Goal: Task Accomplishment & Management: Manage account settings

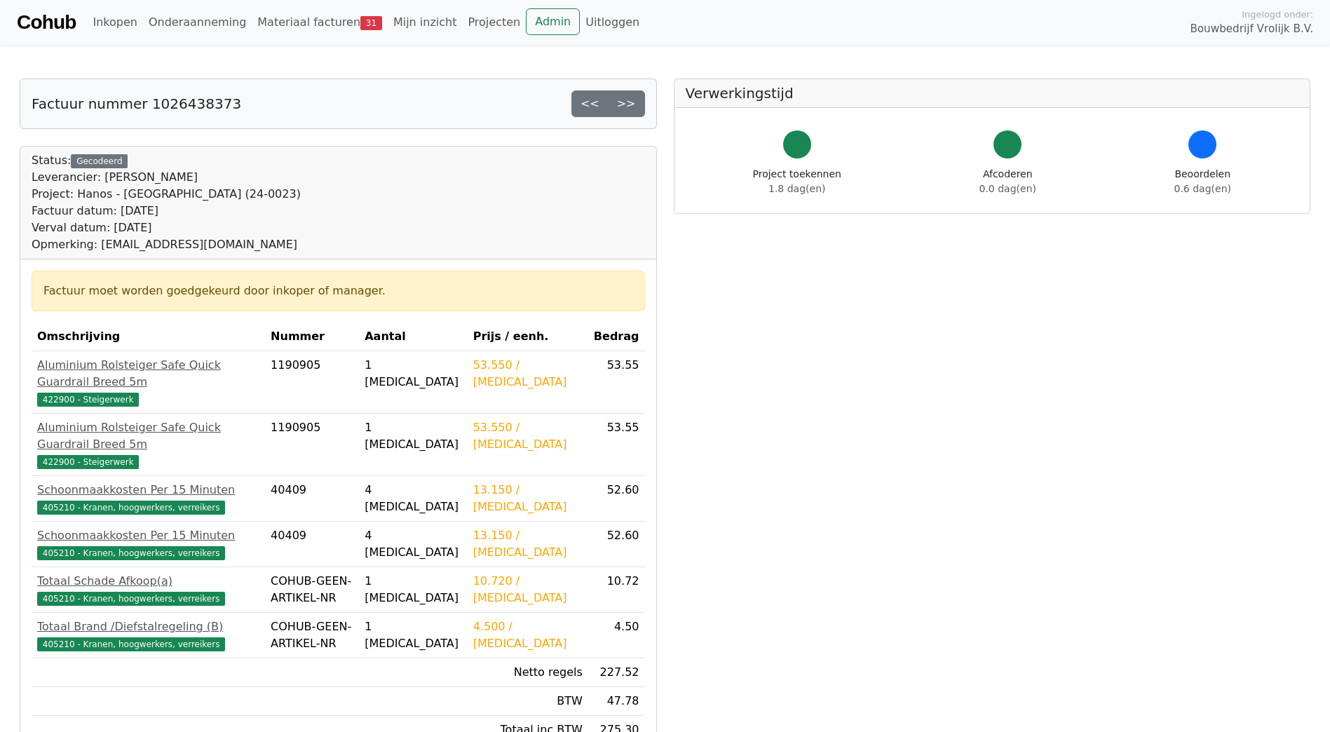
scroll to position [210, 0]
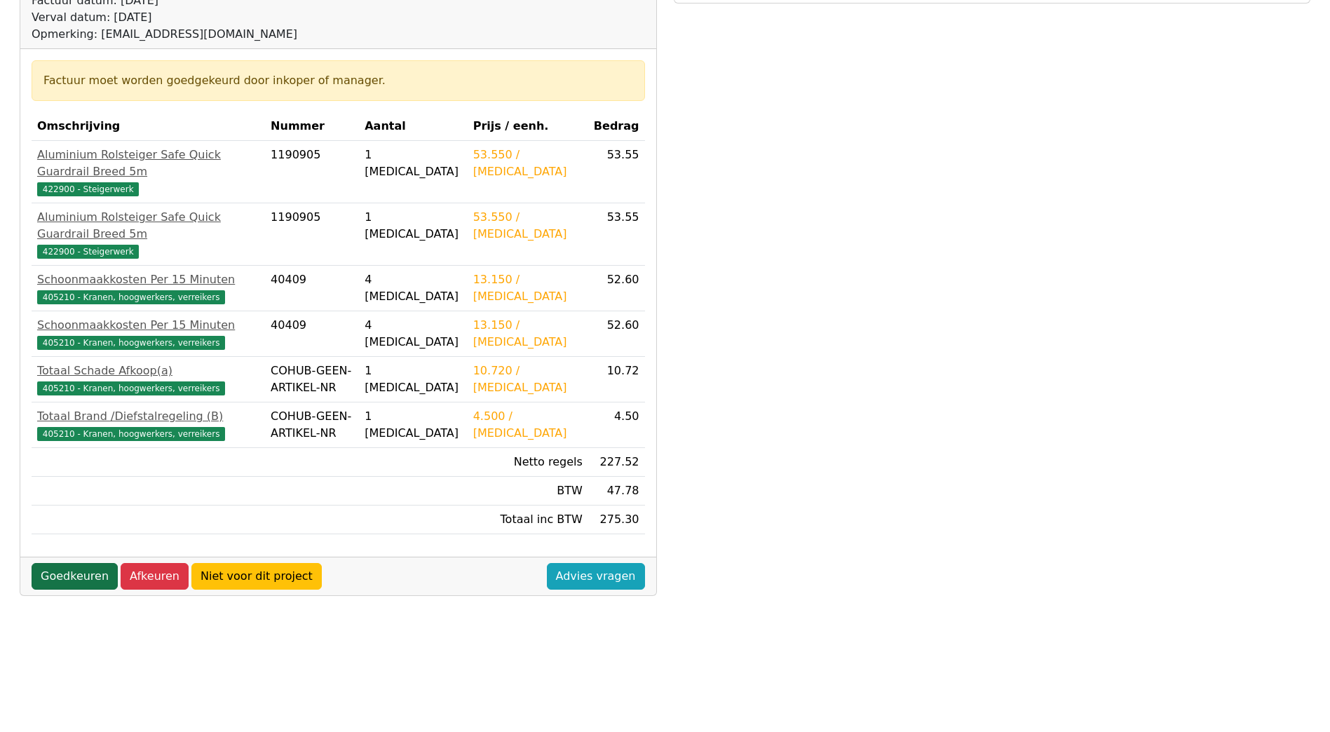
click at [54, 563] on link "Goedkeuren" at bounding box center [75, 576] width 86 height 27
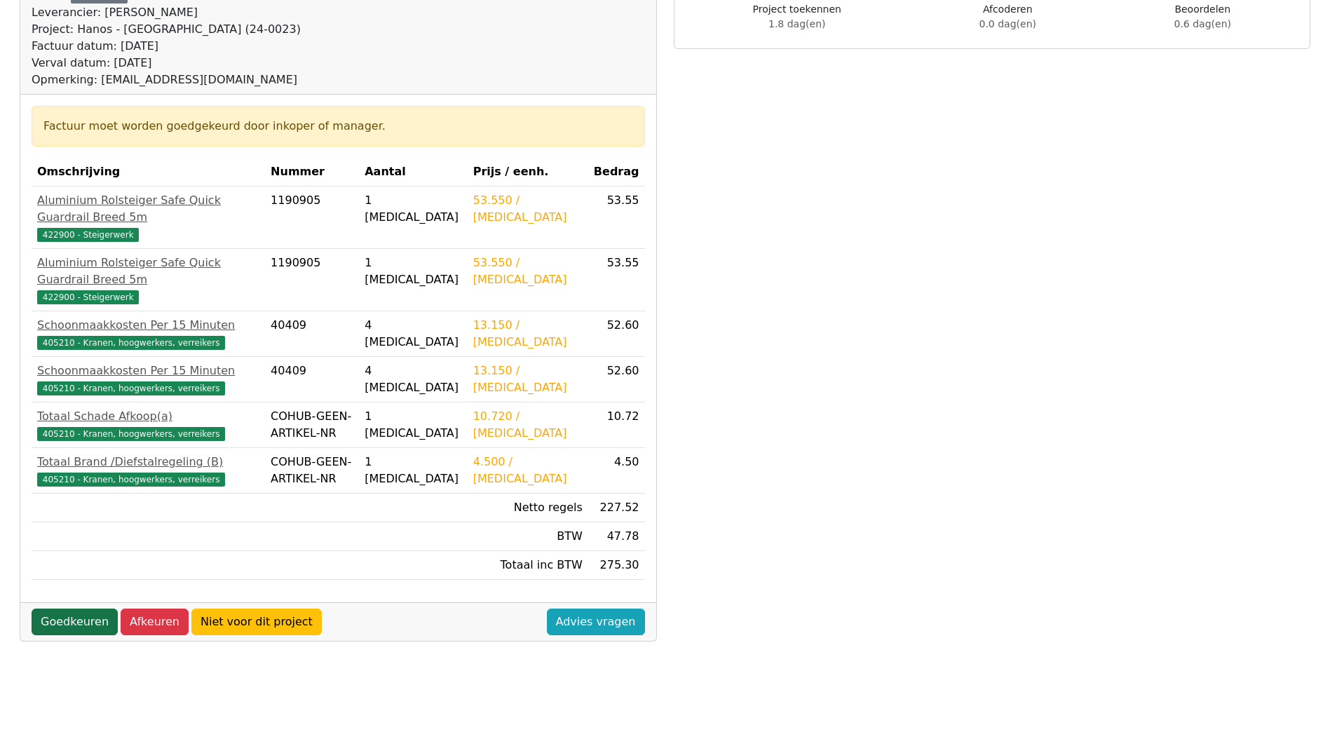
scroll to position [140, 0]
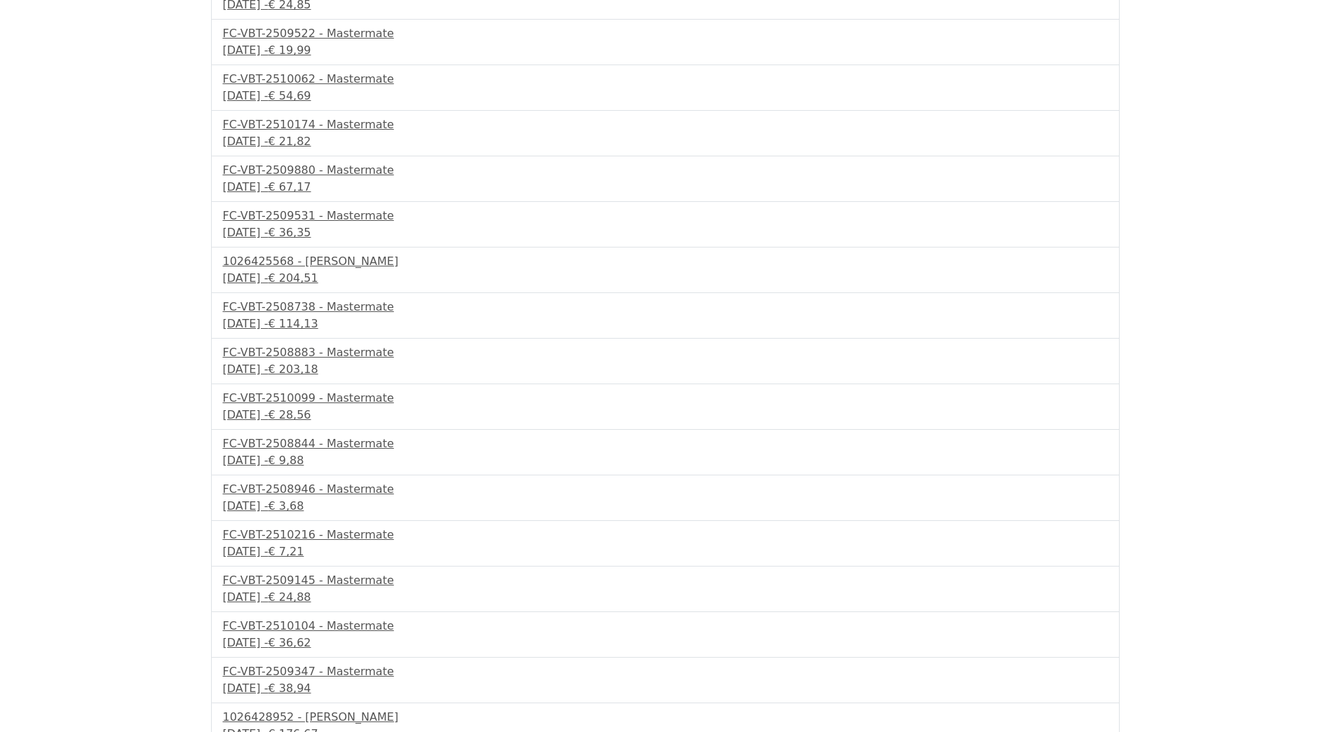
scroll to position [697, 0]
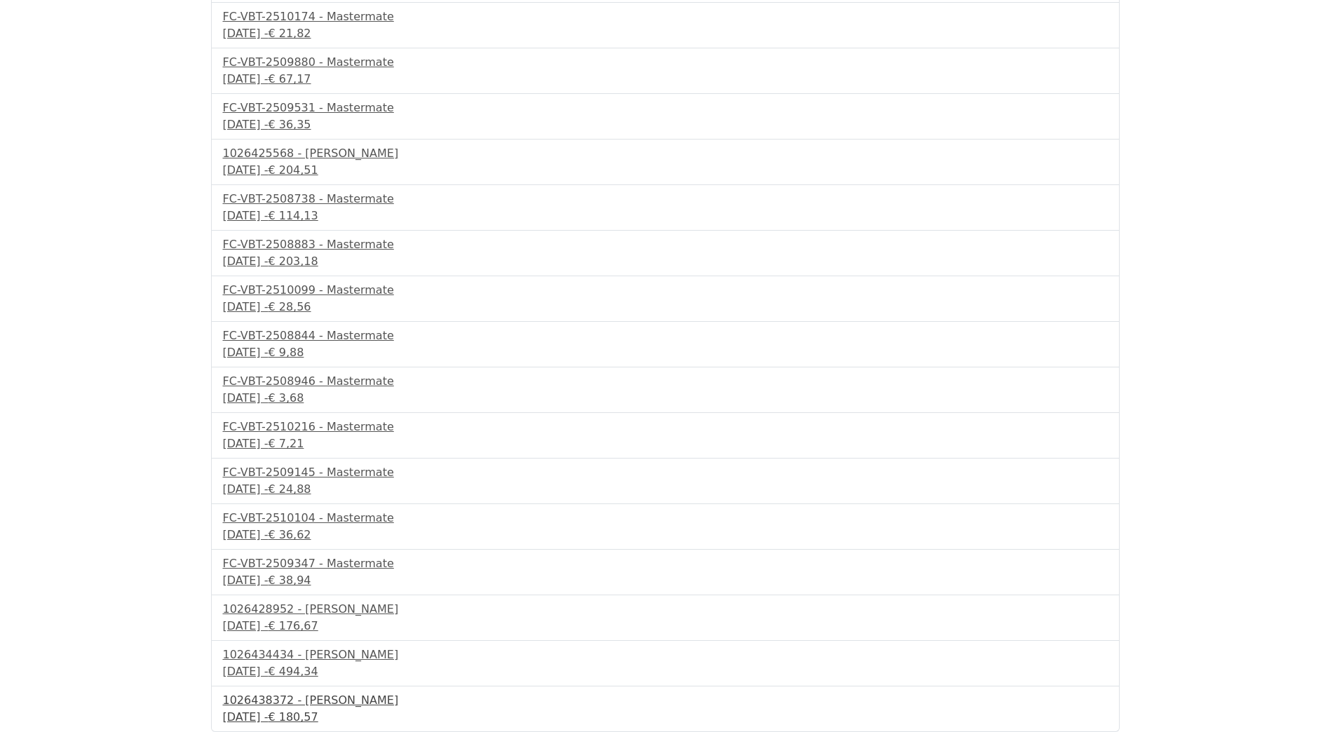
click at [302, 703] on div "1026438372 - [PERSON_NAME]" at bounding box center [665, 700] width 885 height 17
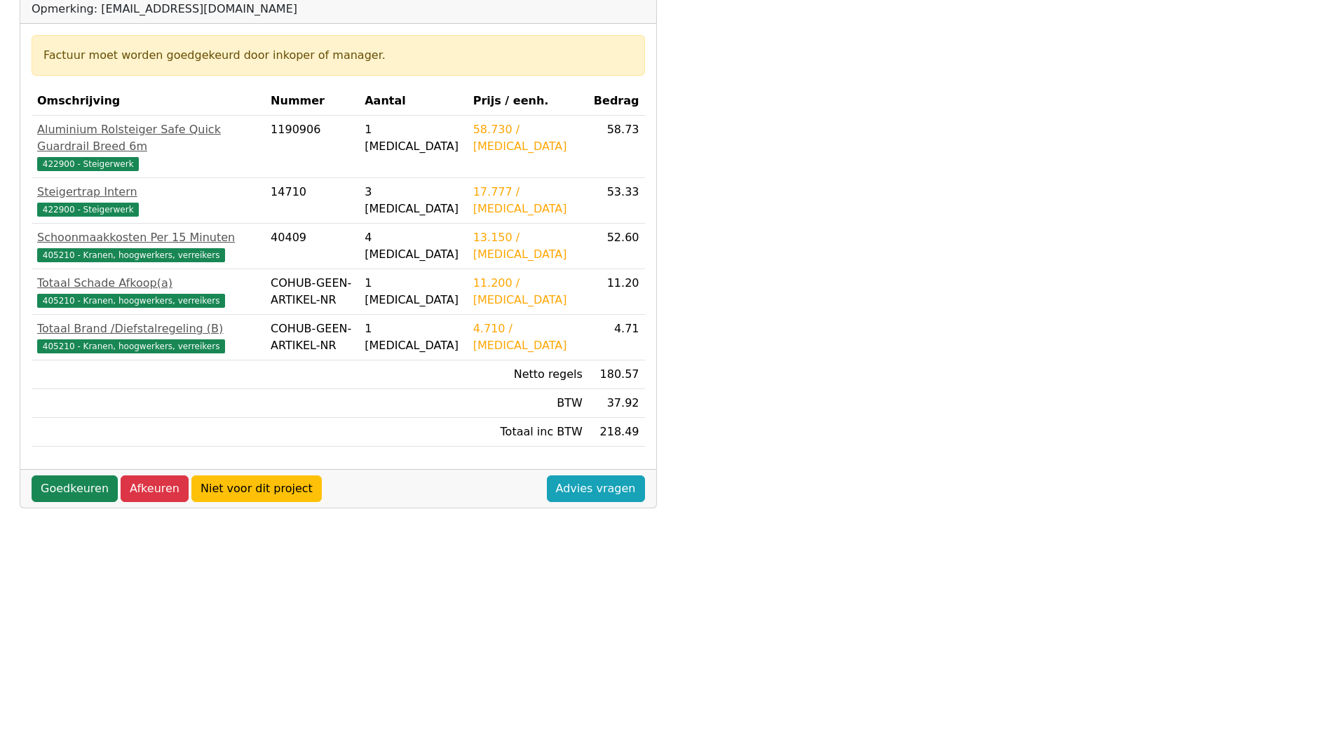
scroll to position [308, 0]
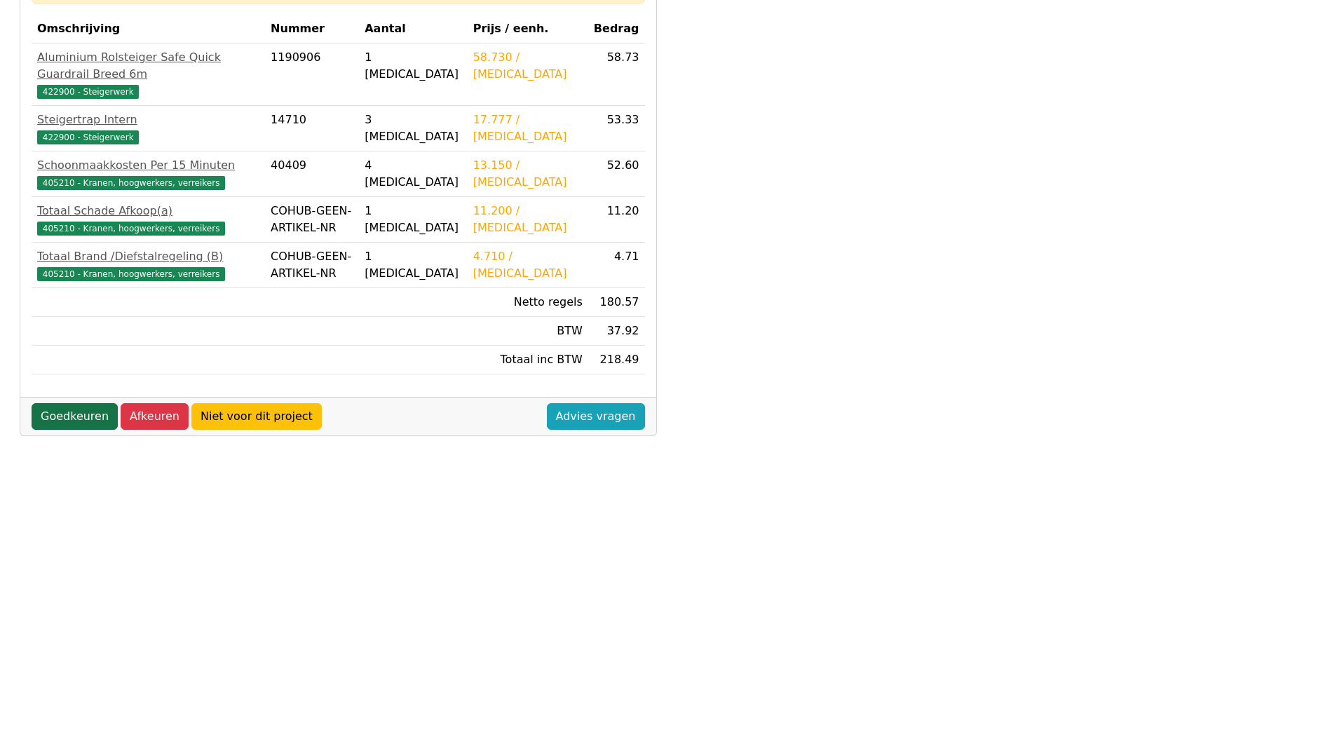
click at [71, 403] on link "Goedkeuren" at bounding box center [75, 416] width 86 height 27
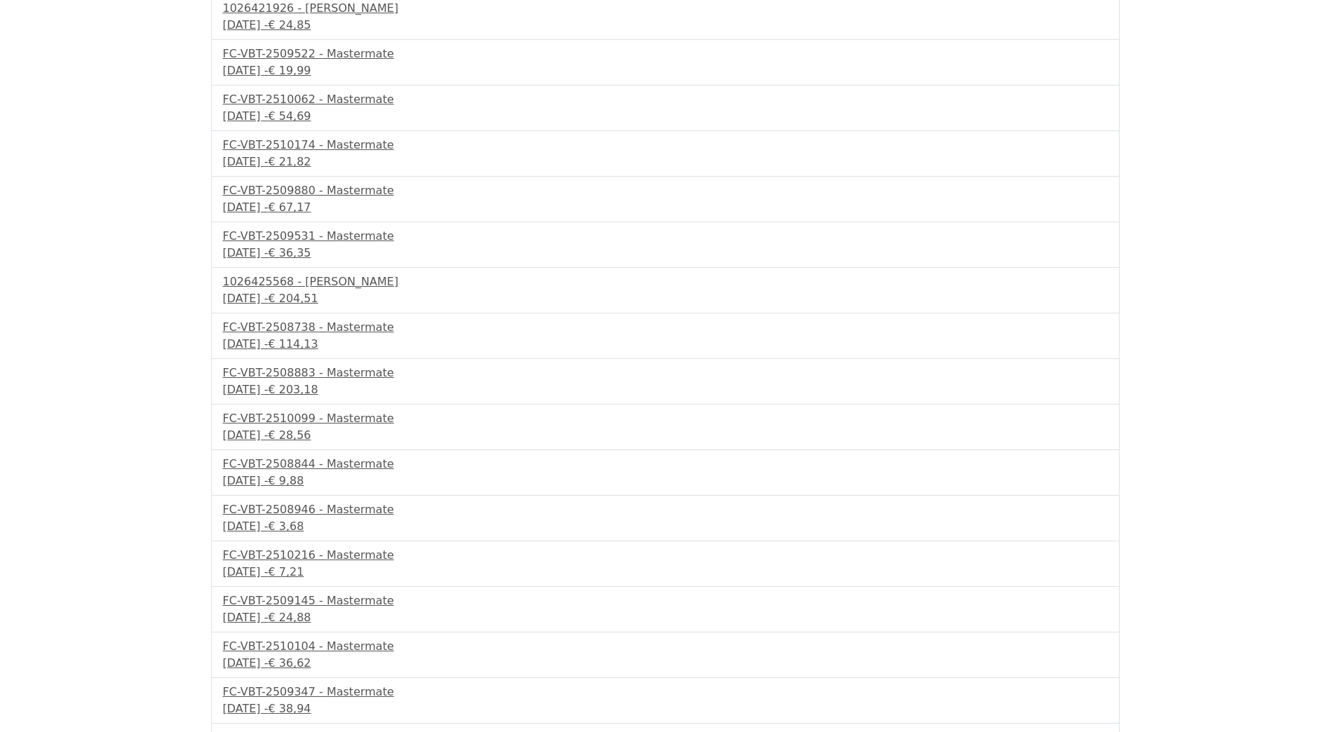
scroll to position [651, 0]
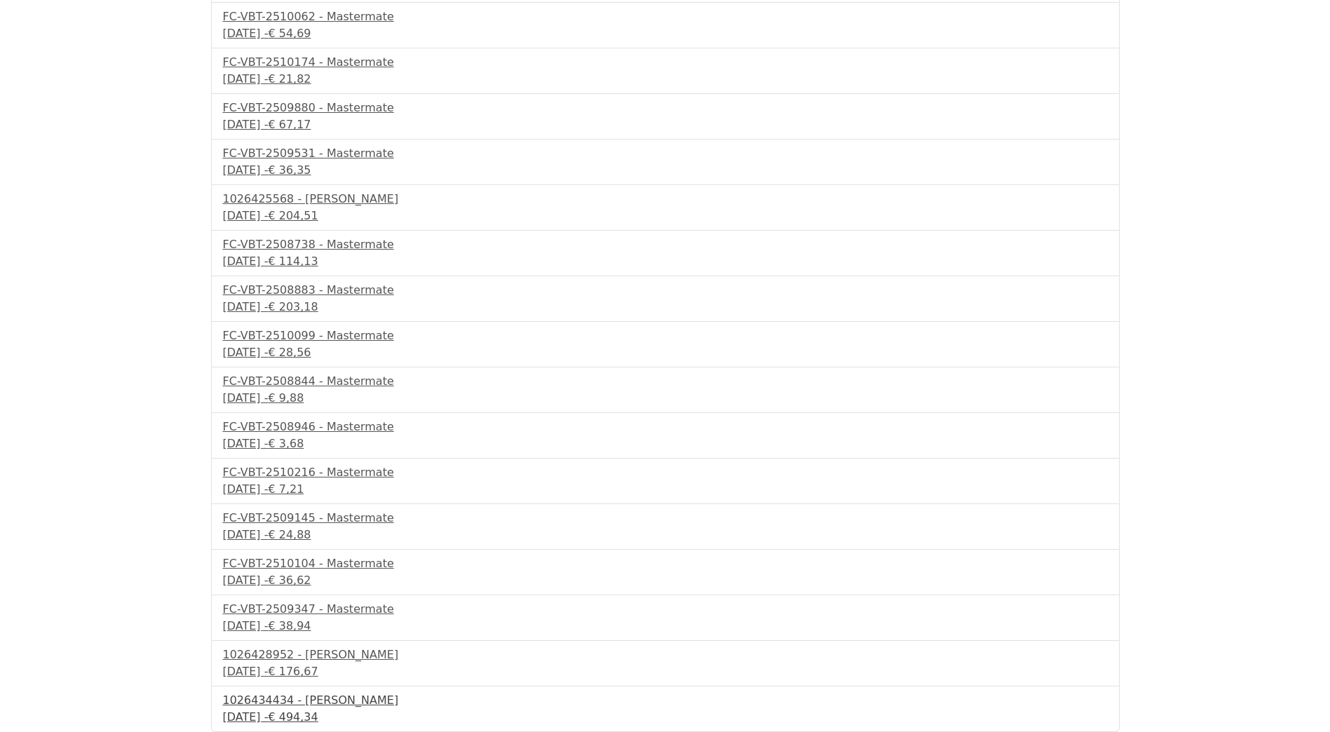
click at [312, 698] on div "1026434434 - [PERSON_NAME]" at bounding box center [665, 700] width 885 height 17
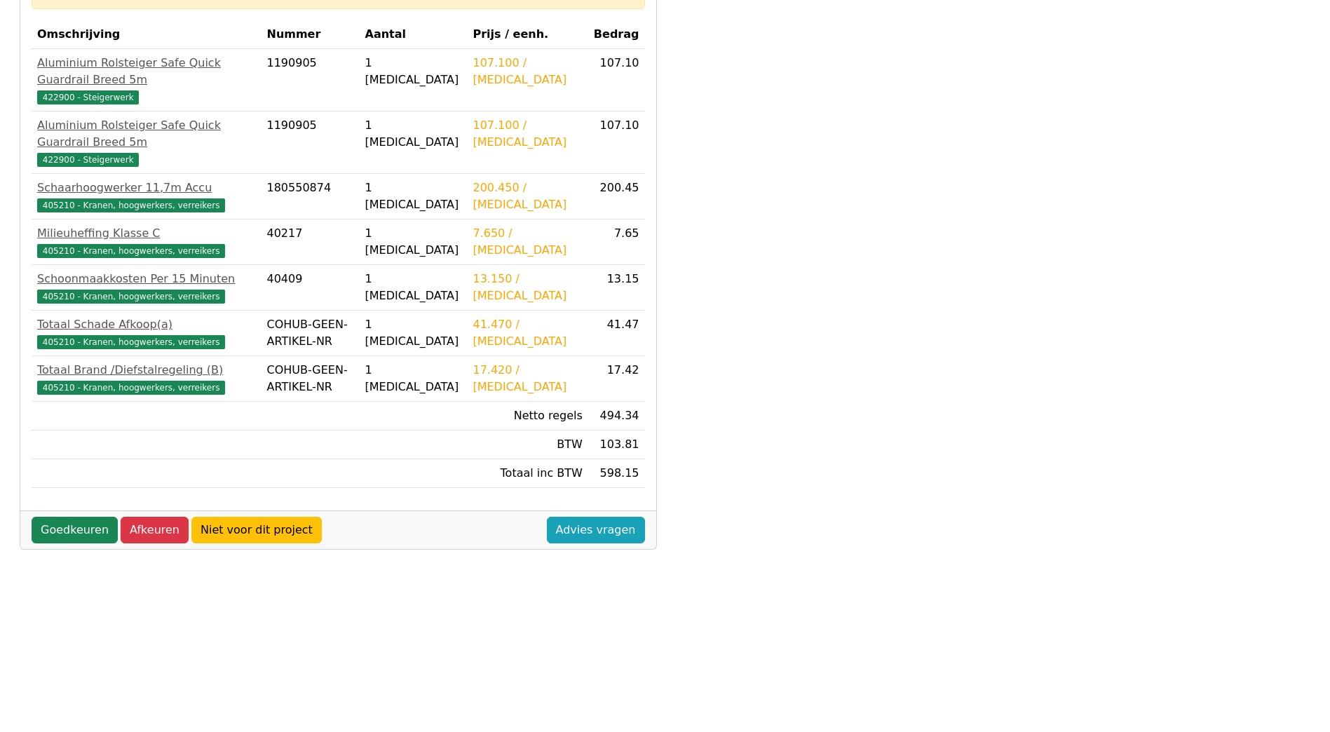
scroll to position [308, 0]
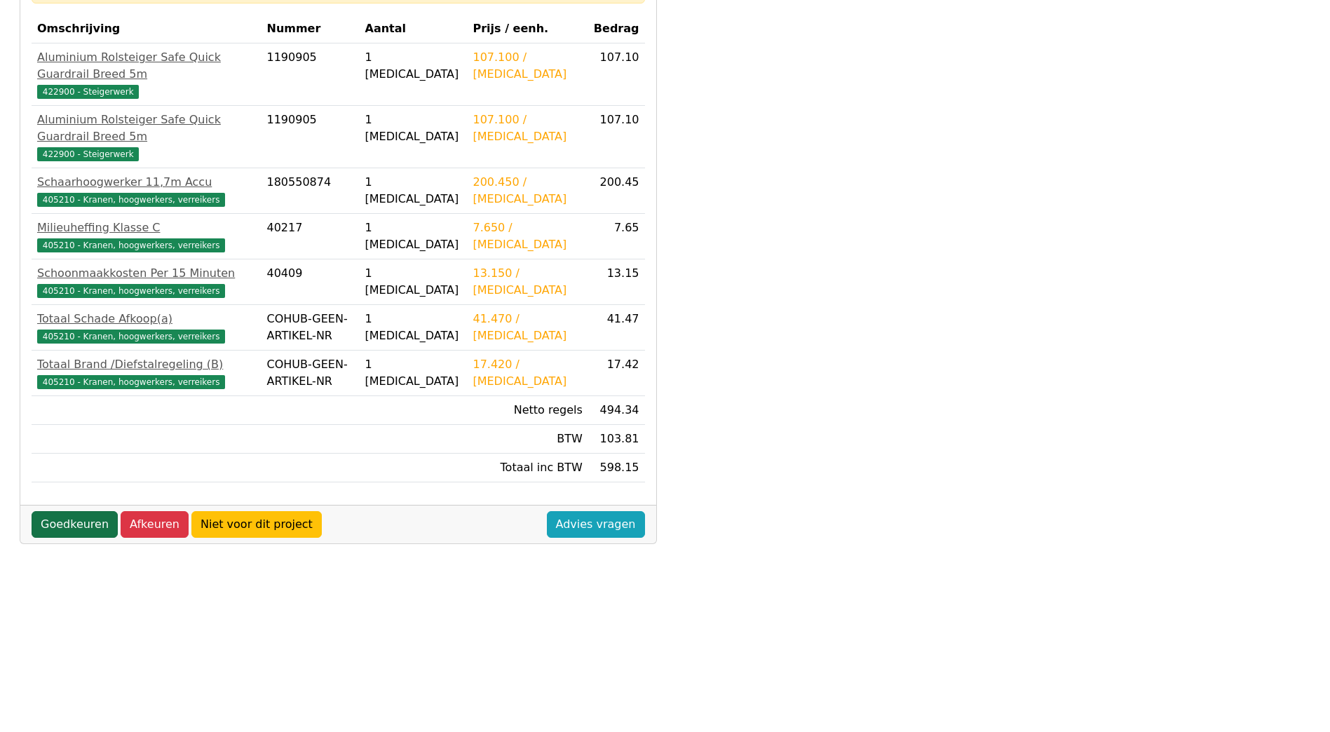
click at [71, 511] on link "Goedkeuren" at bounding box center [75, 524] width 86 height 27
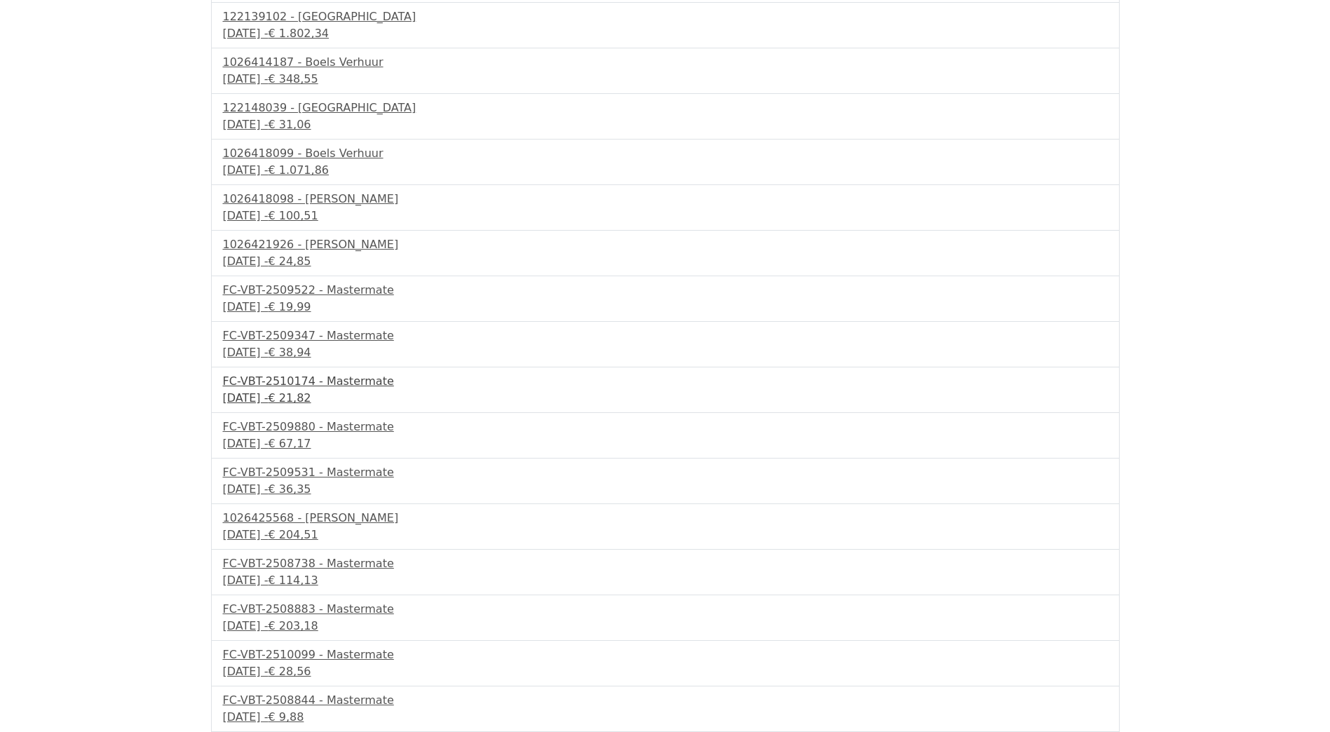
scroll to position [606, 0]
click at [322, 696] on div "1026428952 - [PERSON_NAME]" at bounding box center [665, 700] width 885 height 17
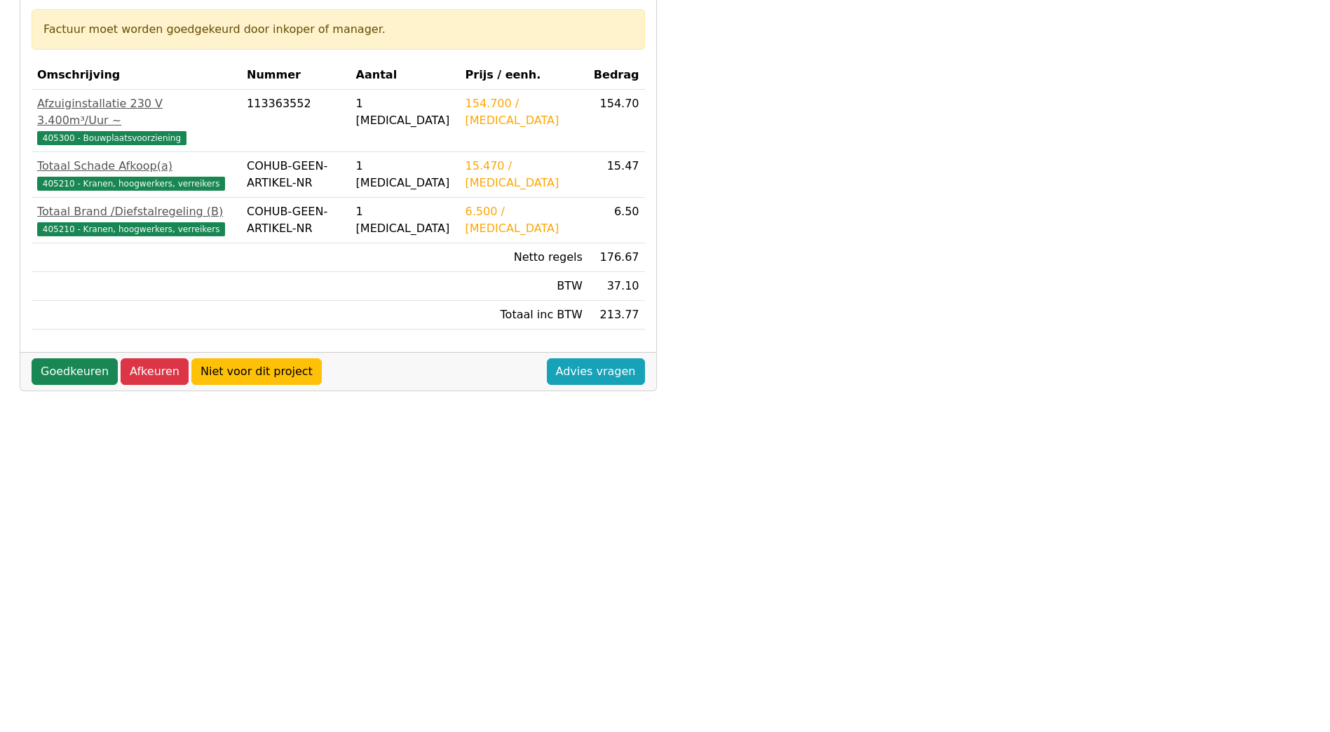
scroll to position [308, 0]
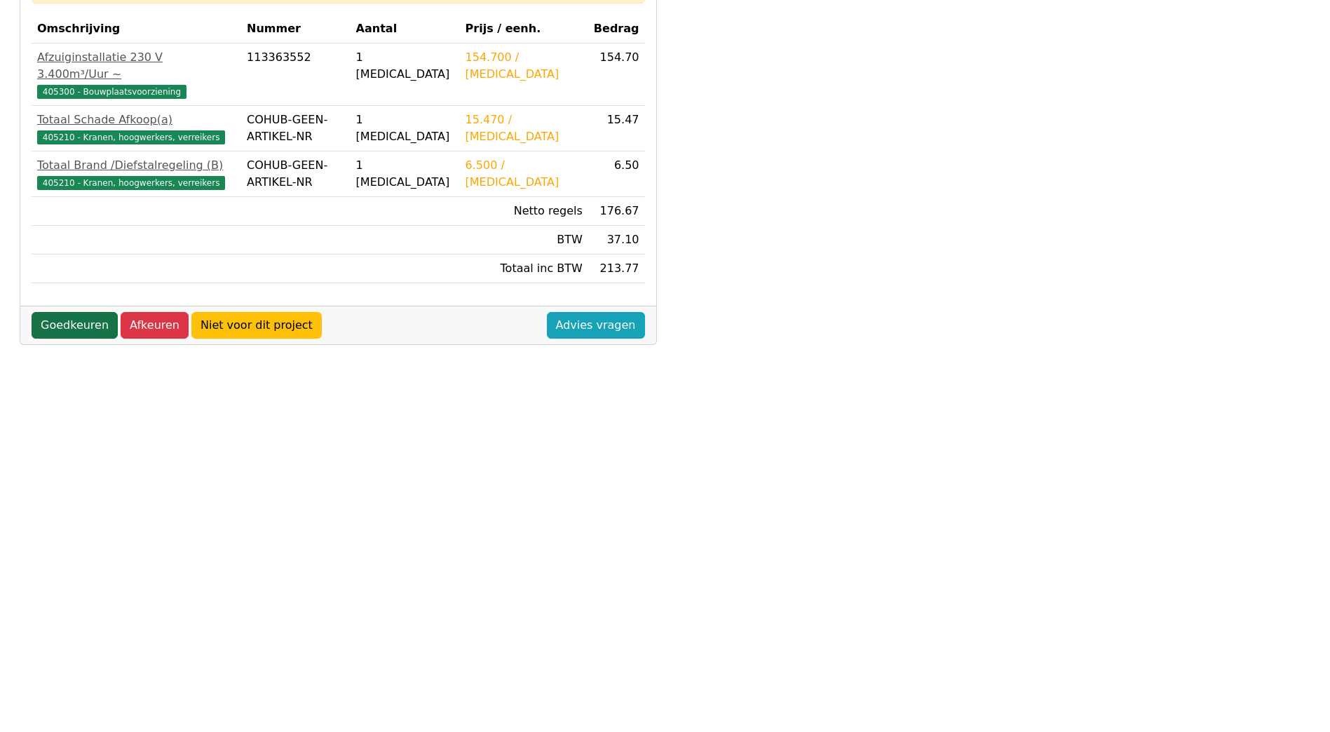
click at [72, 312] on link "Goedkeuren" at bounding box center [75, 325] width 86 height 27
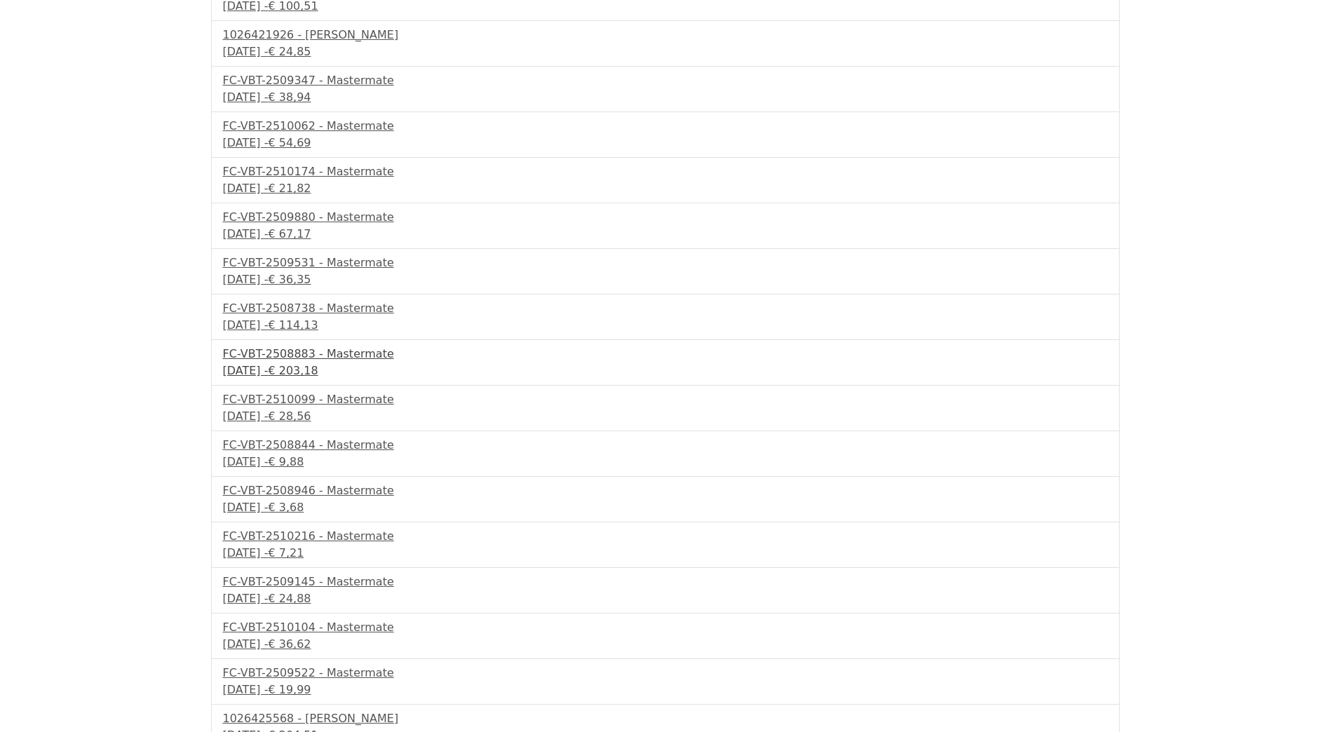
scroll to position [560, 0]
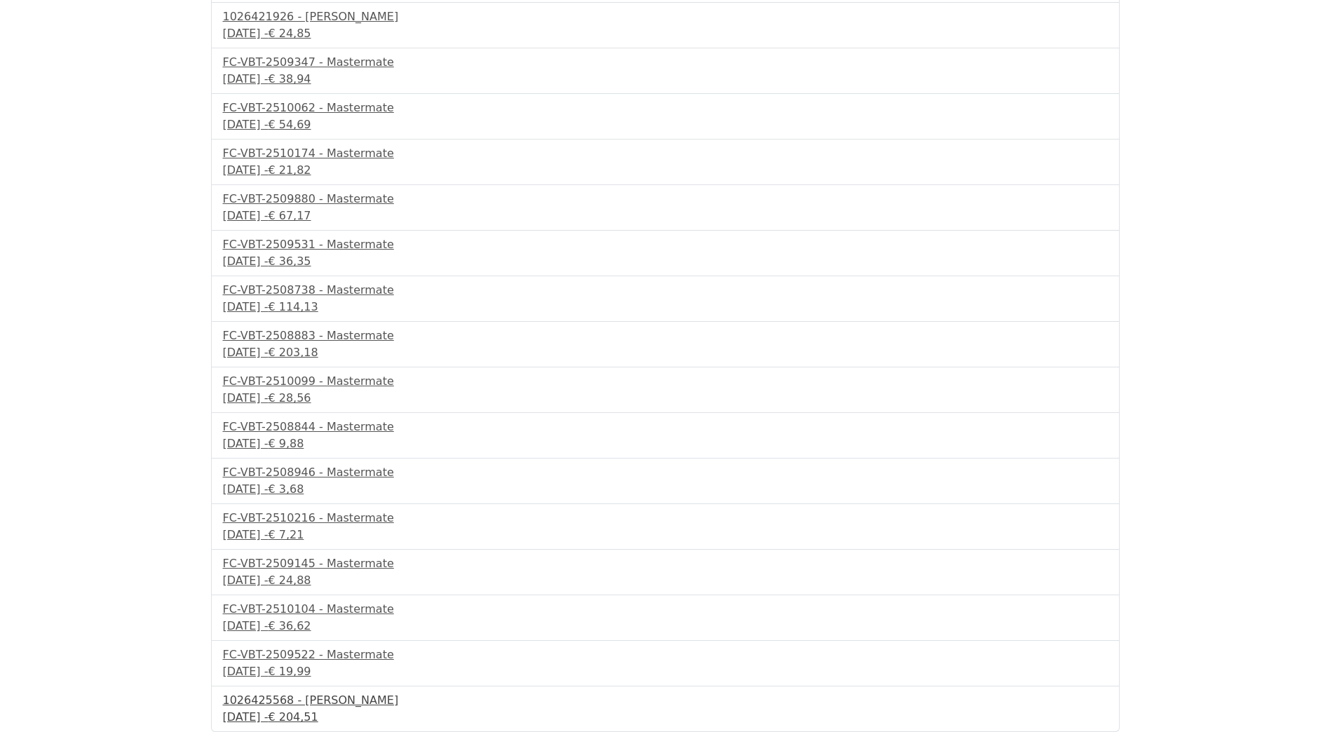
click at [343, 695] on div "1026425568 - Boels Verhuur" at bounding box center [665, 700] width 885 height 17
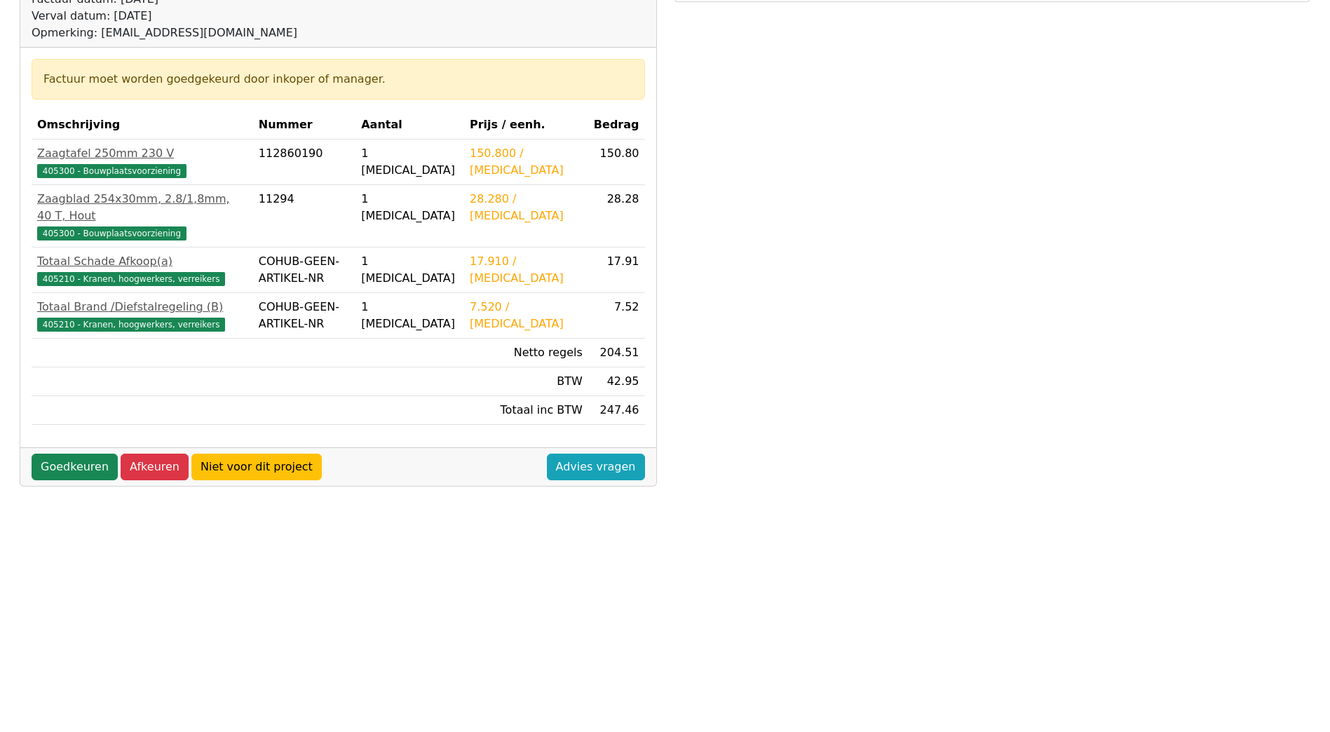
scroll to position [308, 0]
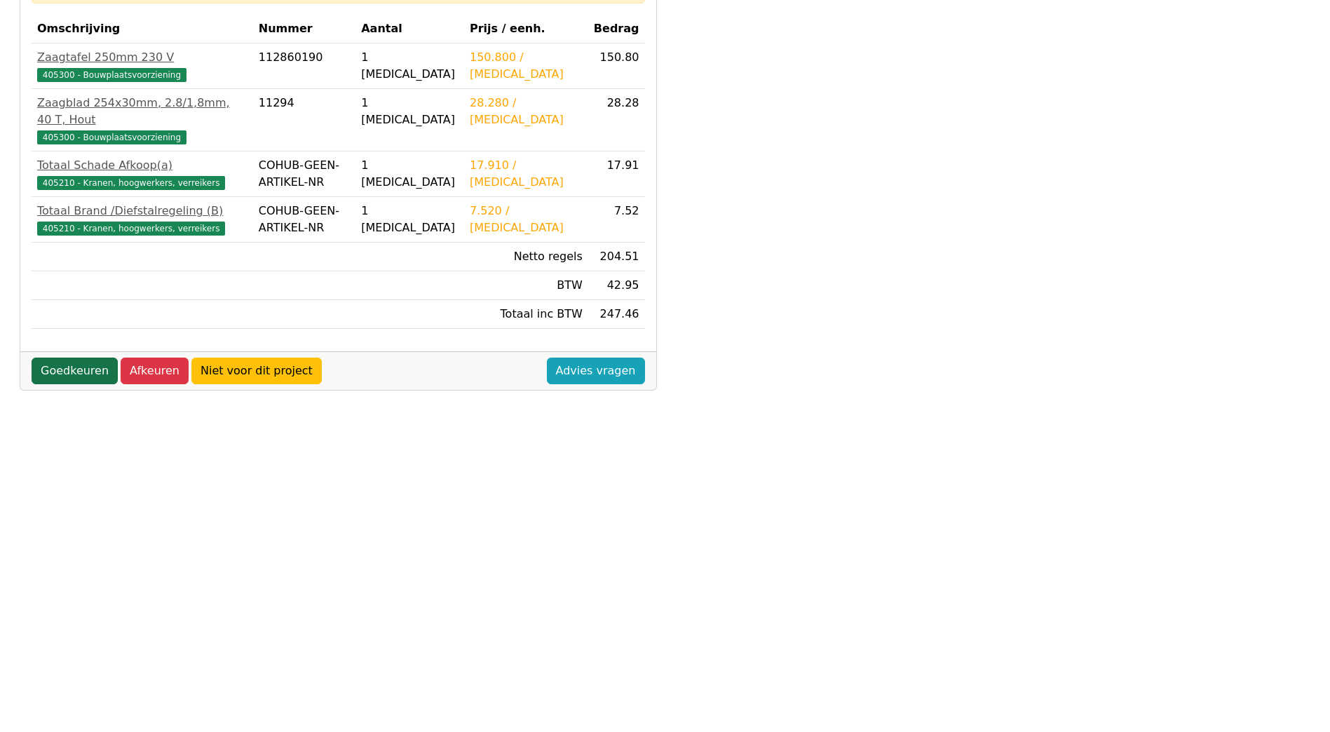
click at [79, 357] on link "Goedkeuren" at bounding box center [75, 370] width 86 height 27
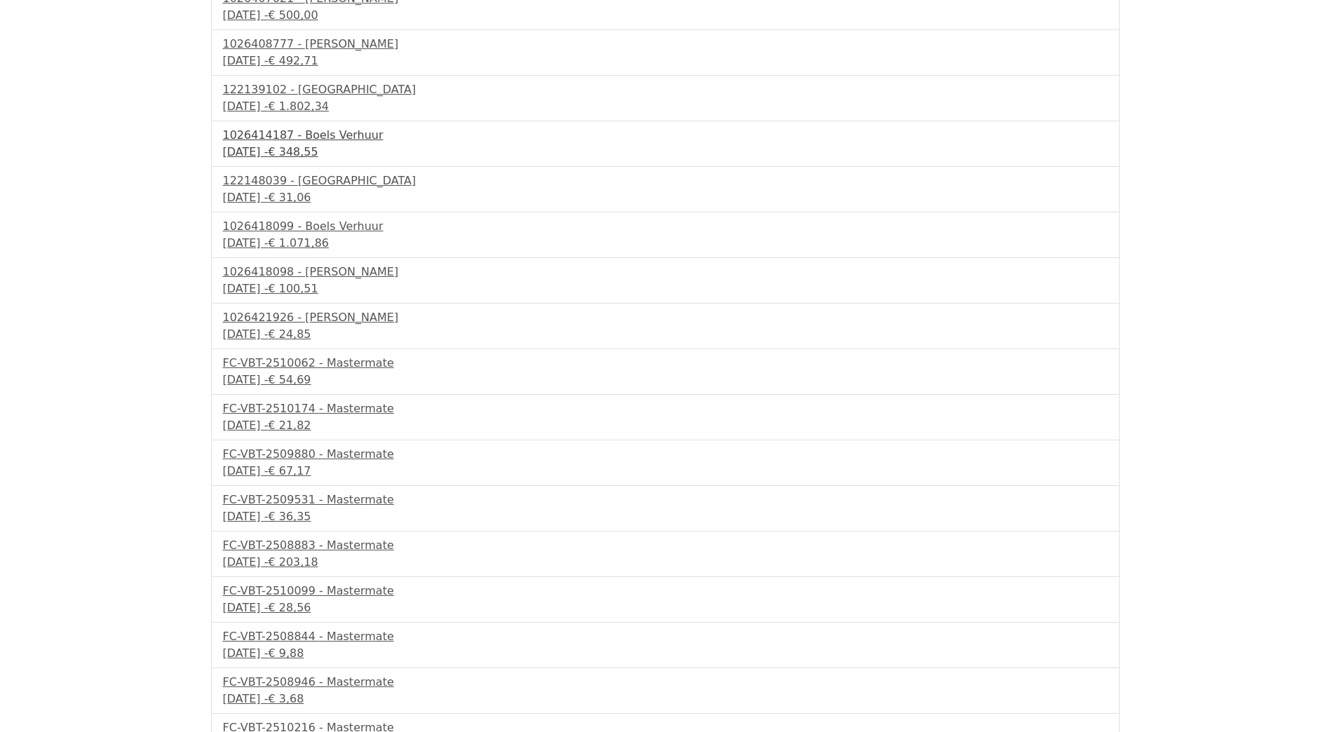
scroll to position [515, 0]
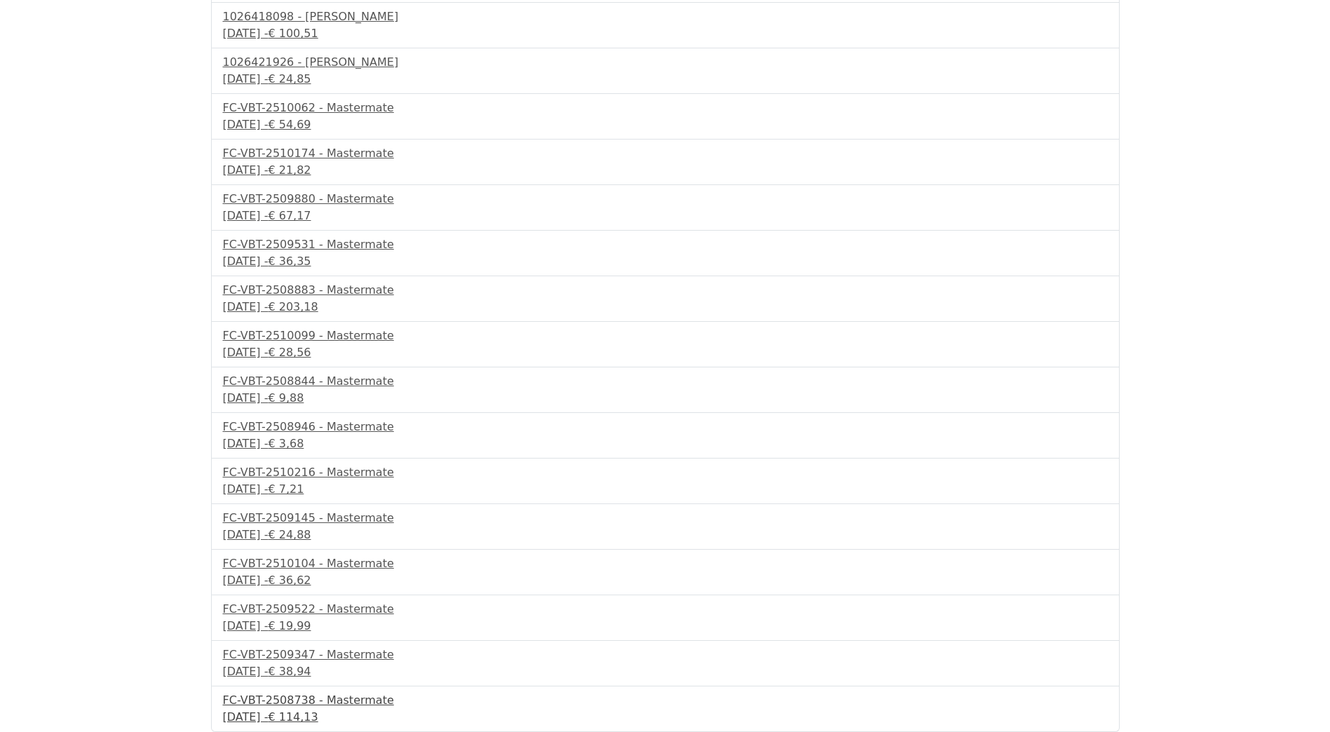
click at [327, 709] on div "17 september 2025 - € 114,13" at bounding box center [665, 717] width 885 height 17
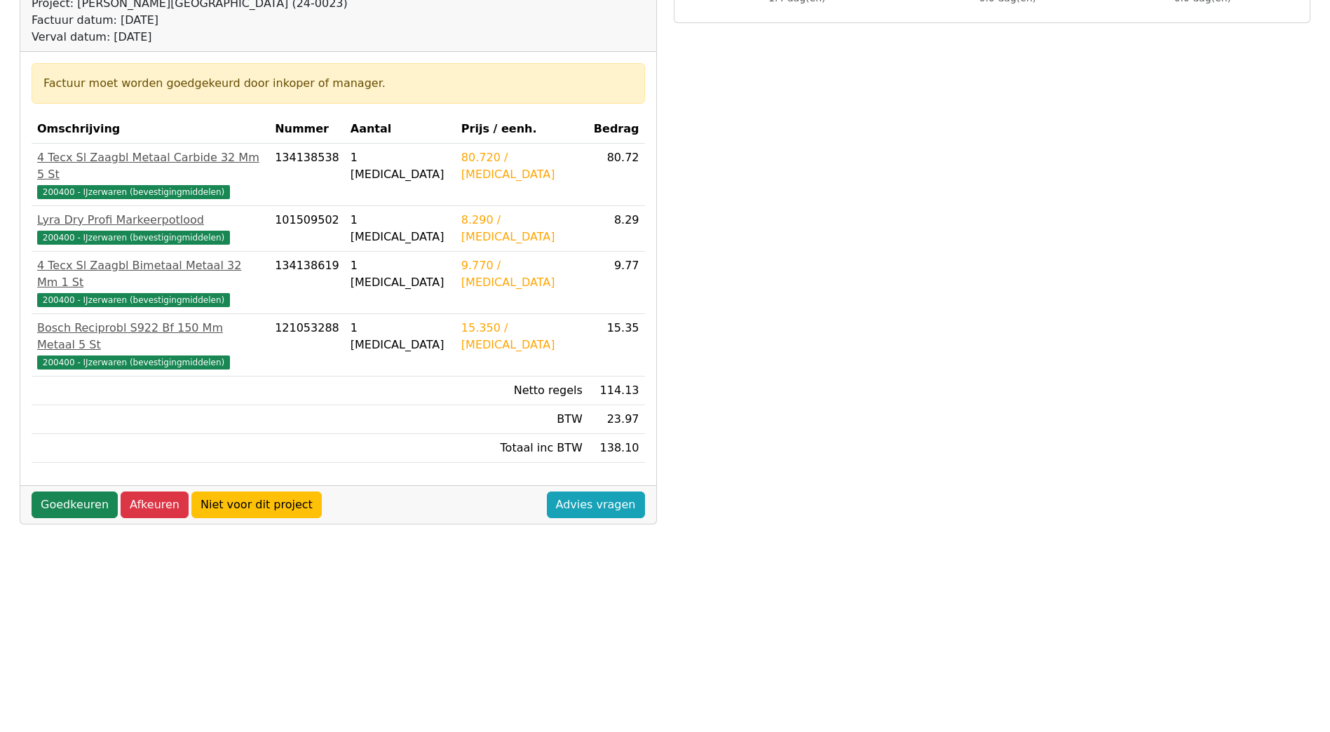
scroll to position [210, 0]
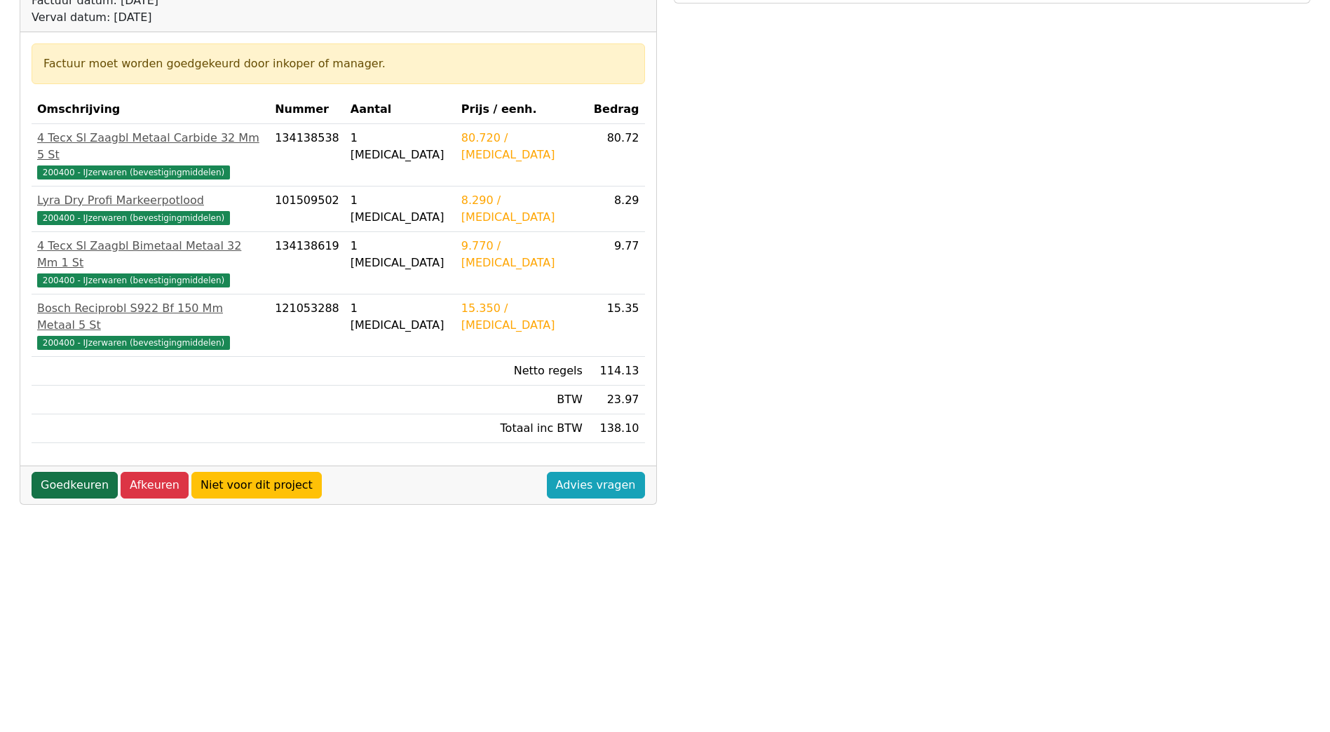
click at [82, 472] on link "Goedkeuren" at bounding box center [75, 485] width 86 height 27
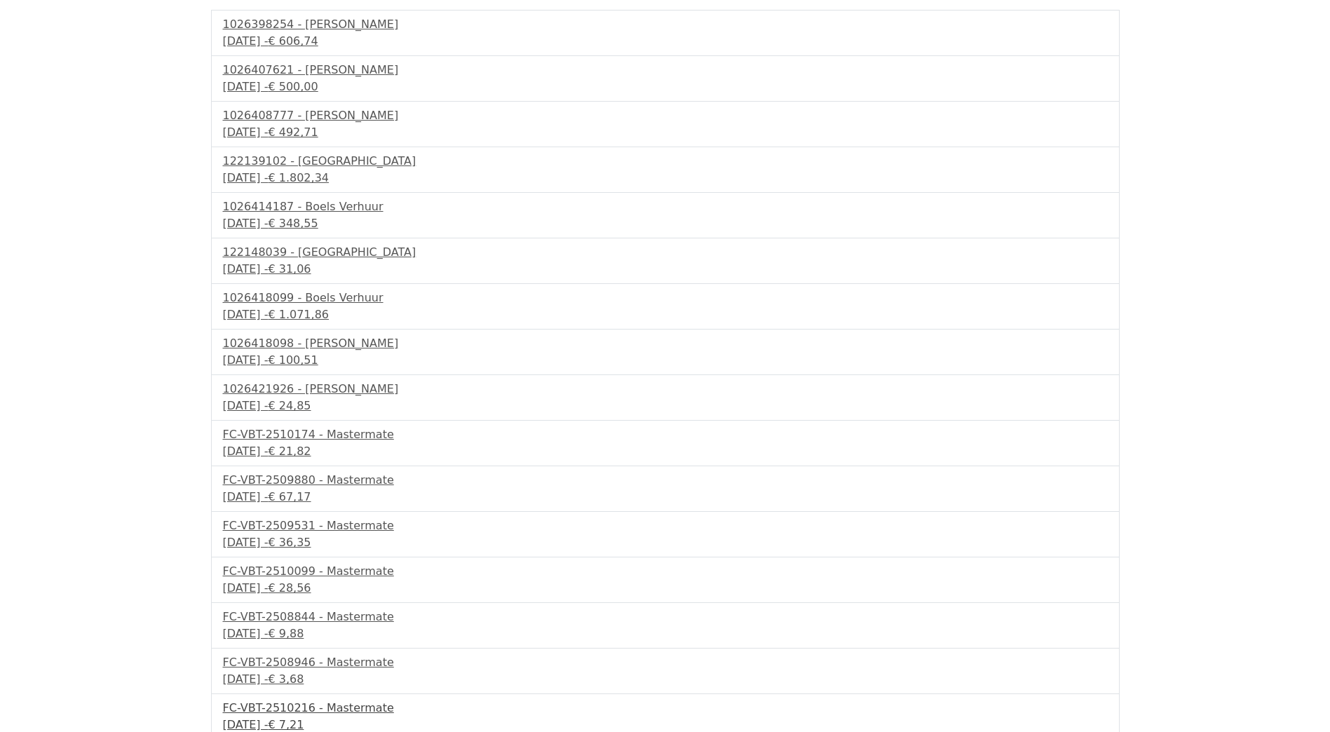
scroll to position [469, 0]
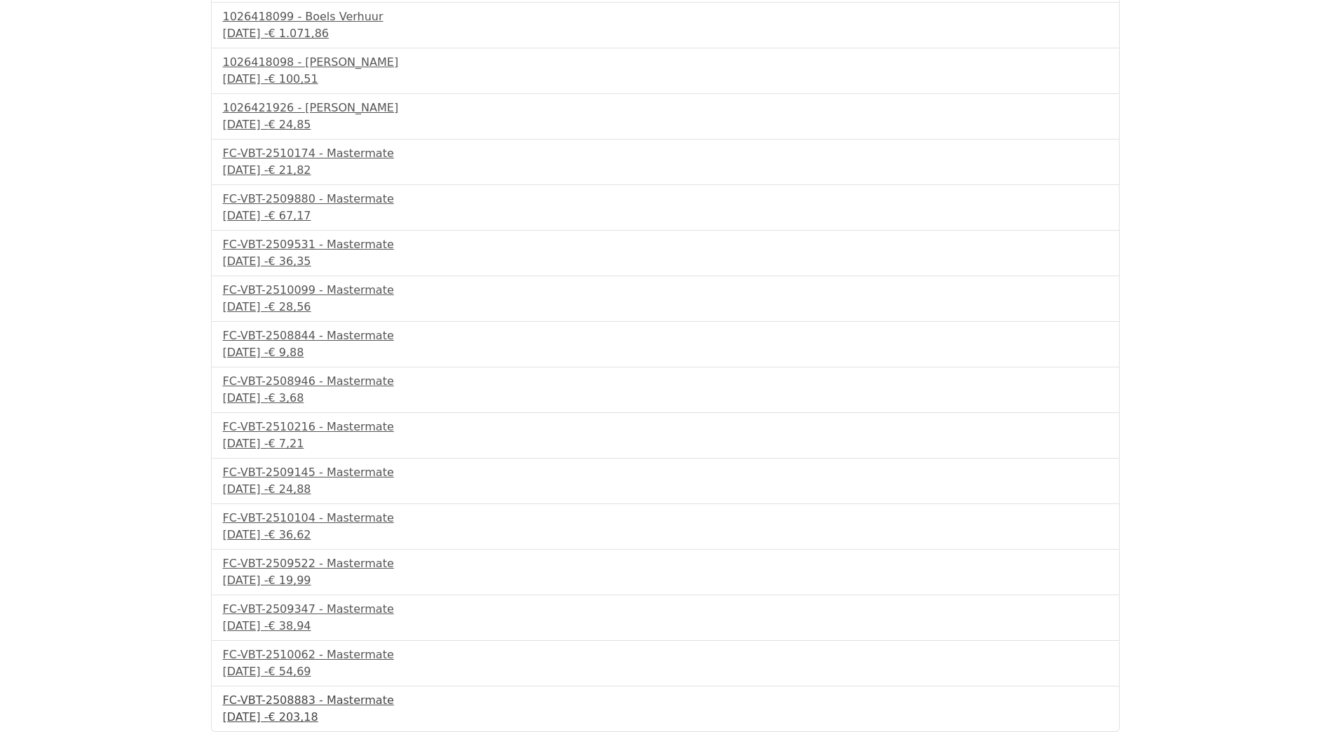
click at [311, 702] on div "FC-VBT-2508883 - Mastermate" at bounding box center [665, 700] width 885 height 17
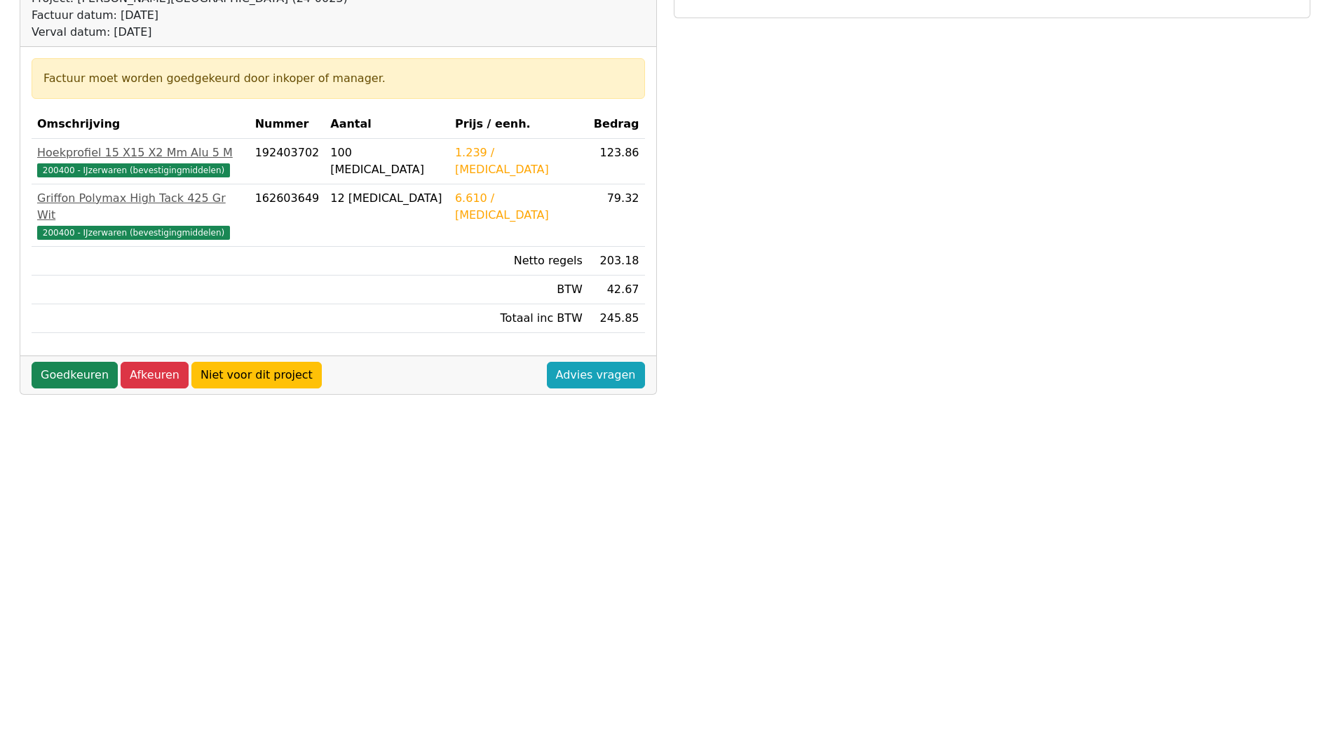
scroll to position [210, 0]
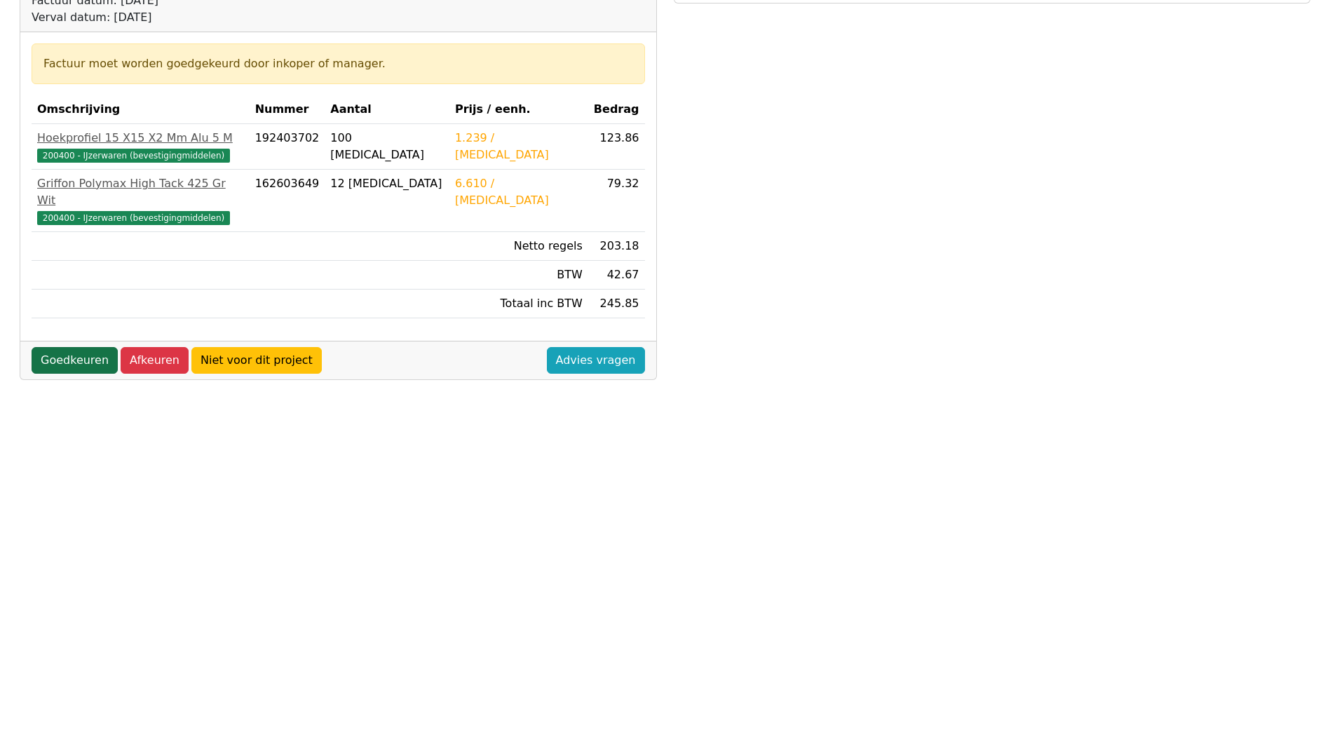
click at [59, 353] on link "Goedkeuren" at bounding box center [75, 360] width 86 height 27
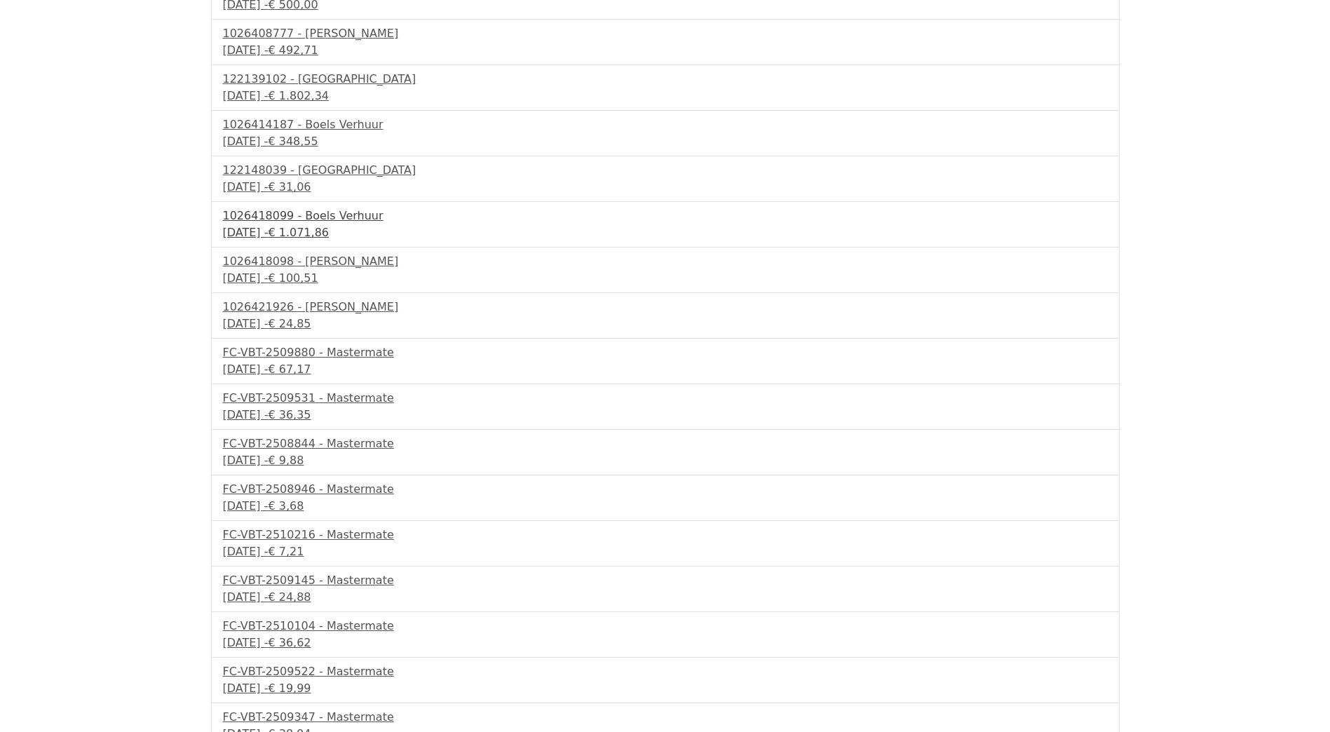
scroll to position [423, 0]
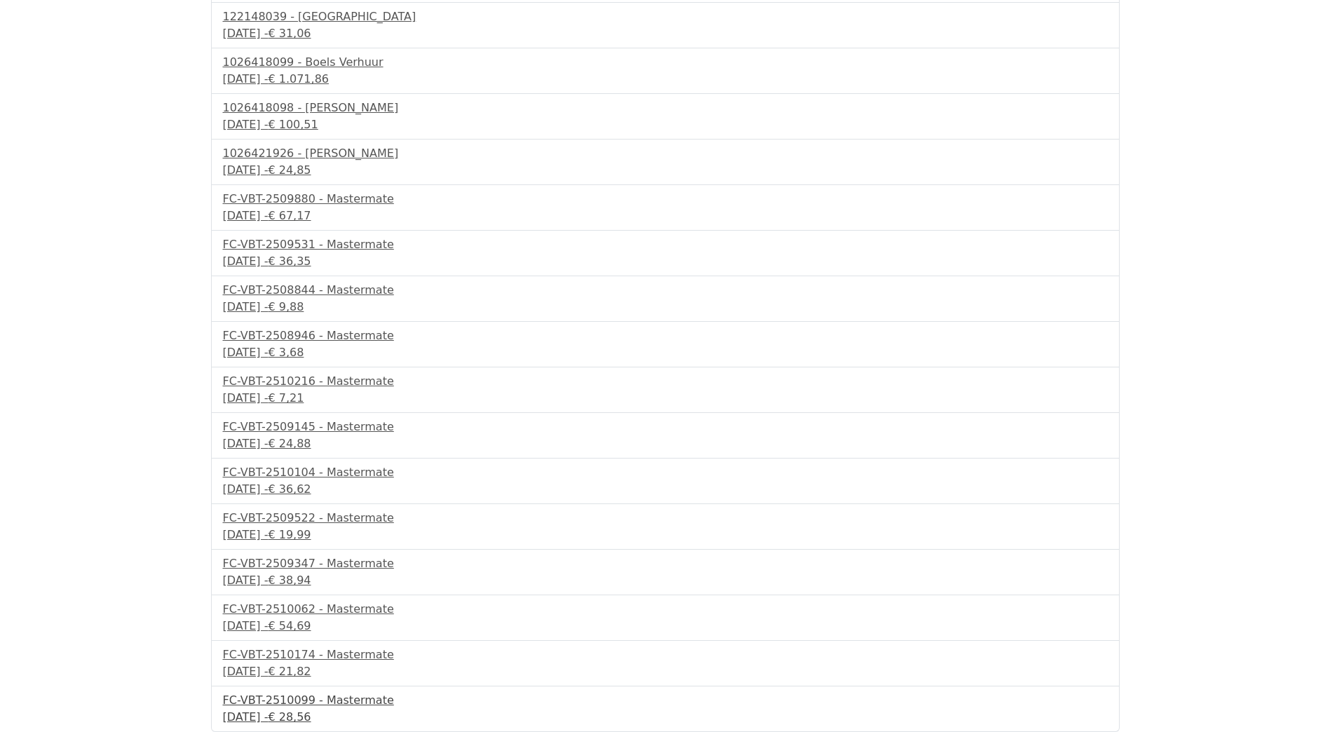
click at [320, 697] on div "FC-VBT-2510099 - Mastermate" at bounding box center [665, 700] width 885 height 17
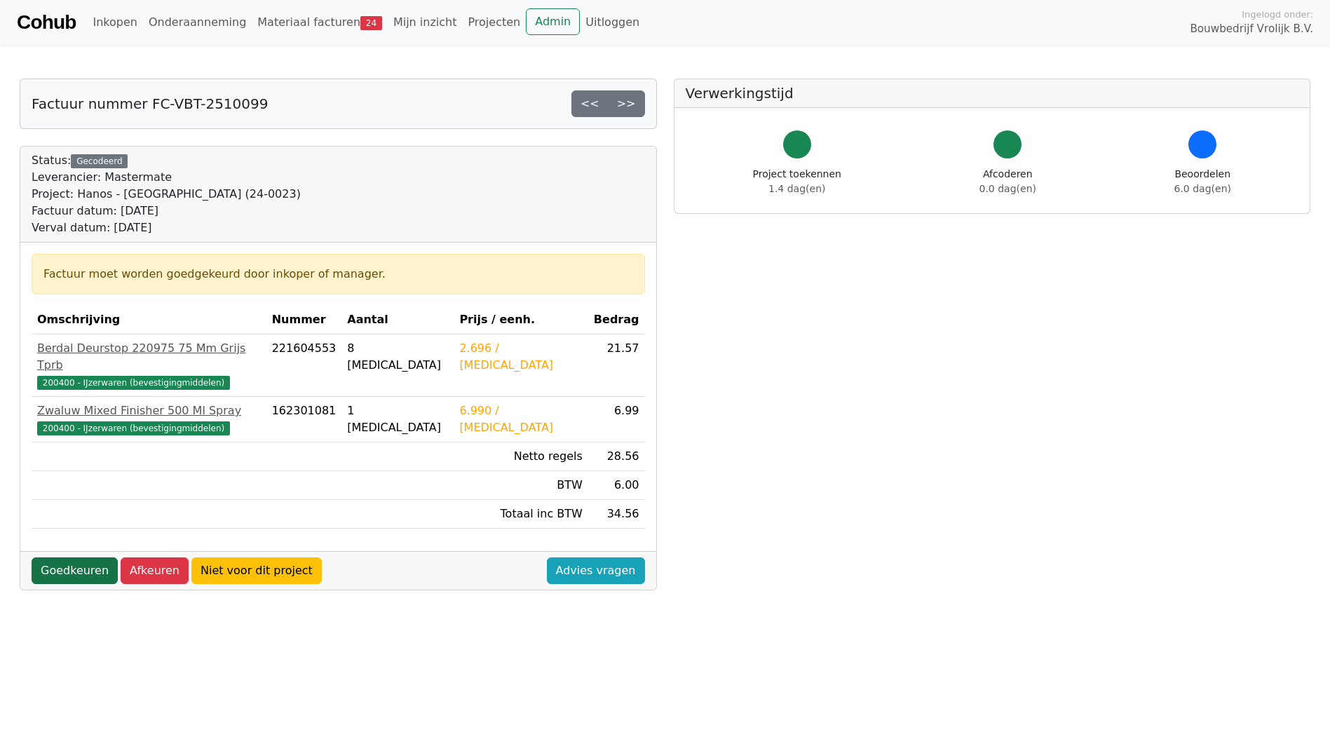
click at [51, 559] on link "Goedkeuren" at bounding box center [75, 570] width 86 height 27
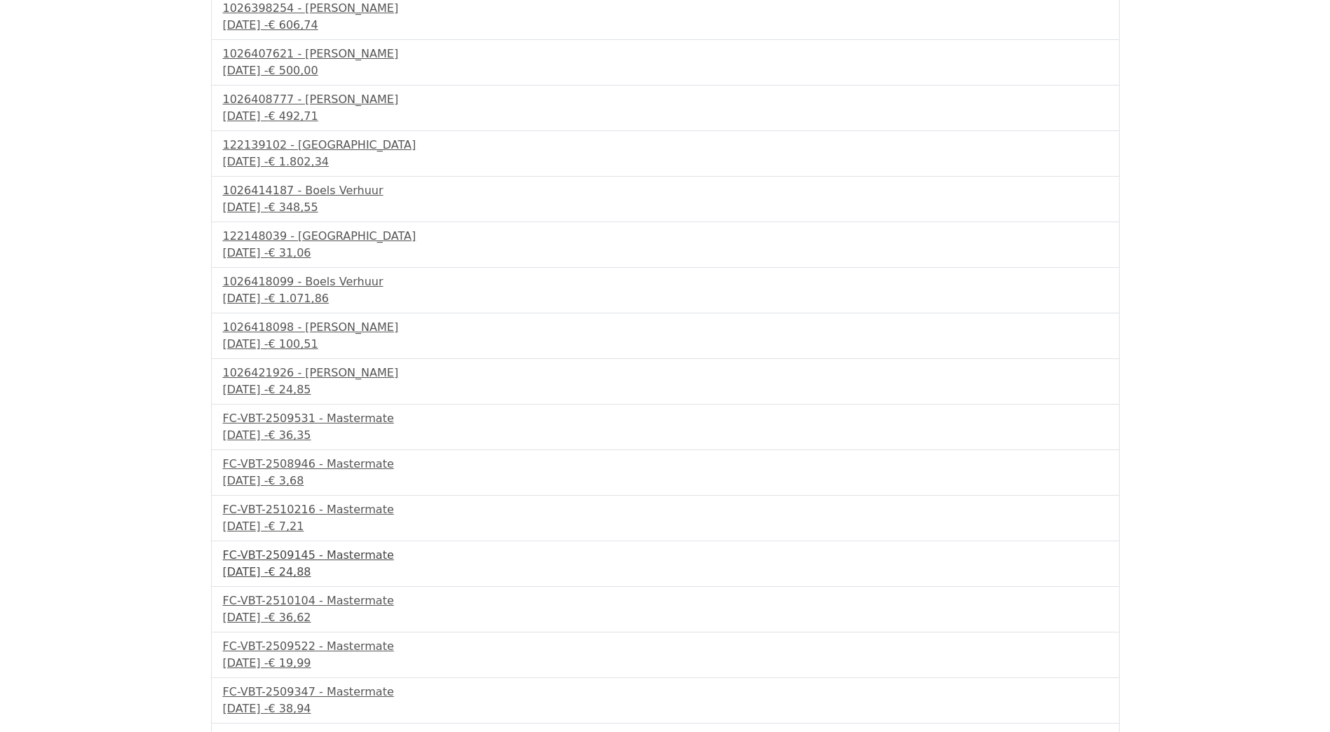
scroll to position [378, 0]
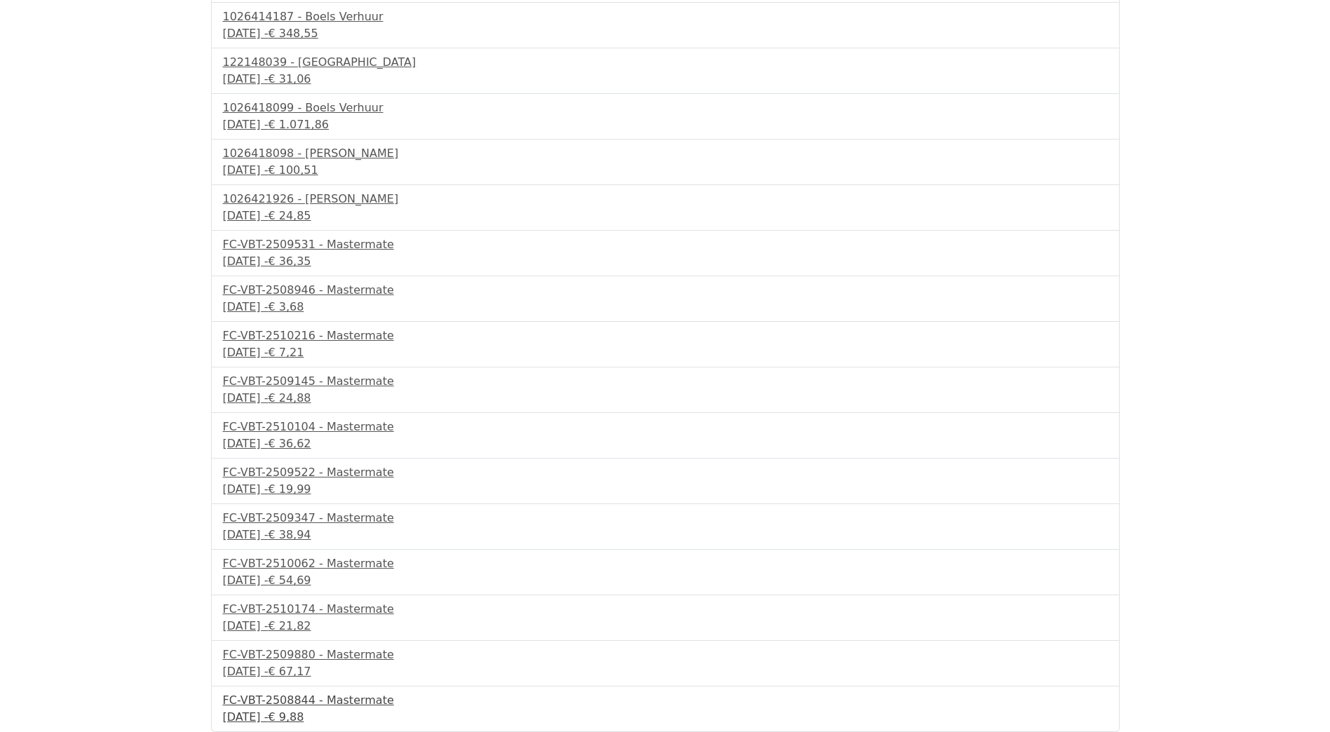
click at [294, 702] on div "FC-VBT-2508844 - Mastermate" at bounding box center [665, 700] width 885 height 17
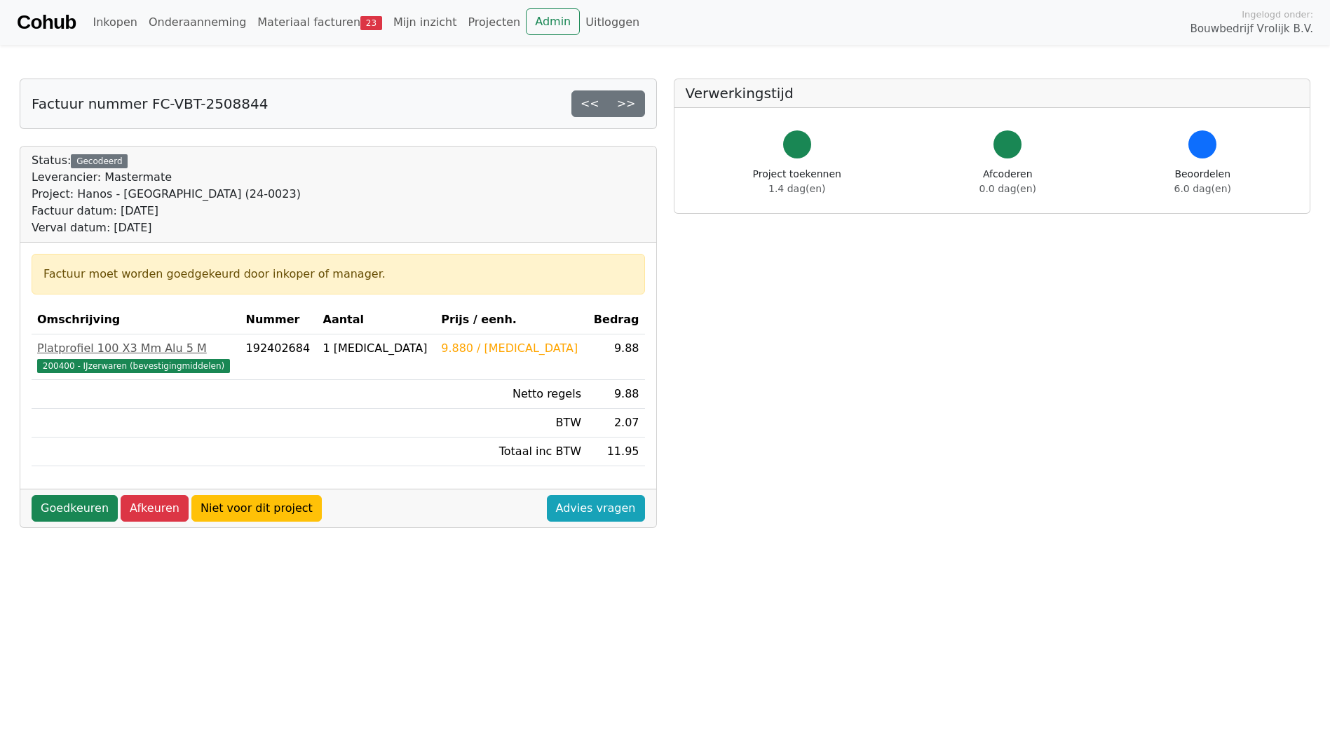
scroll to position [308, 0]
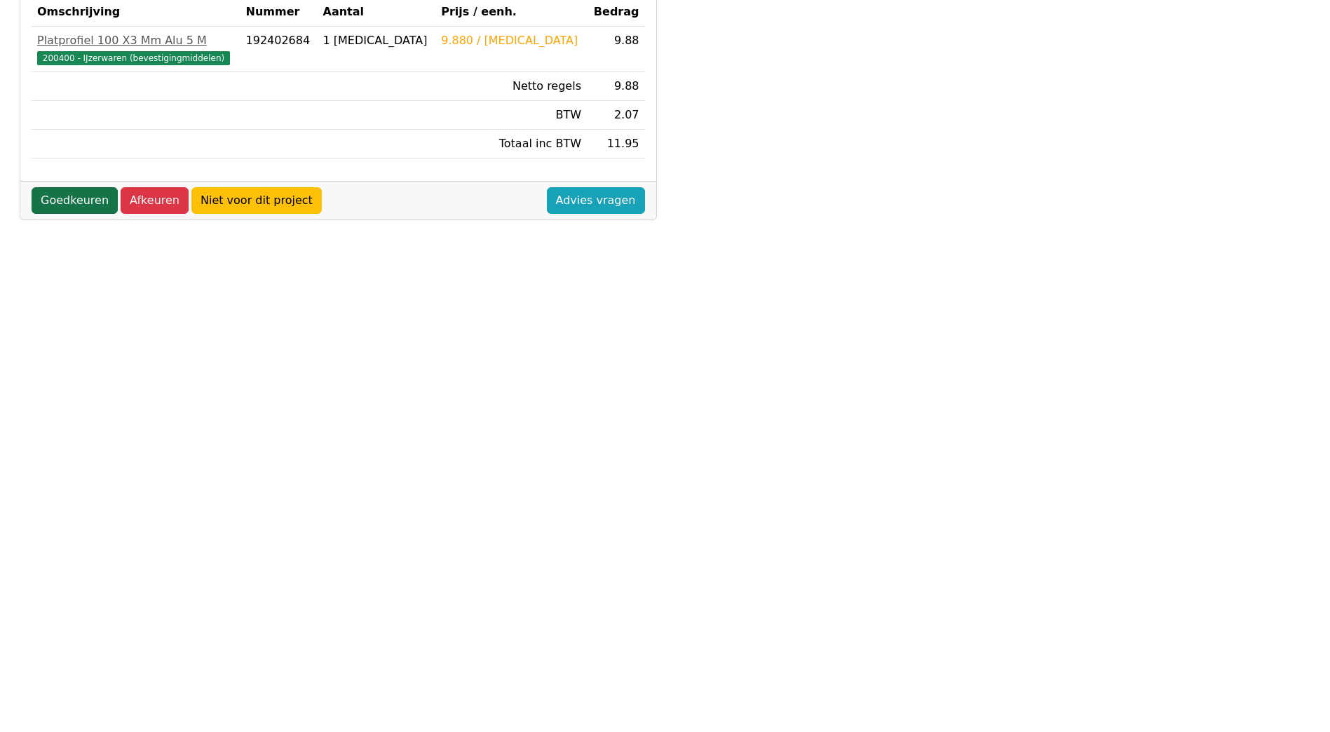
click at [56, 205] on link "Goedkeuren" at bounding box center [75, 200] width 86 height 27
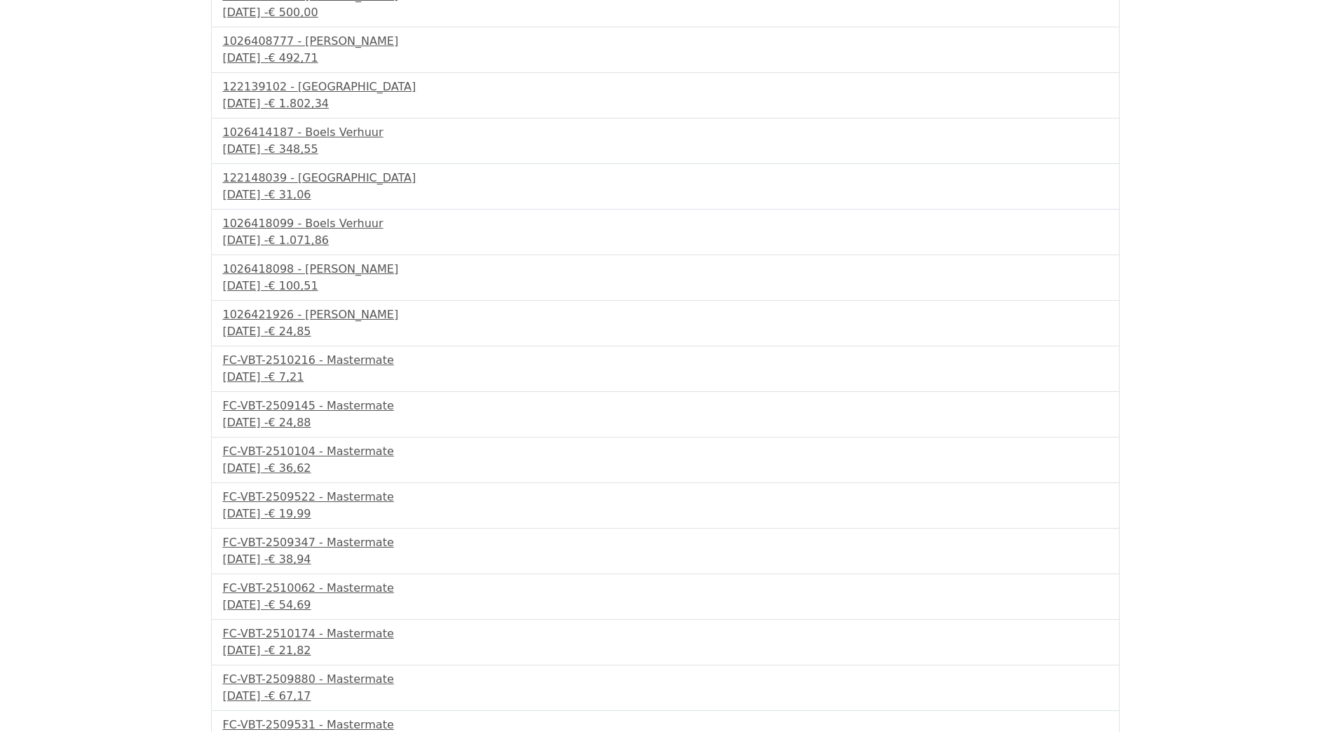
scroll to position [332, 0]
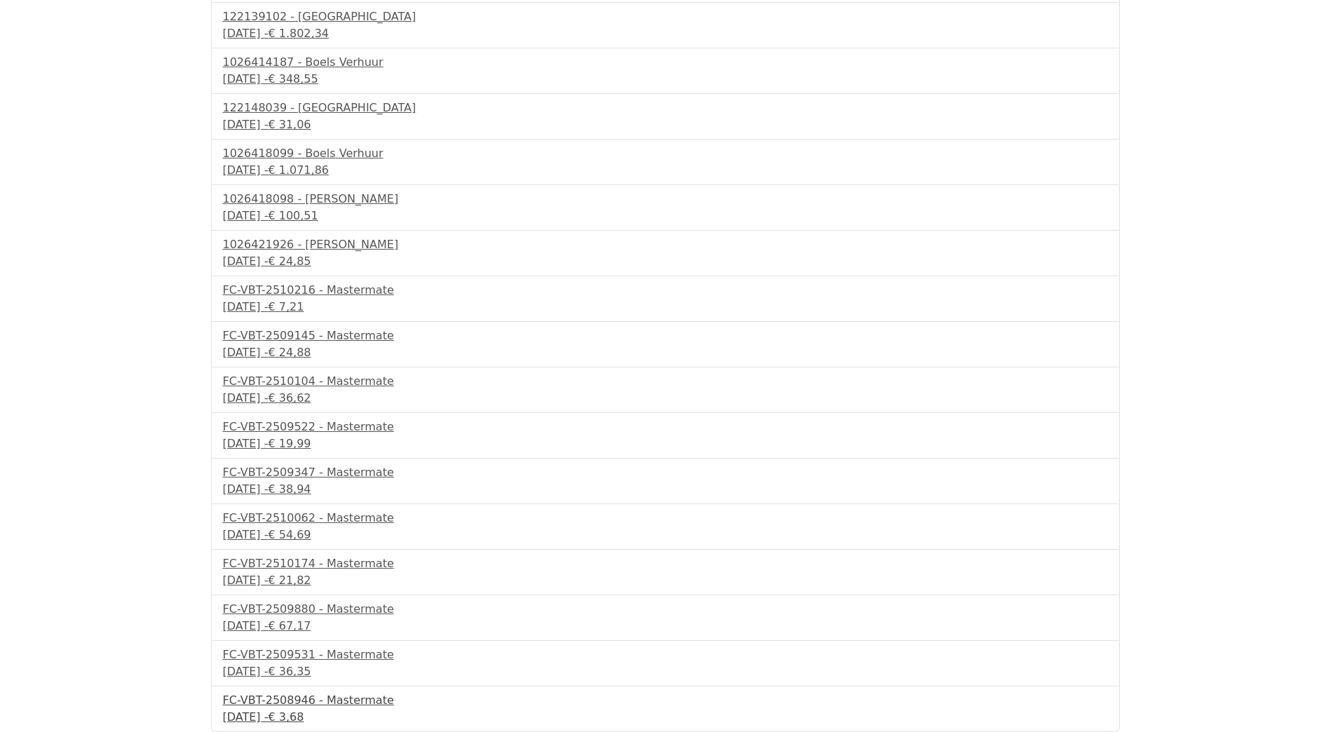
click at [313, 700] on div "FC-VBT-2508946 - Mastermate" at bounding box center [665, 700] width 885 height 17
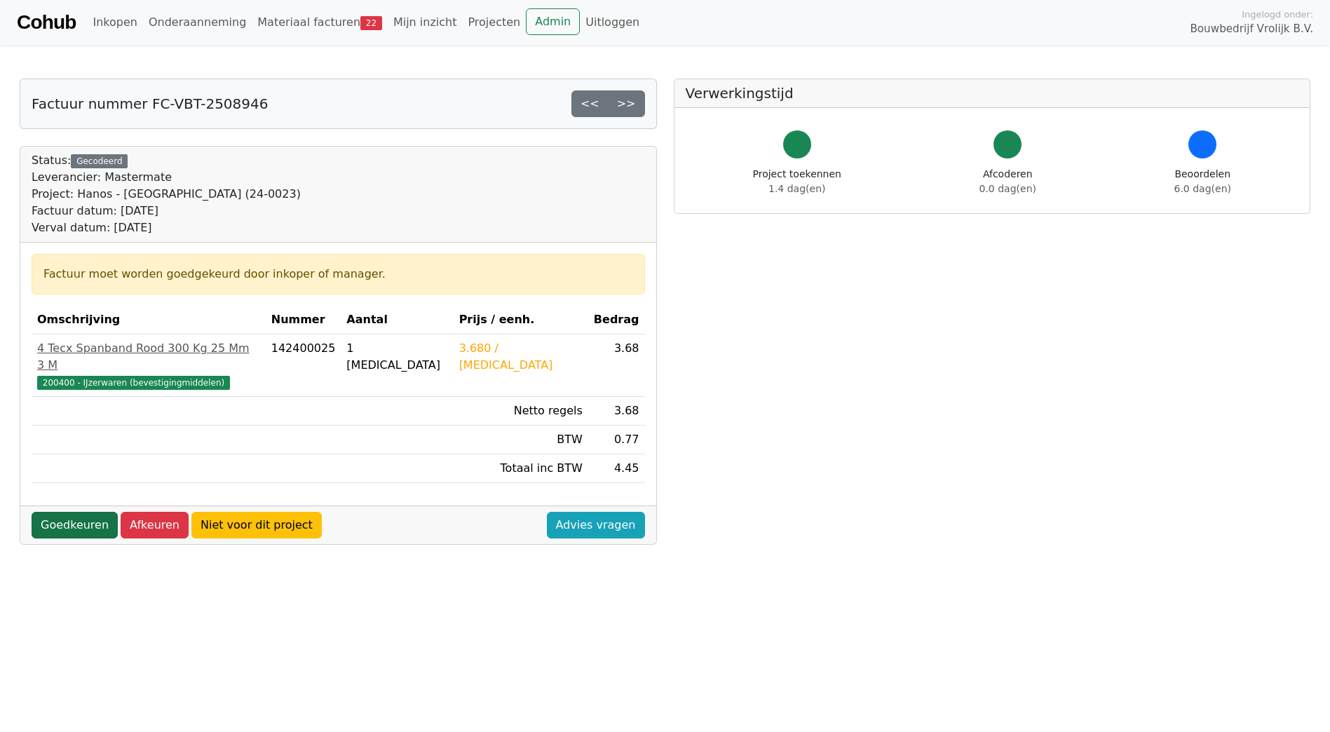
click at [80, 512] on link "Goedkeuren" at bounding box center [75, 525] width 86 height 27
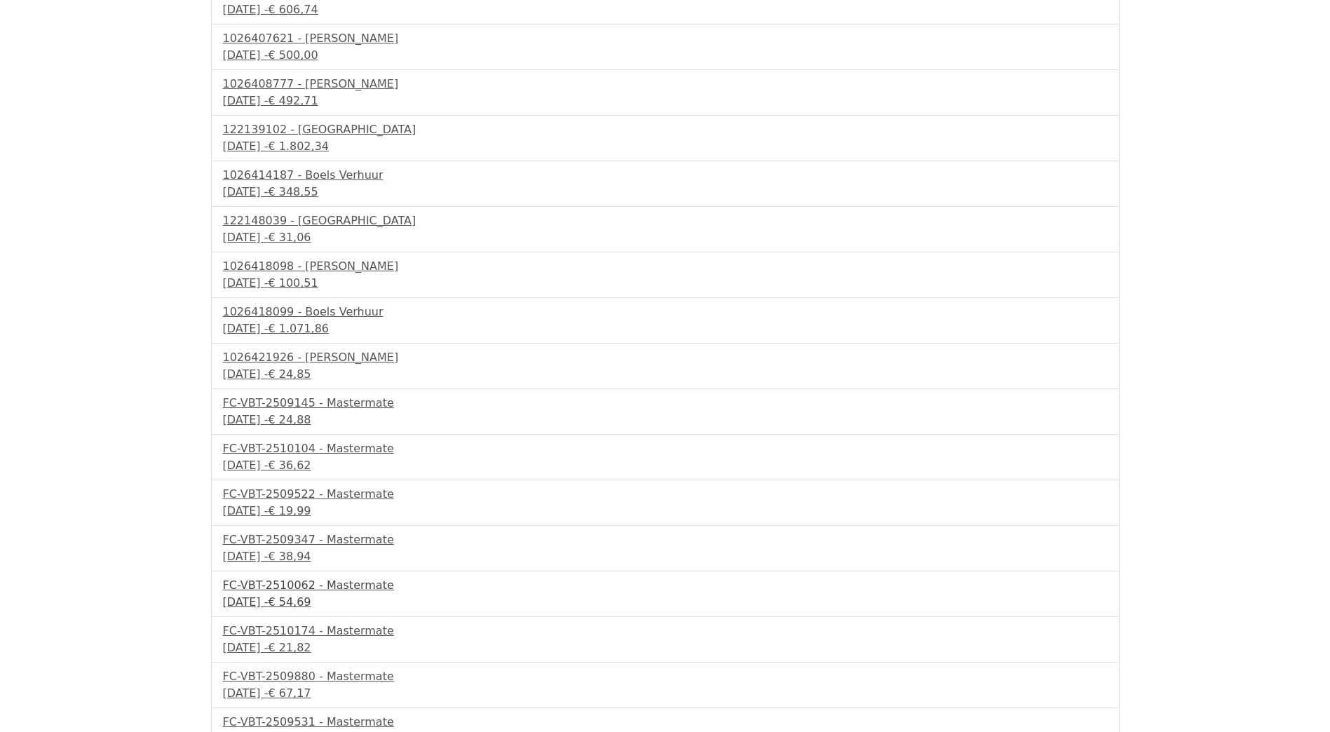
scroll to position [287, 0]
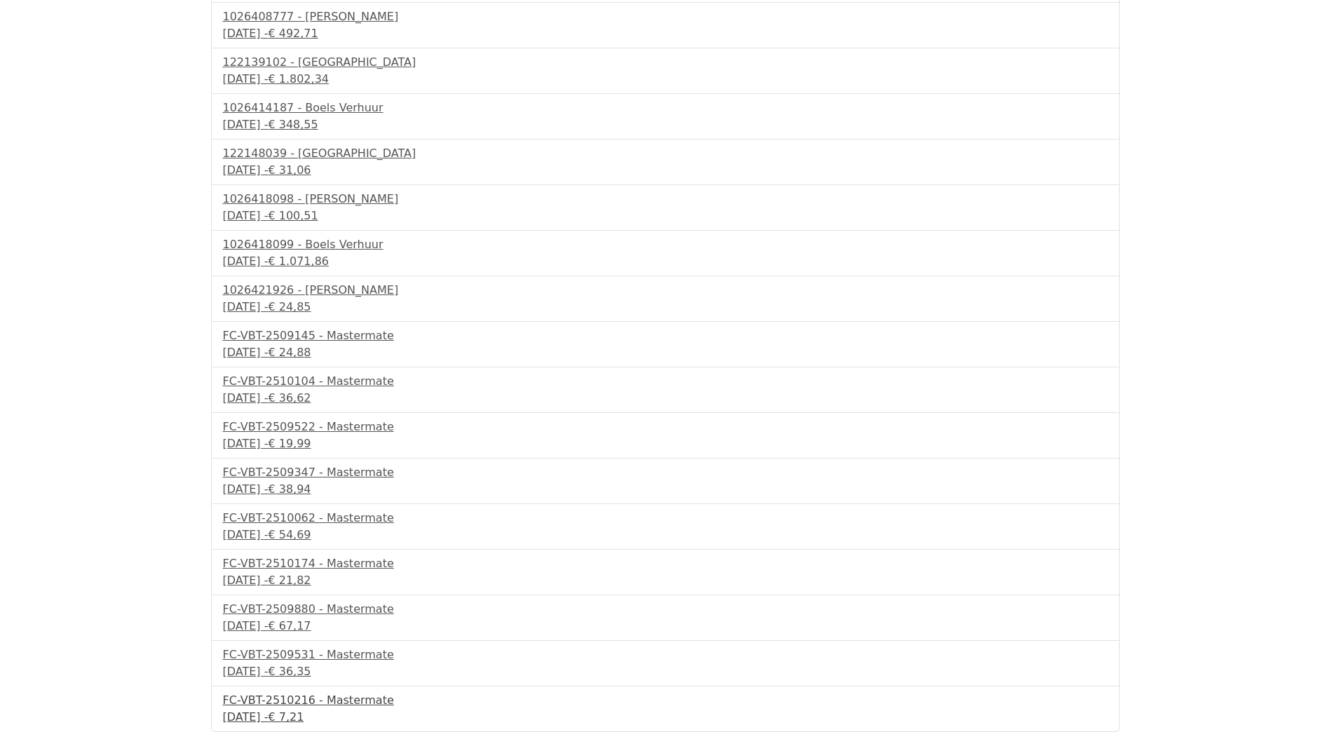
click at [344, 701] on div "FC-VBT-2510216 - Mastermate" at bounding box center [665, 700] width 885 height 17
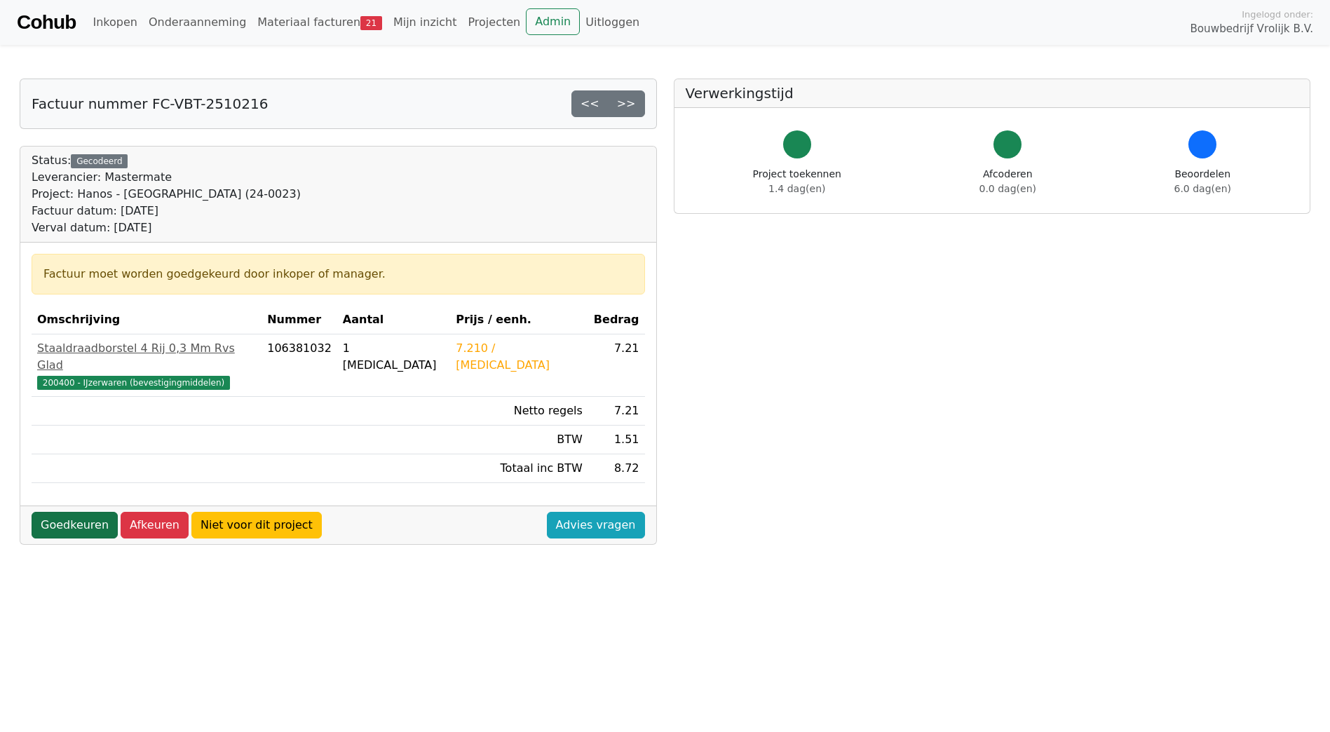
click at [60, 512] on link "Goedkeuren" at bounding box center [75, 525] width 86 height 27
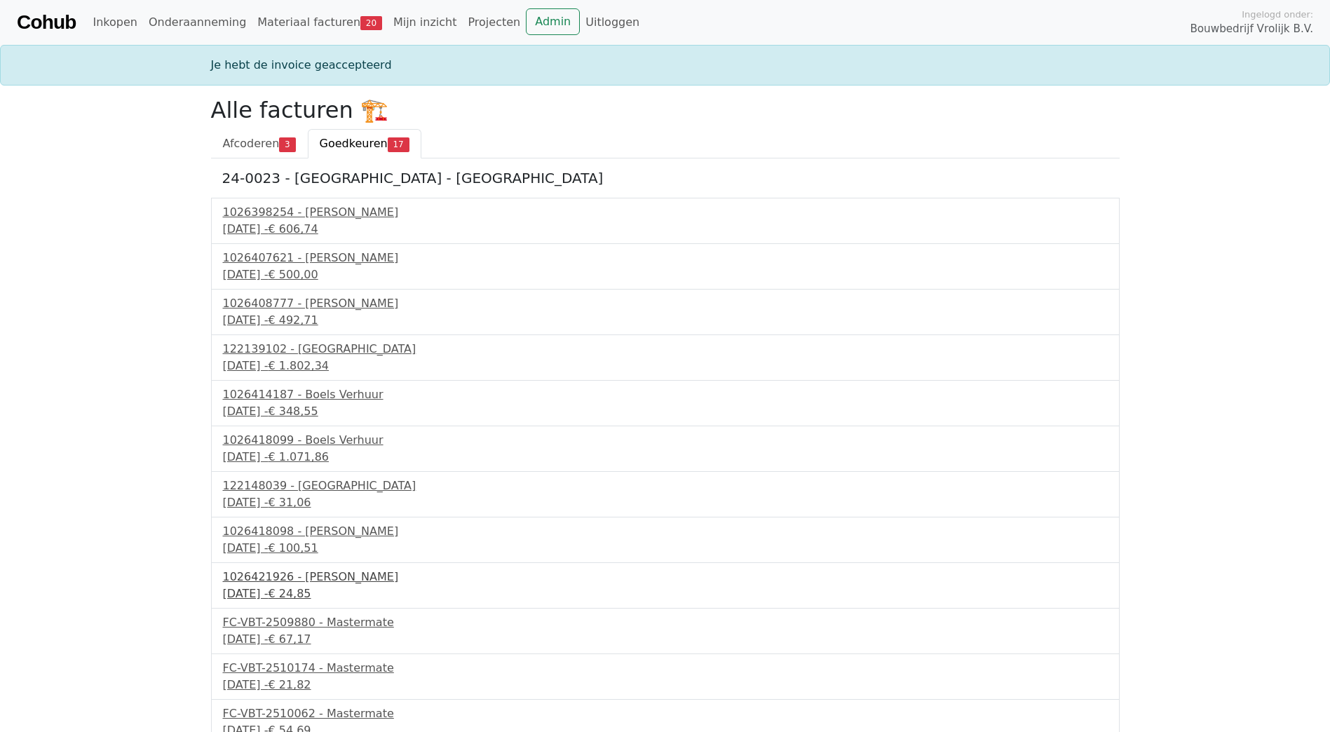
scroll to position [241, 0]
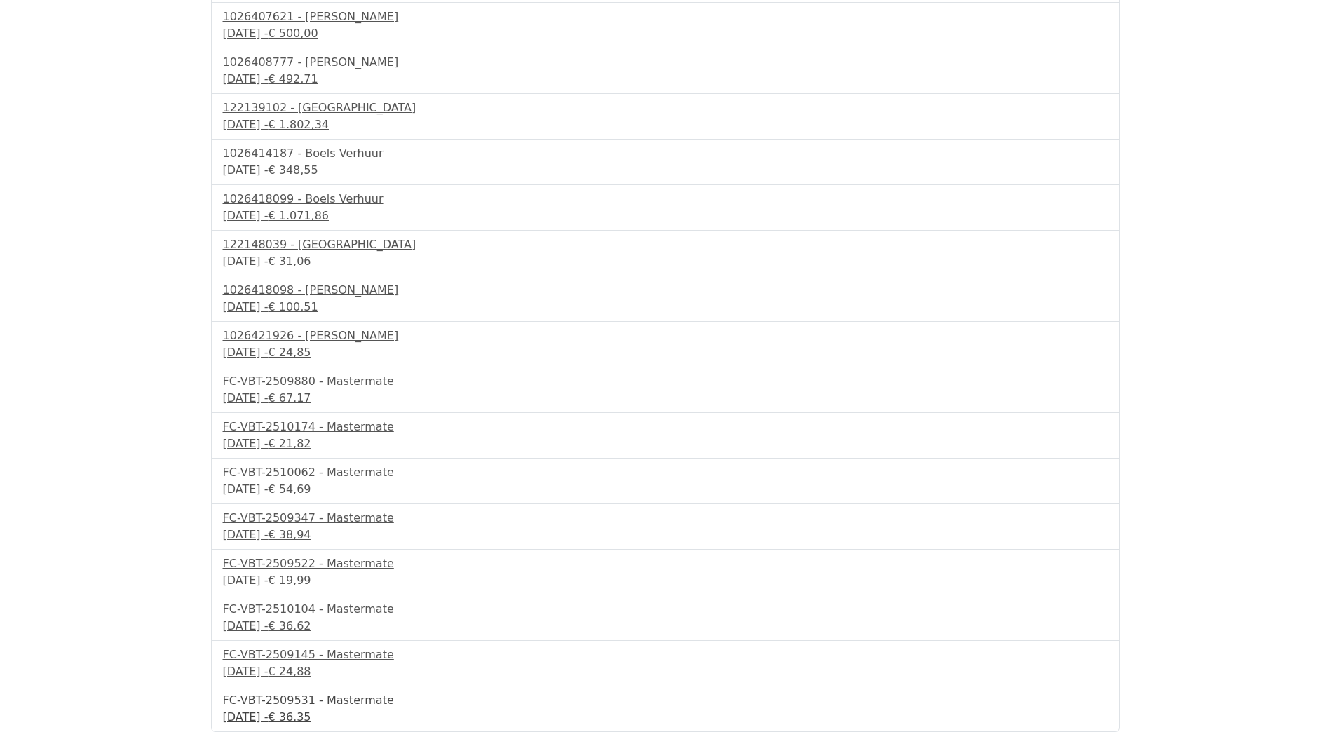
click at [330, 702] on div "FC-VBT-2509531 - Mastermate" at bounding box center [665, 700] width 885 height 17
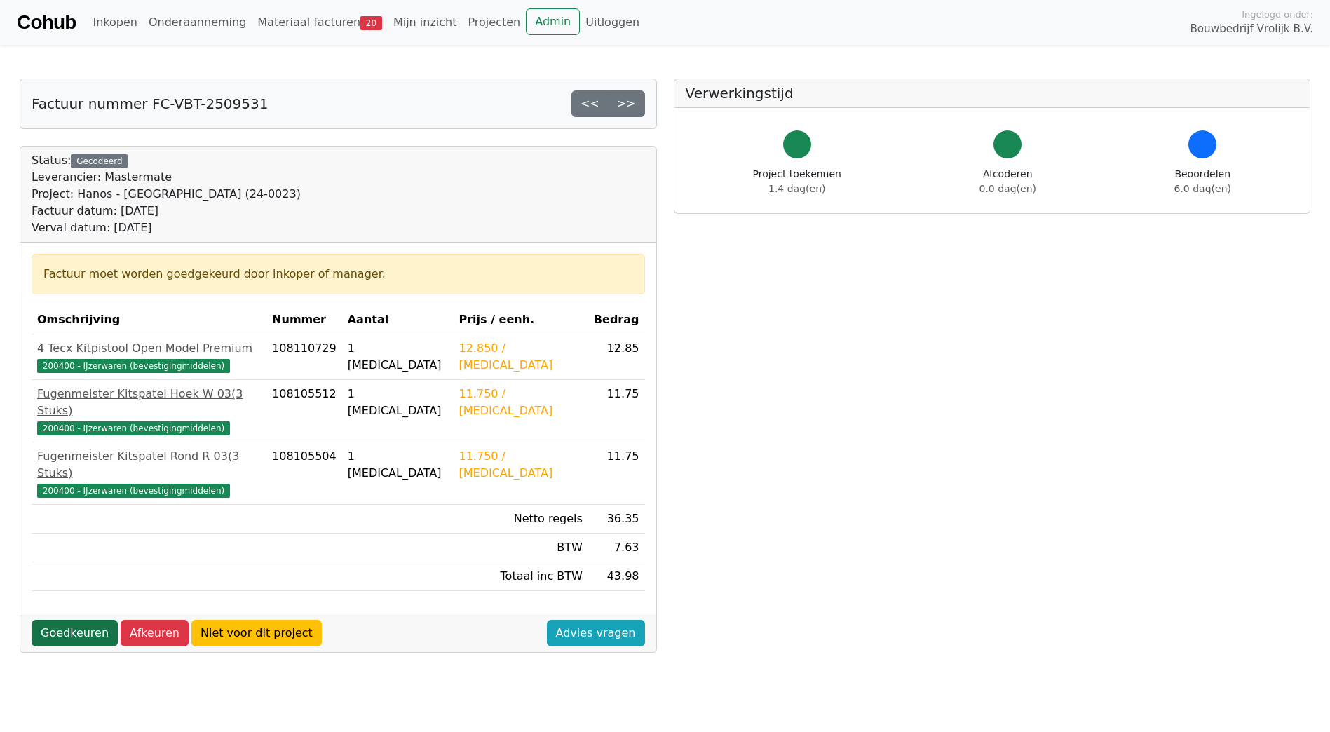
click at [66, 620] on link "Goedkeuren" at bounding box center [75, 633] width 86 height 27
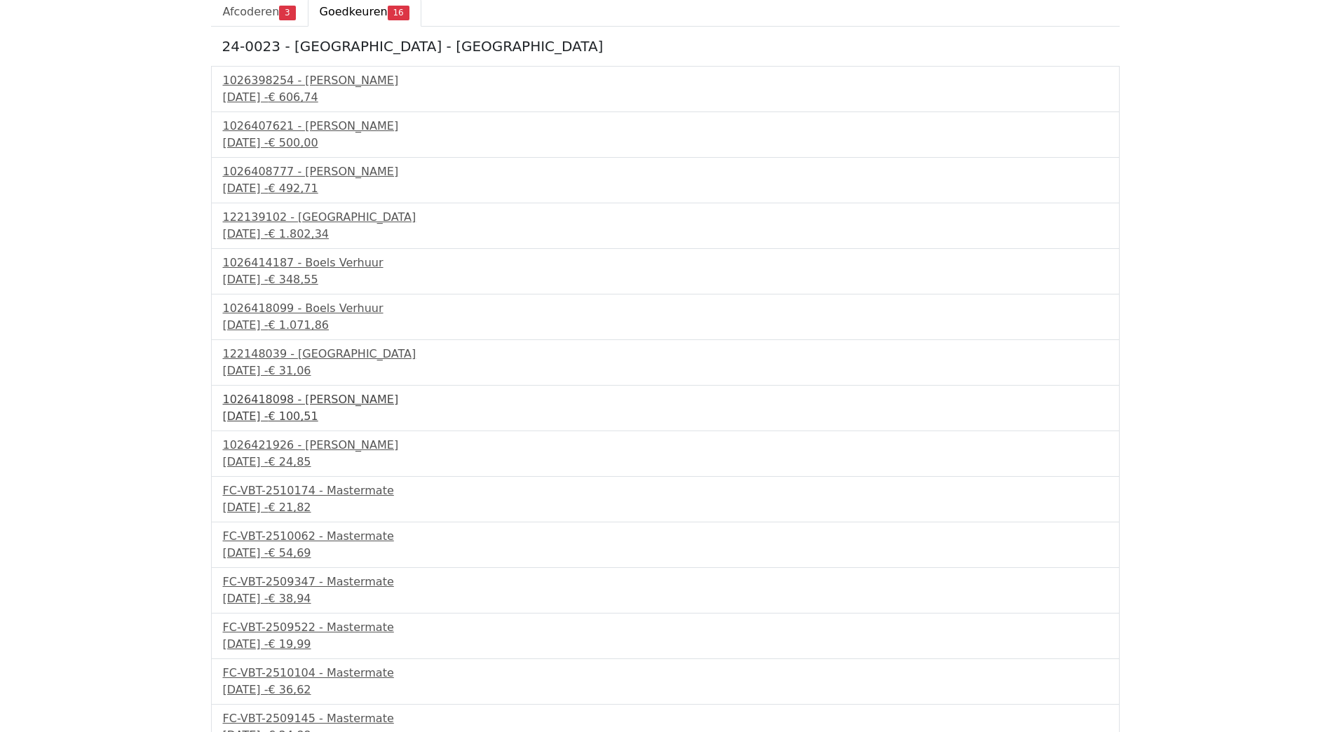
scroll to position [196, 0]
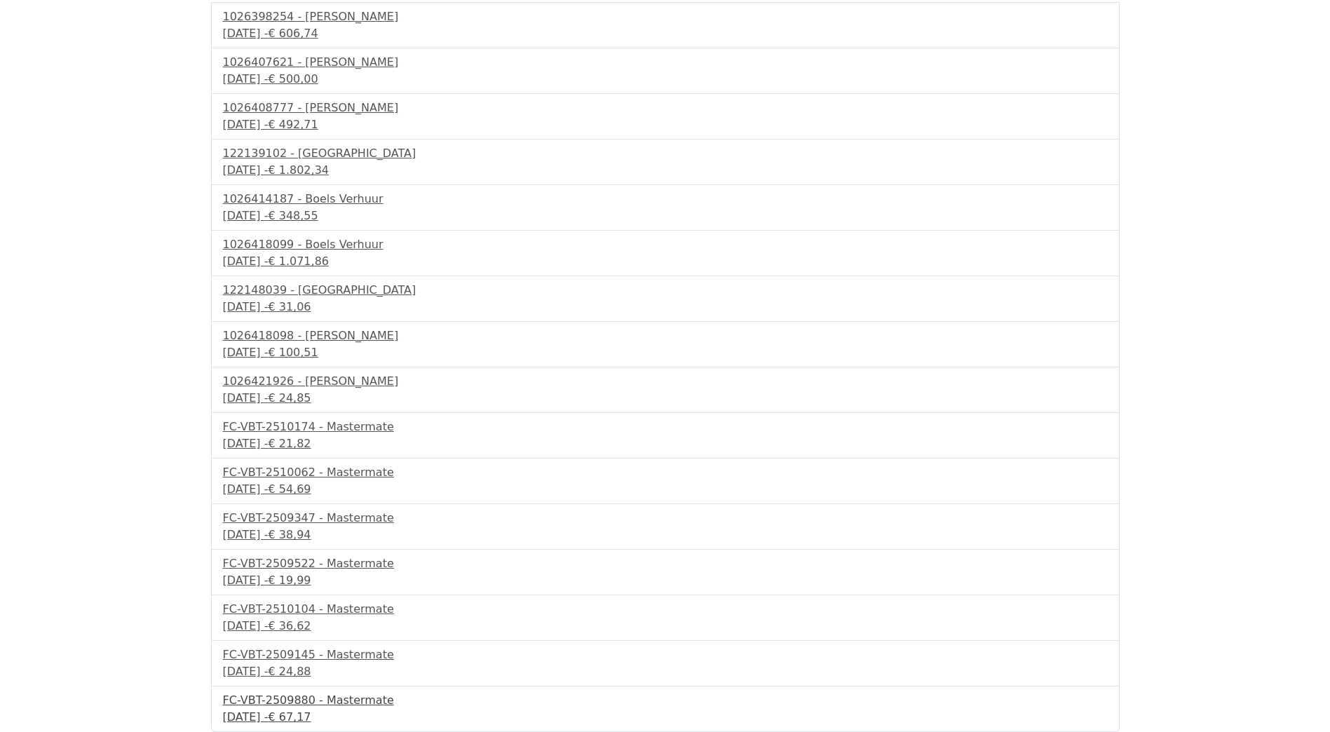
click at [336, 701] on div "FC-VBT-2509880 - Mastermate" at bounding box center [665, 700] width 885 height 17
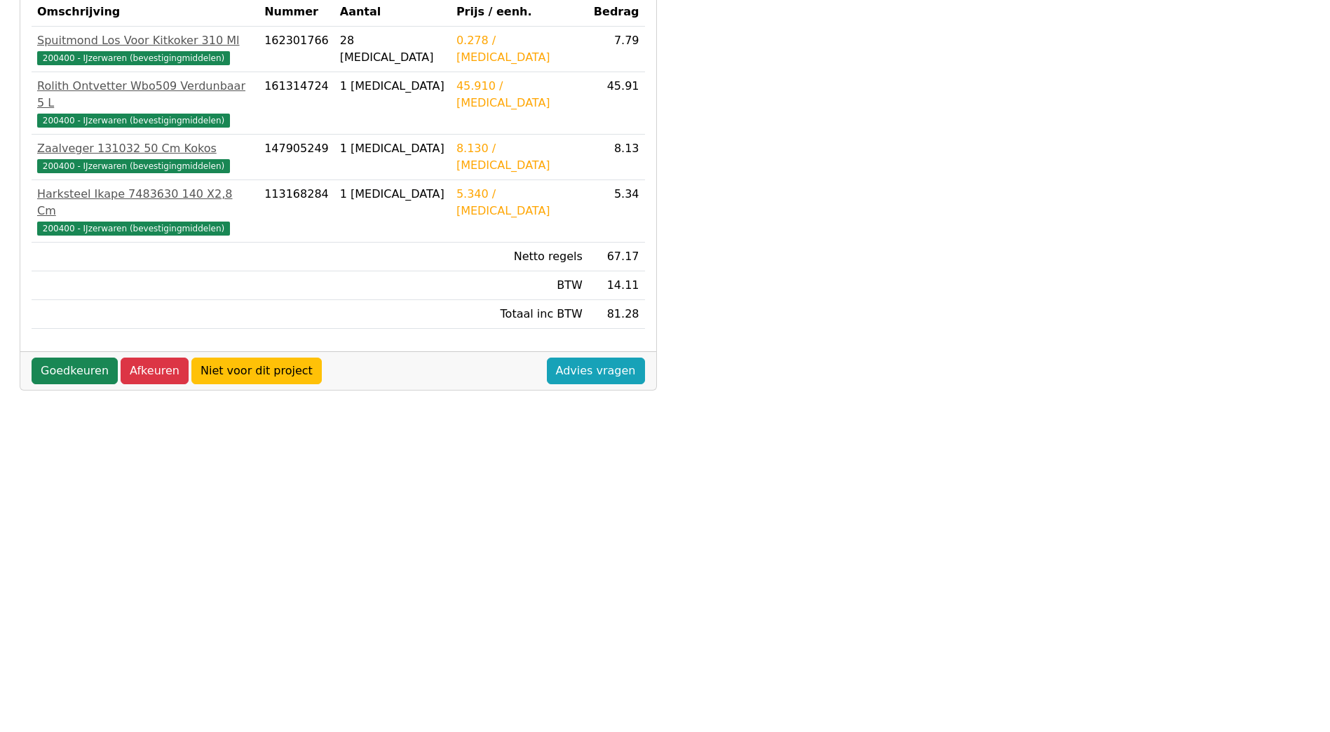
scroll to position [238, 0]
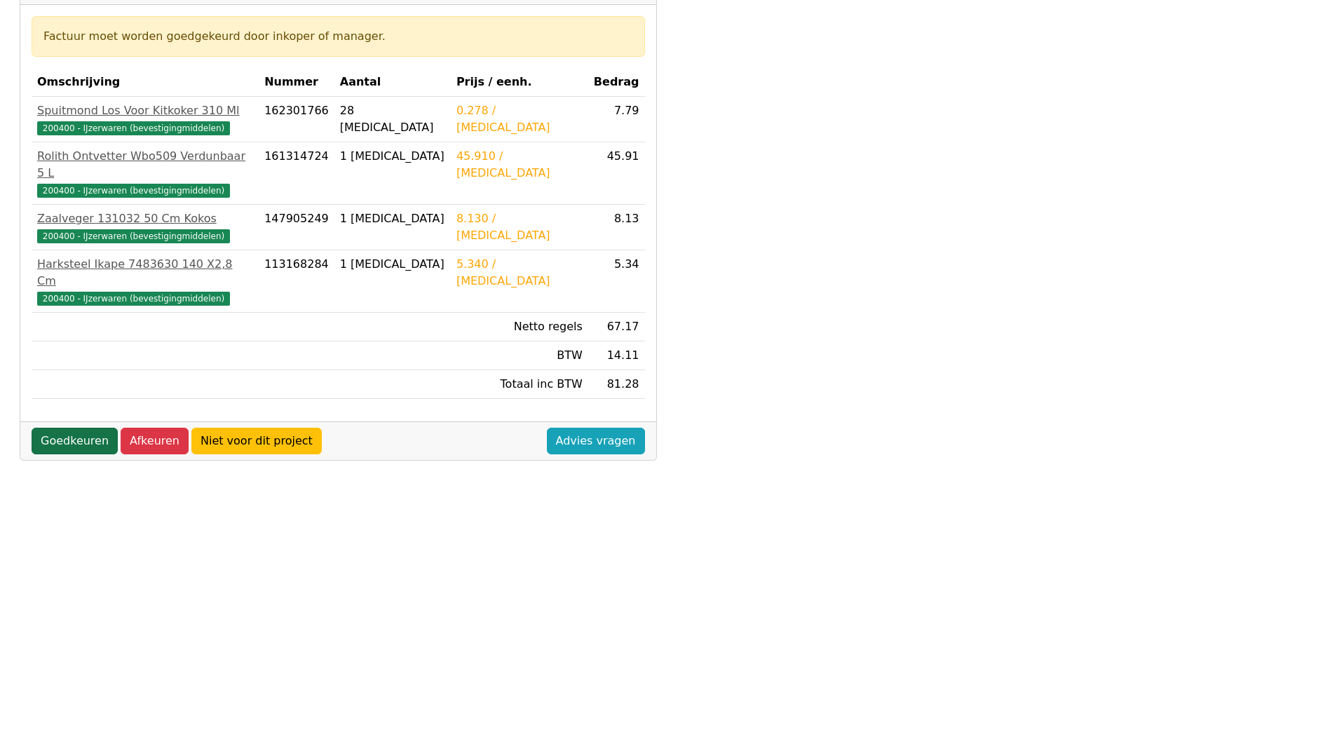
click at [74, 428] on link "Goedkeuren" at bounding box center [75, 441] width 86 height 27
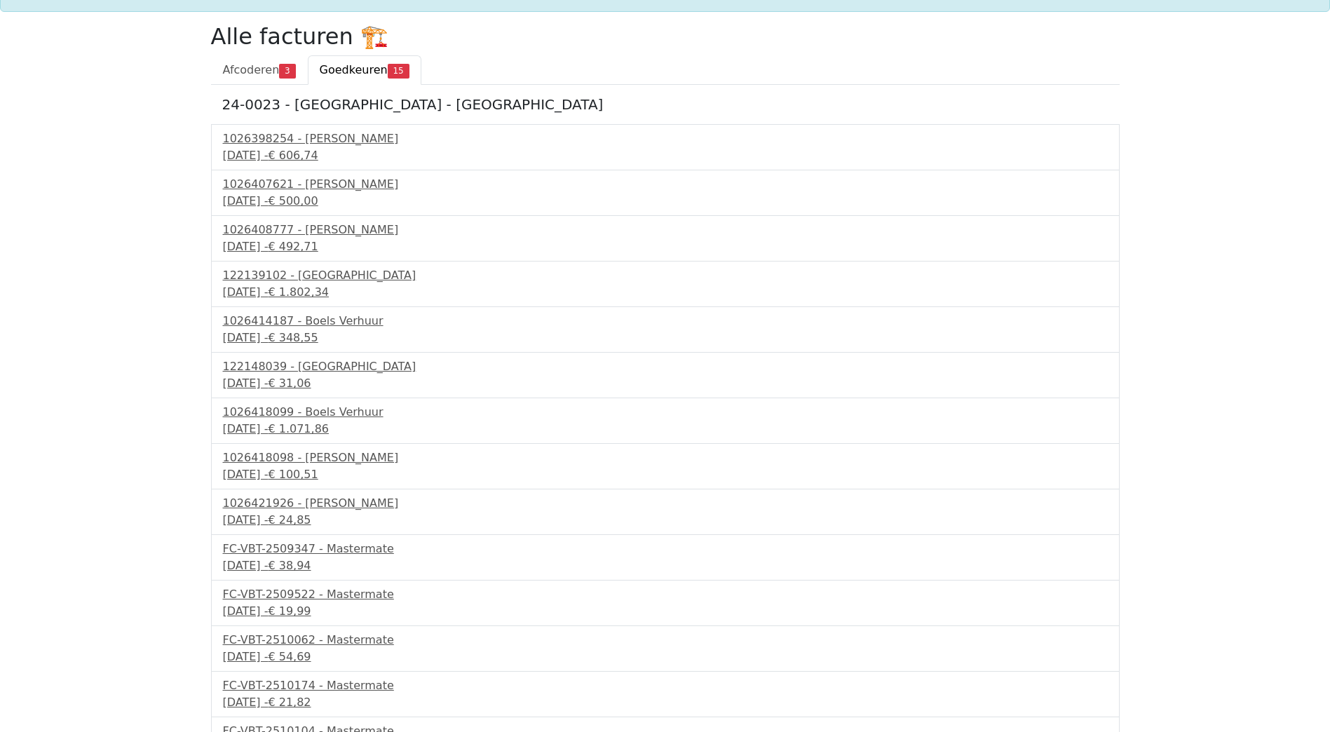
scroll to position [150, 0]
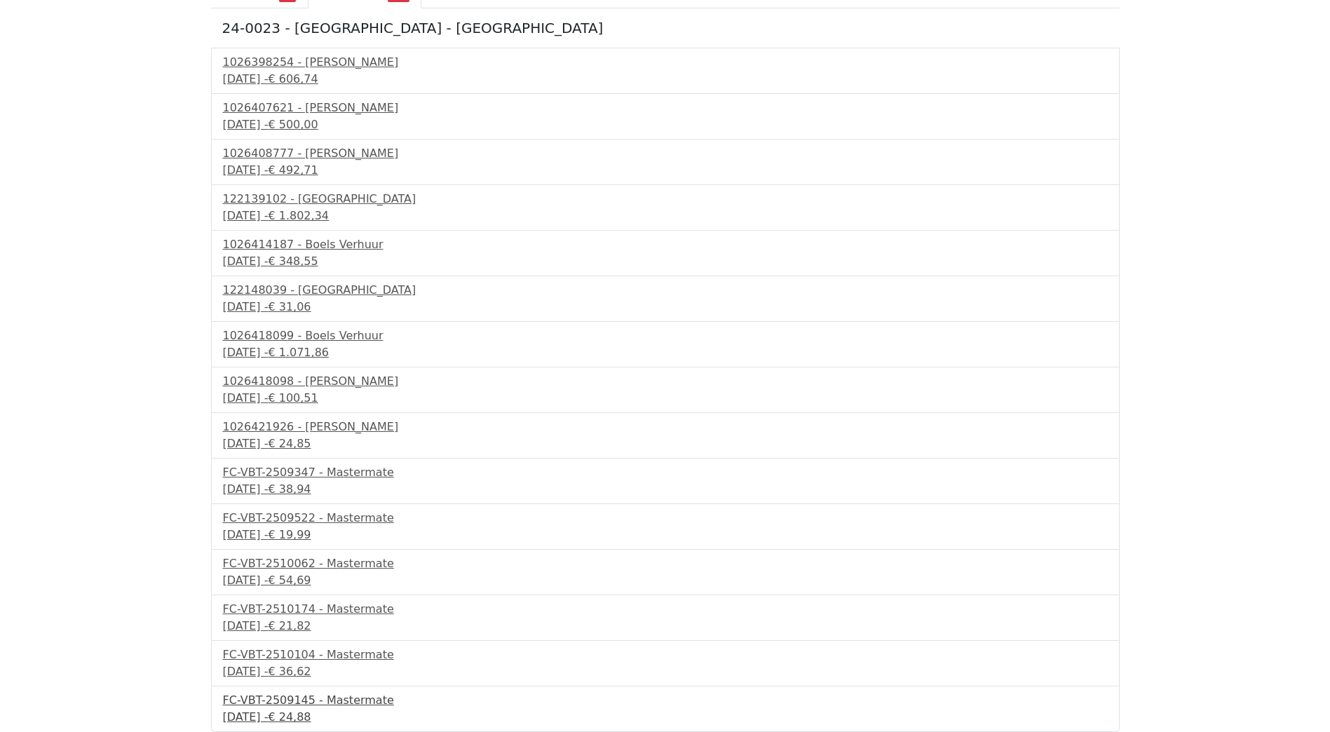
click at [322, 706] on div "FC-VBT-2509145 - Mastermate" at bounding box center [665, 700] width 885 height 17
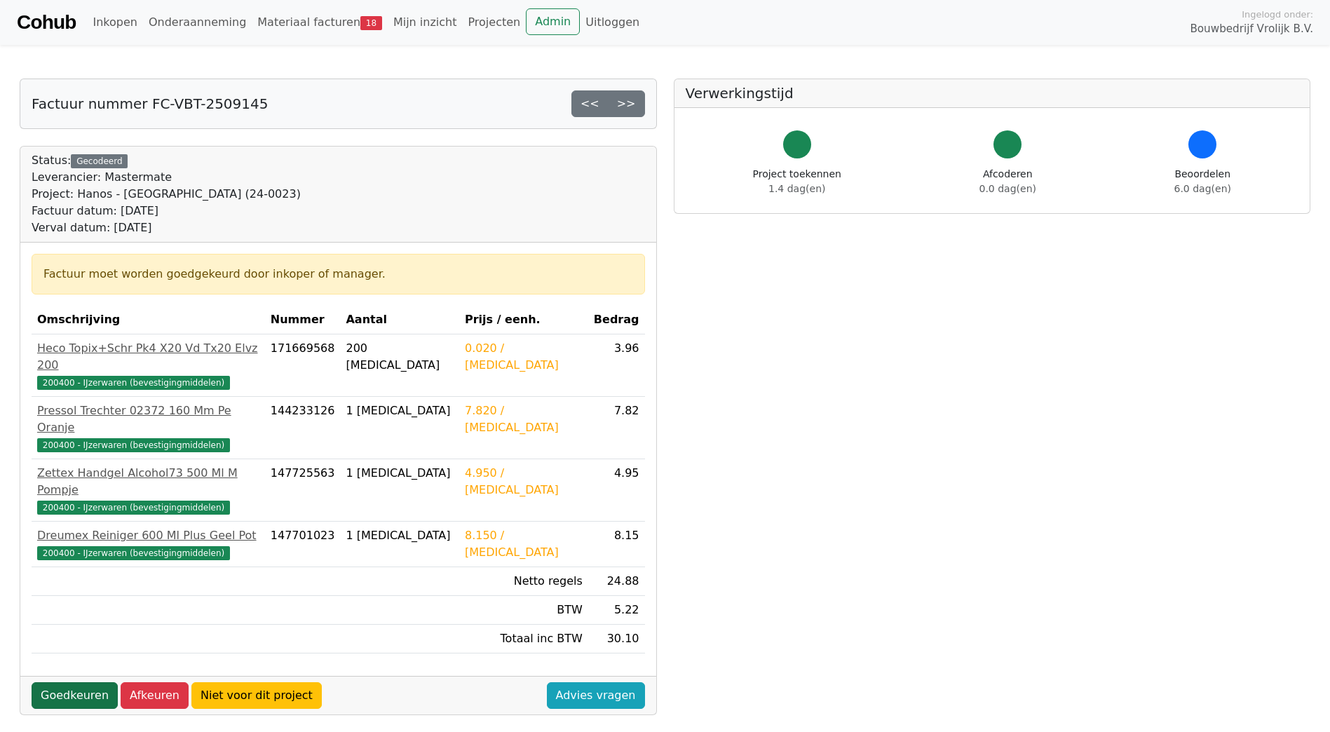
click at [59, 682] on link "Goedkeuren" at bounding box center [75, 695] width 86 height 27
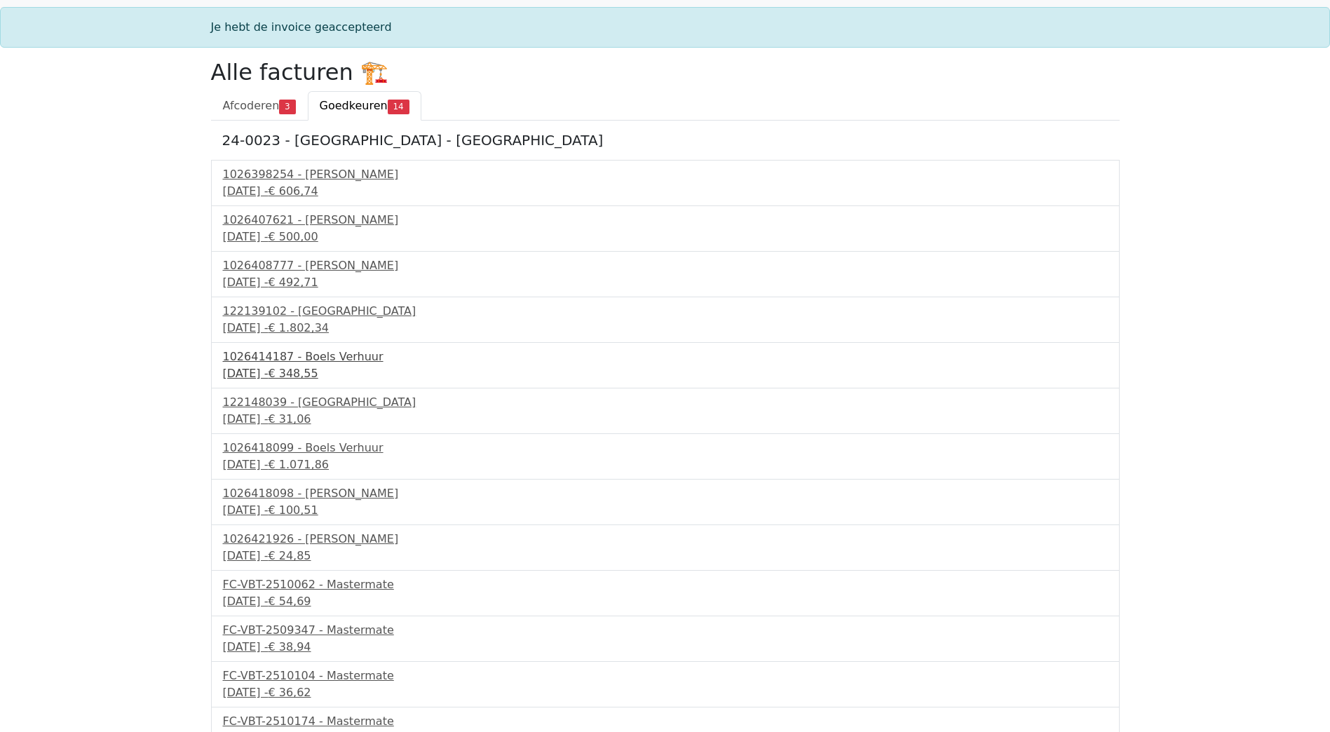
scroll to position [104, 0]
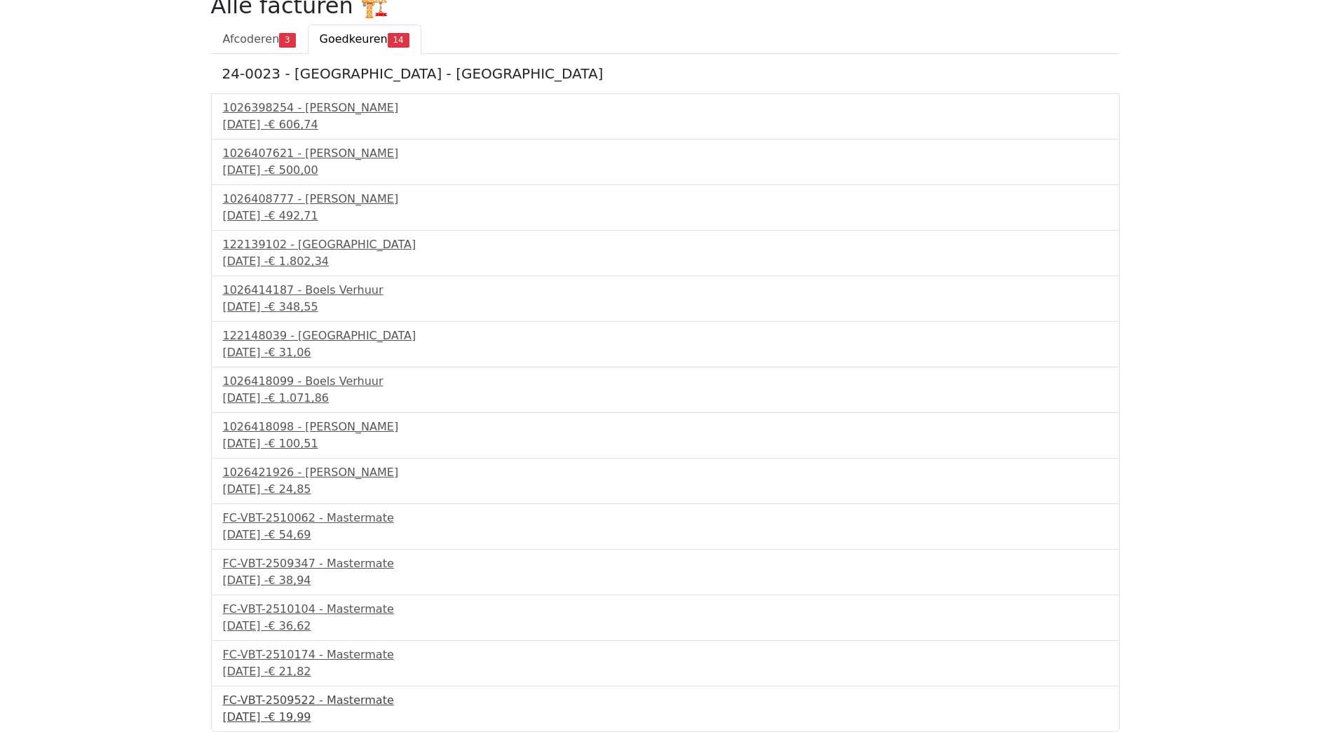
click at [325, 698] on div "FC-VBT-2509522 - Mastermate" at bounding box center [665, 700] width 885 height 17
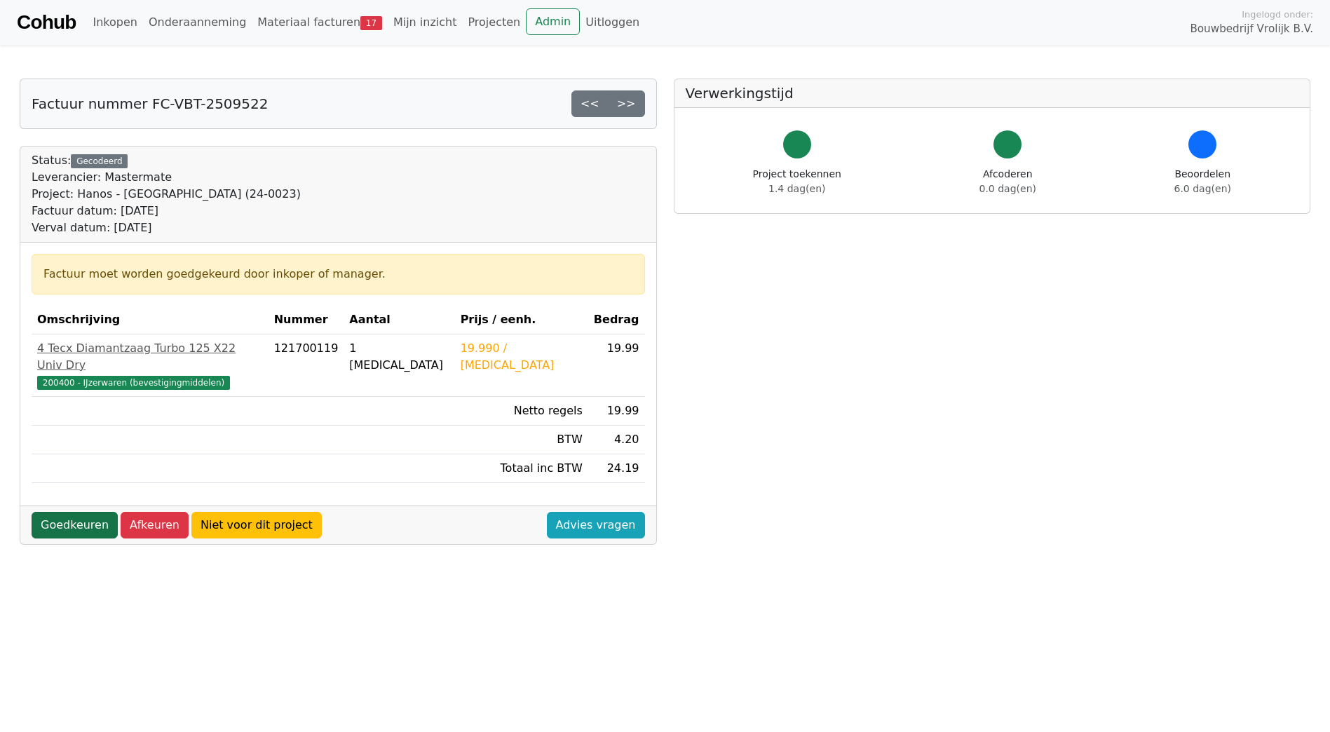
click at [68, 512] on link "Goedkeuren" at bounding box center [75, 525] width 86 height 27
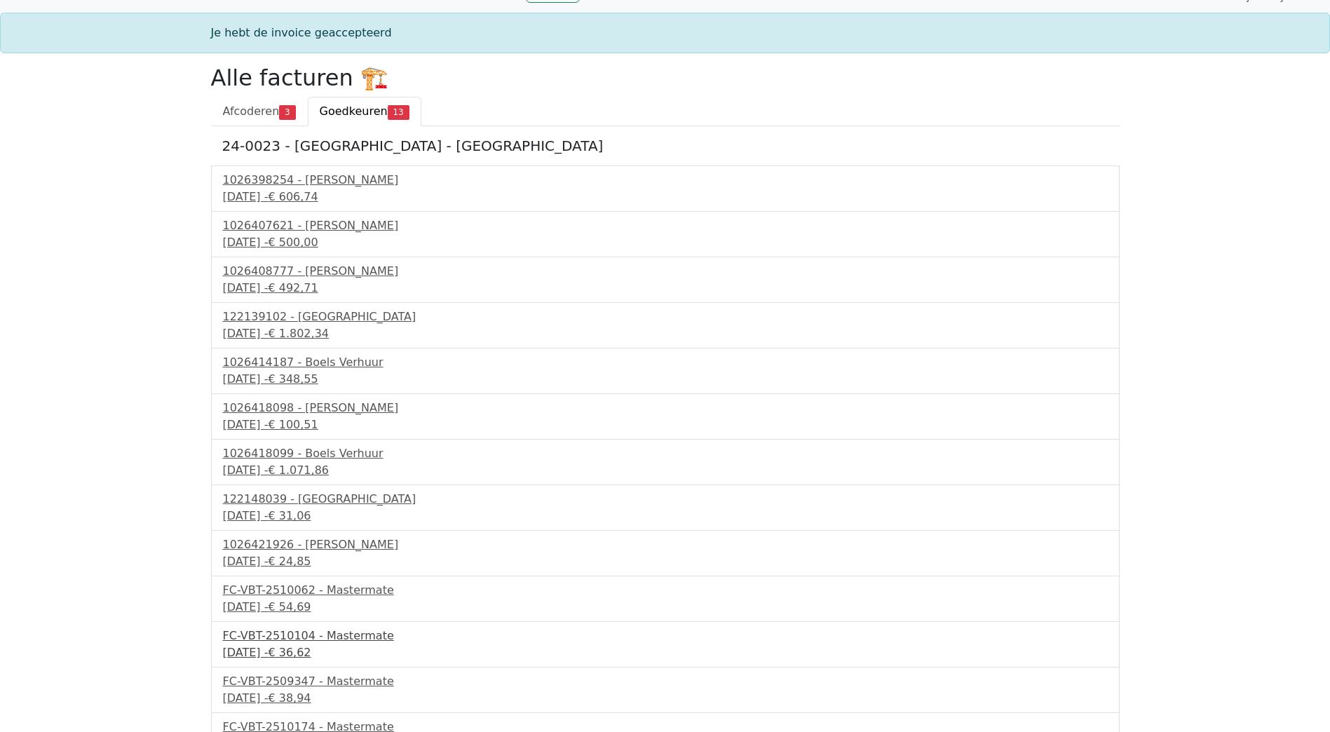
scroll to position [59, 0]
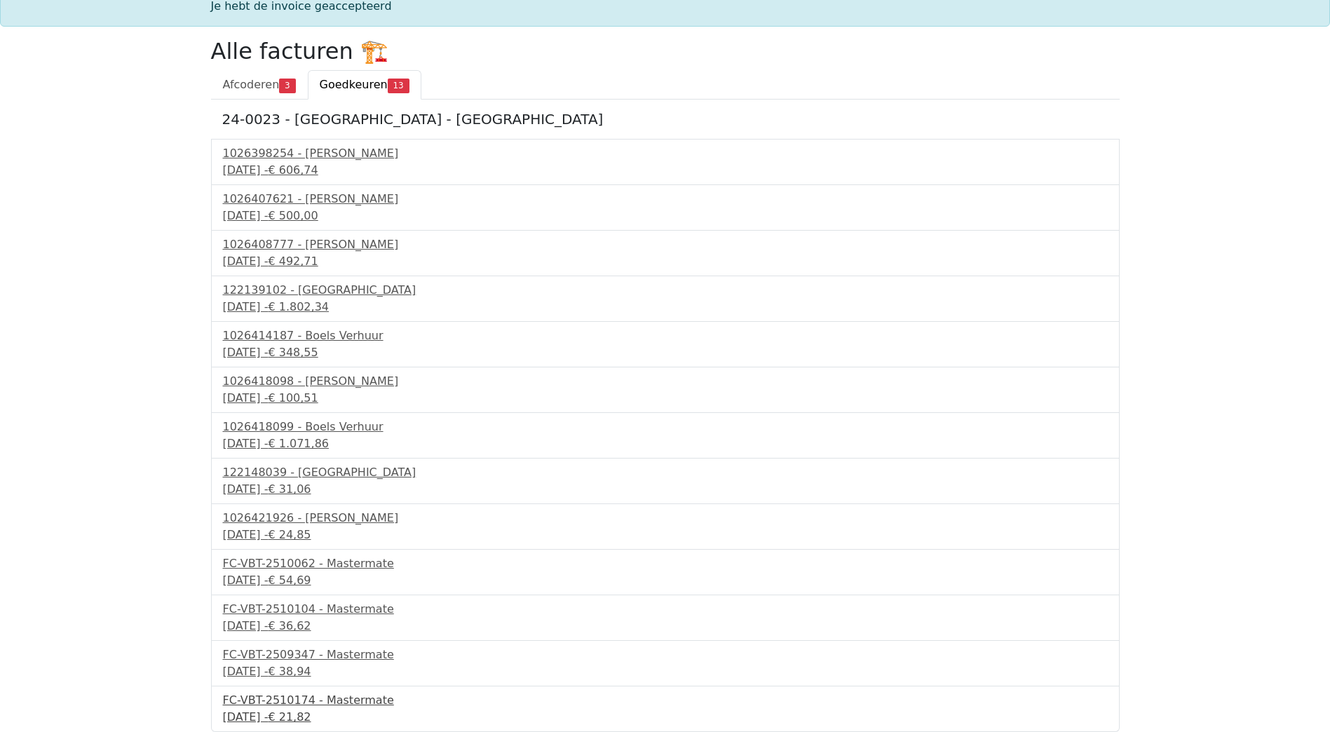
click at [282, 702] on div "FC-VBT-2510174 - Mastermate" at bounding box center [665, 700] width 885 height 17
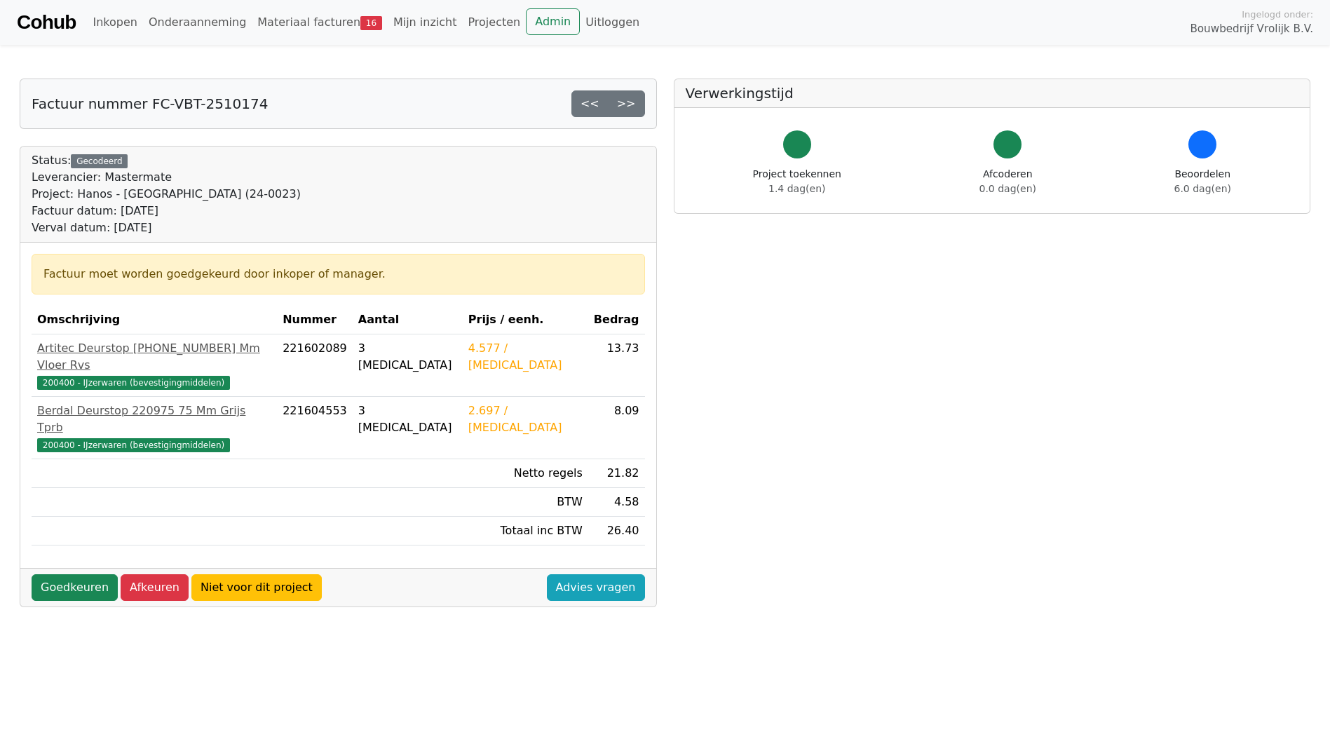
scroll to position [308, 0]
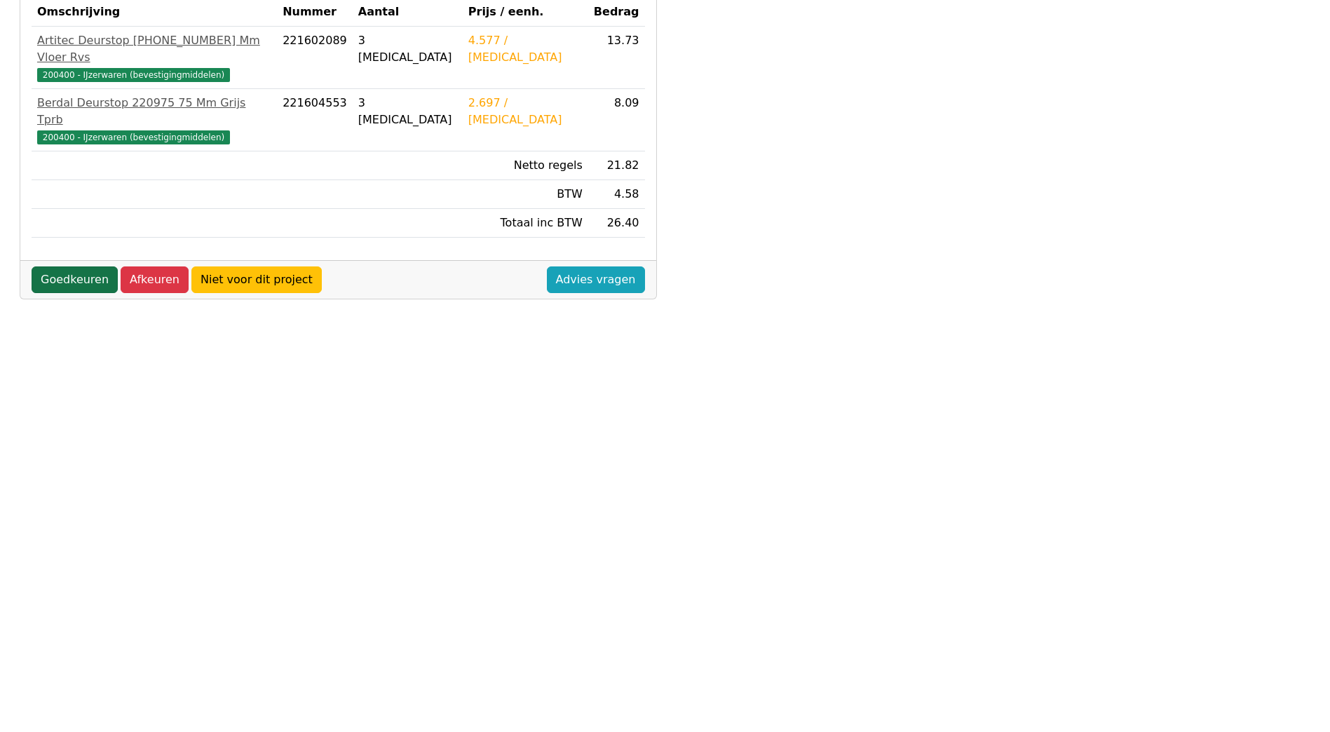
click at [76, 266] on link "Goedkeuren" at bounding box center [75, 279] width 86 height 27
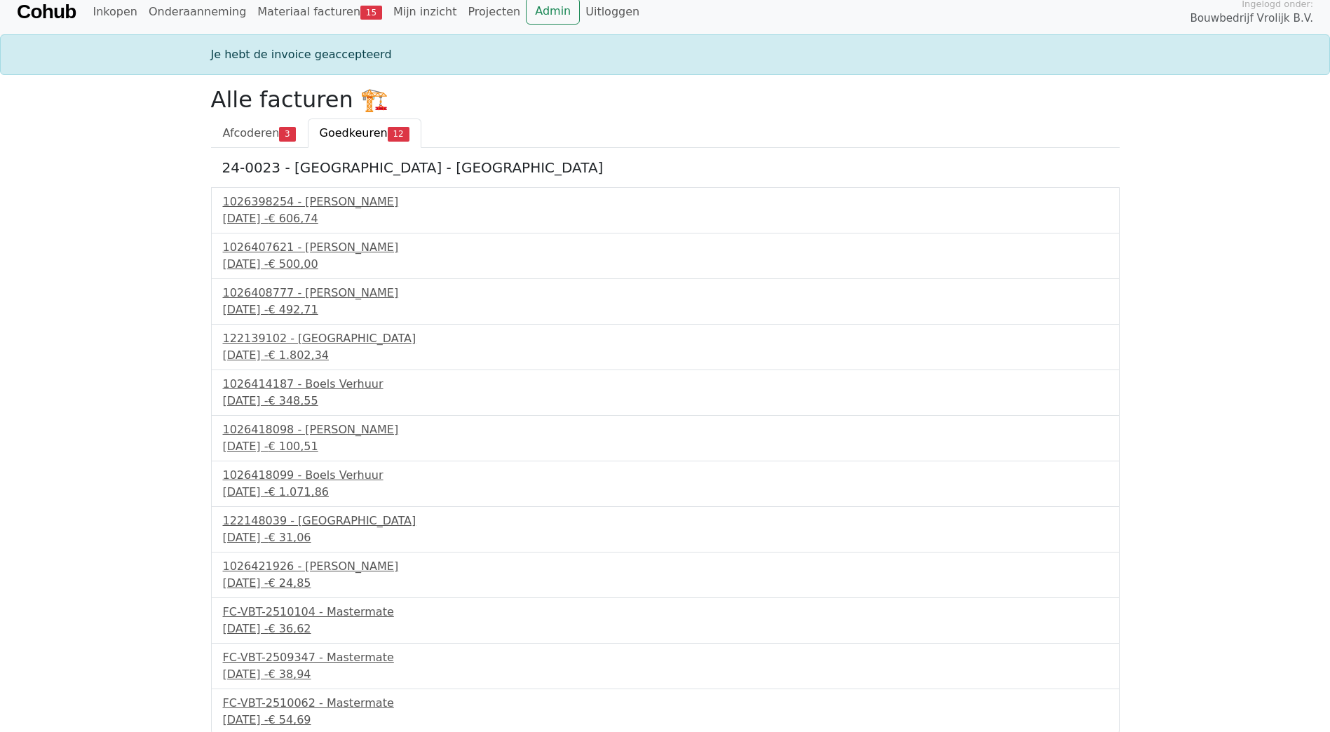
scroll to position [13, 0]
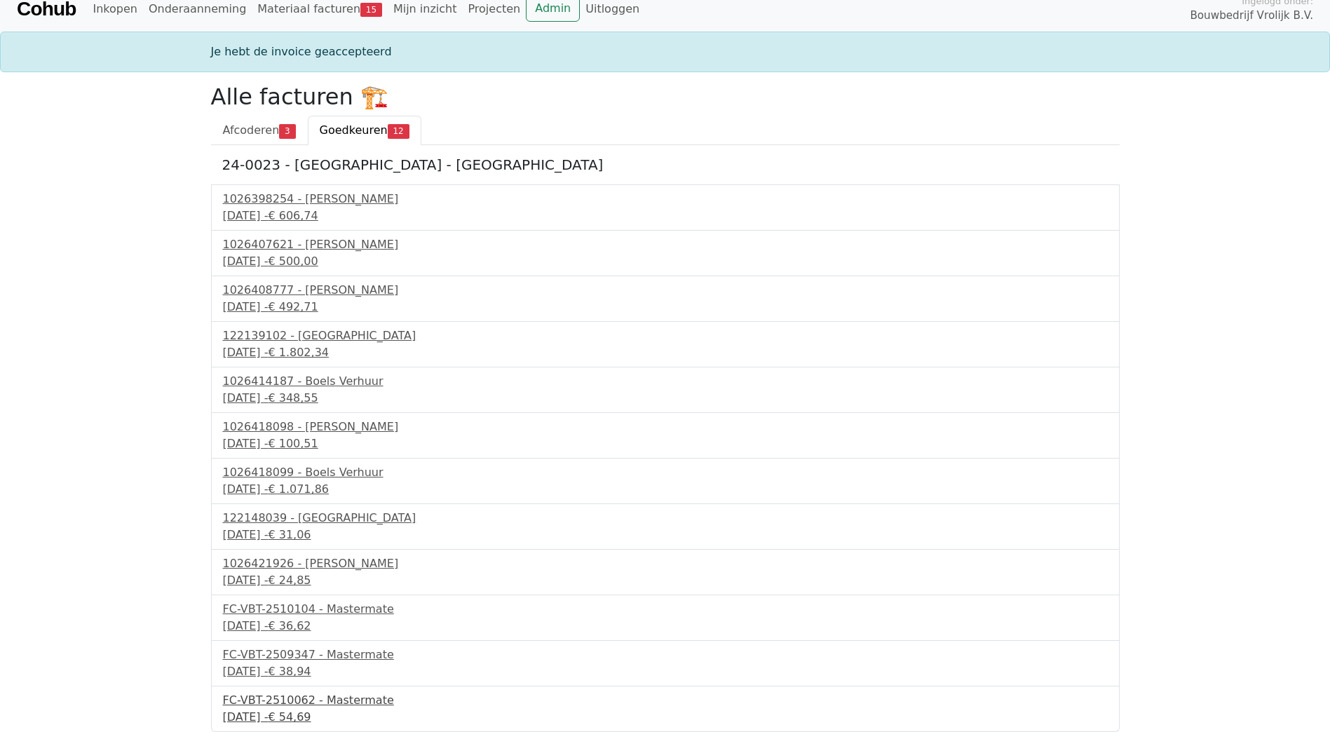
click at [346, 704] on div "FC-VBT-2510062 - Mastermate" at bounding box center [665, 700] width 885 height 17
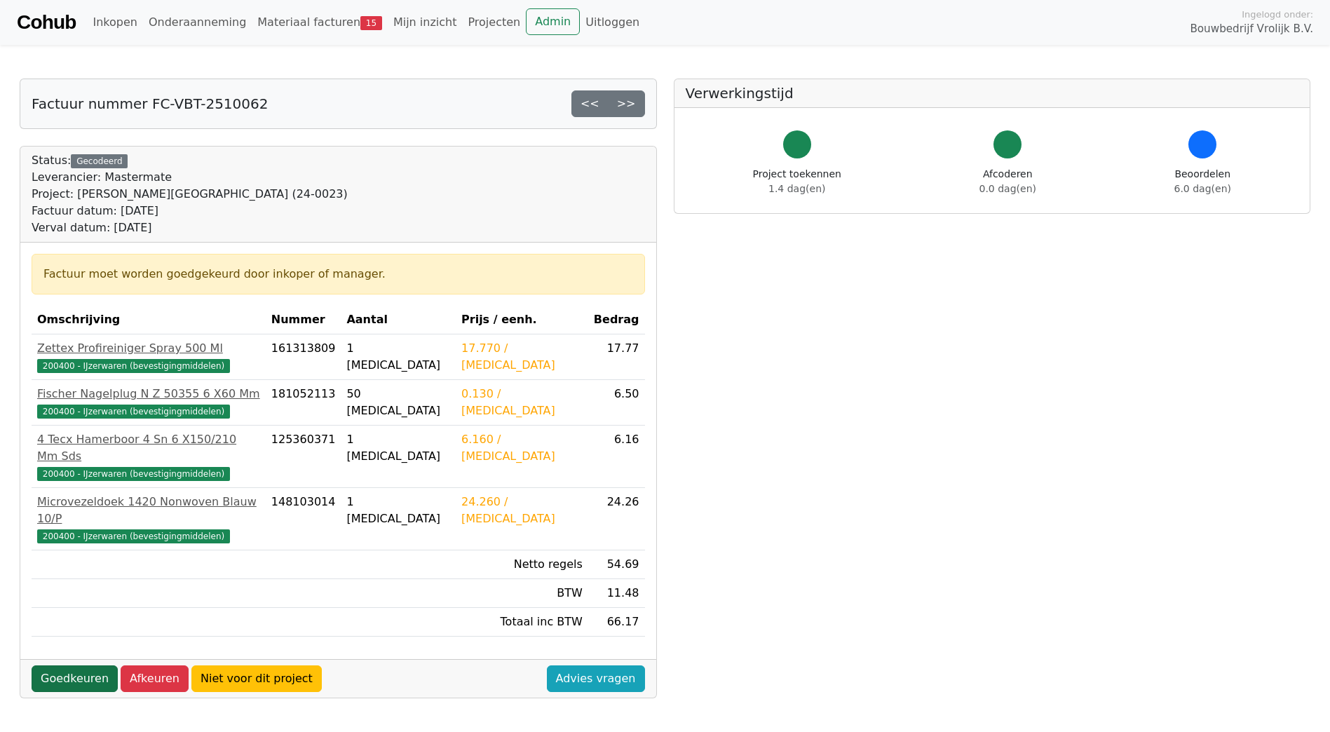
click at [95, 665] on link "Goedkeuren" at bounding box center [75, 678] width 86 height 27
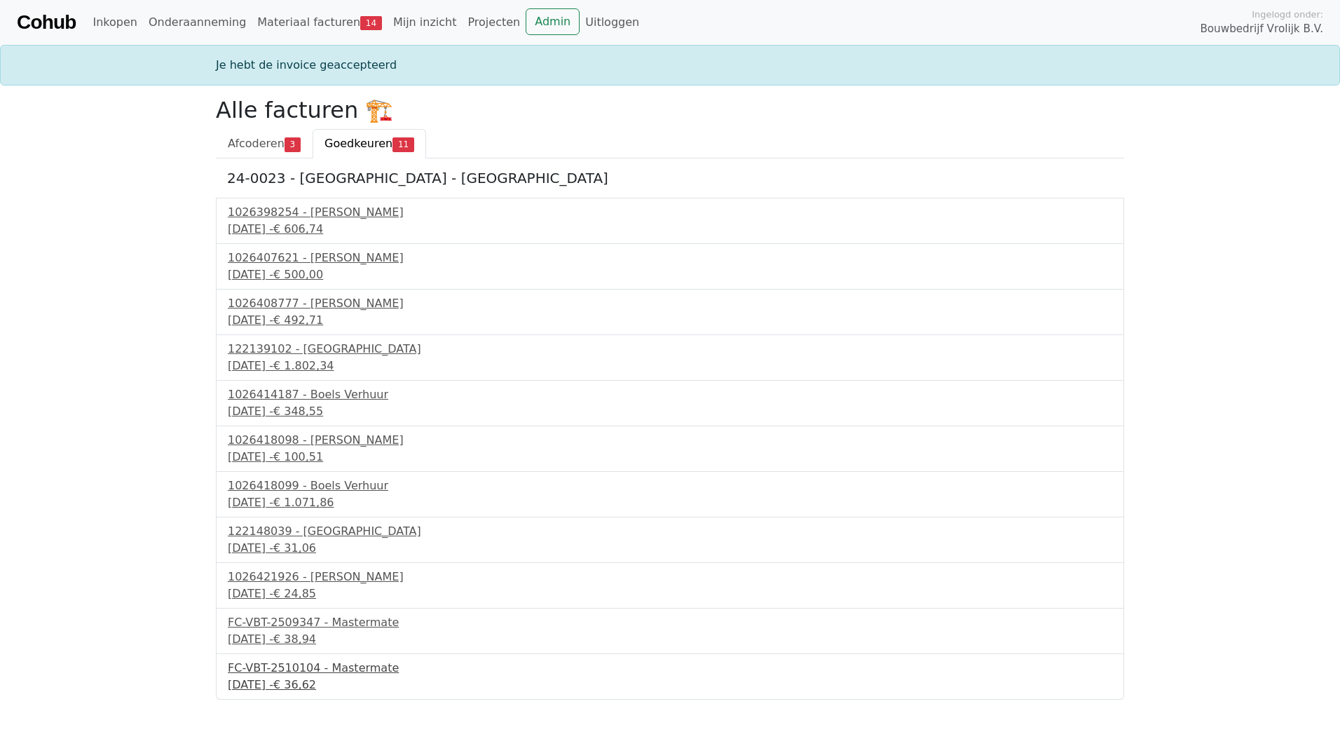
click at [301, 667] on div "FC-VBT-2510104 - Mastermate" at bounding box center [670, 668] width 885 height 17
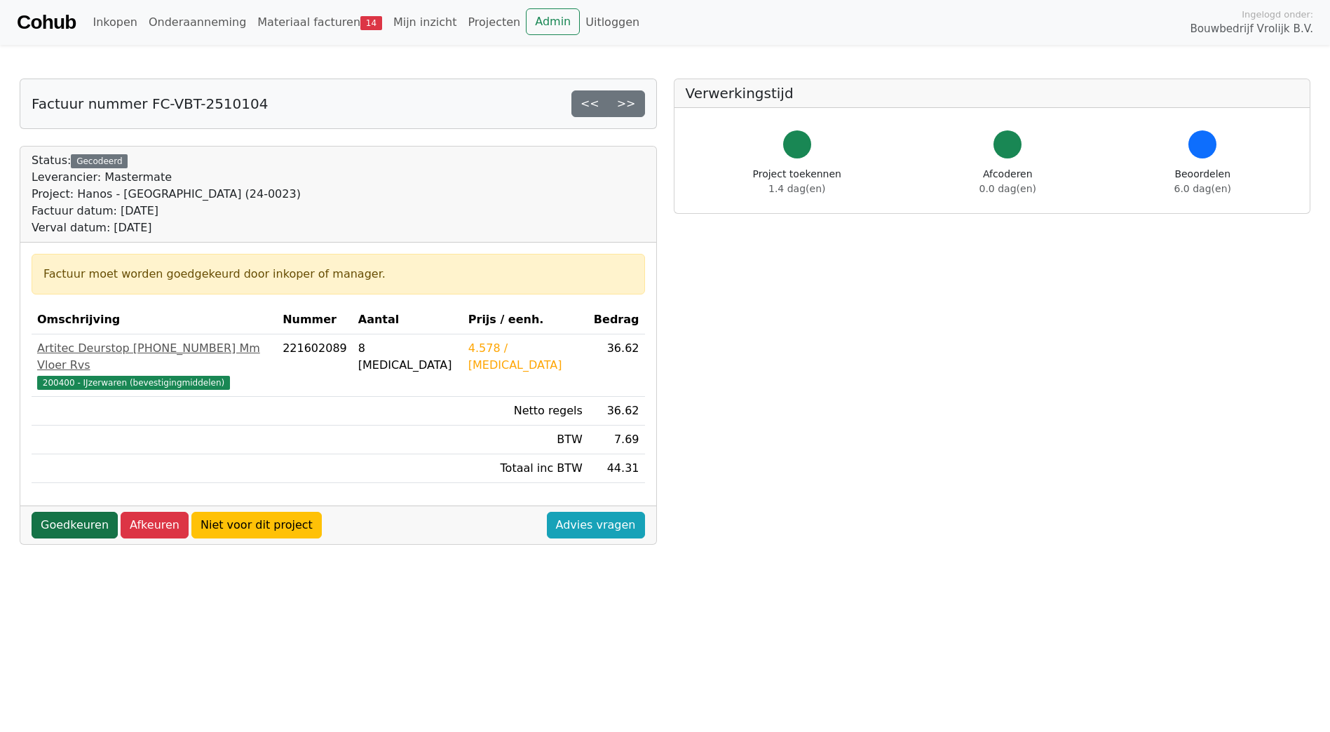
click at [101, 512] on link "Goedkeuren" at bounding box center [75, 525] width 86 height 27
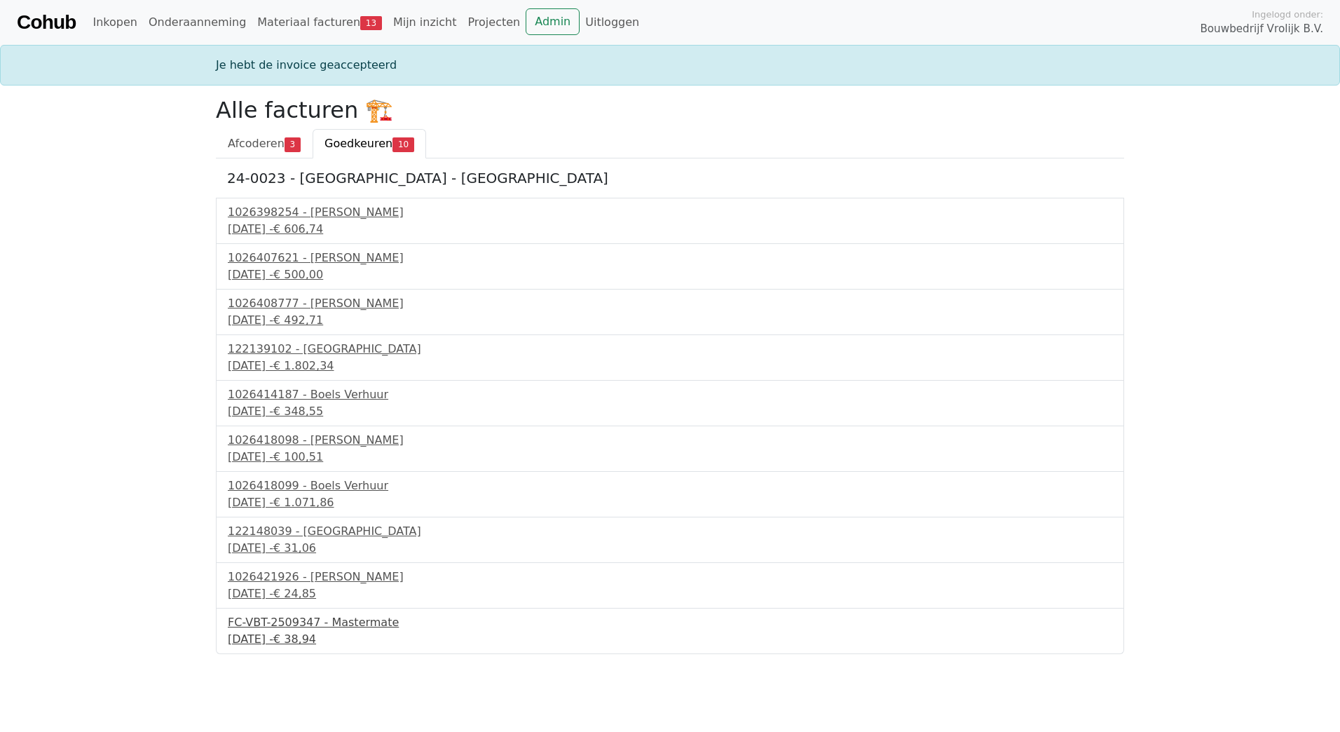
click at [313, 629] on div "FC-VBT-2509347 - Mastermate" at bounding box center [670, 622] width 885 height 17
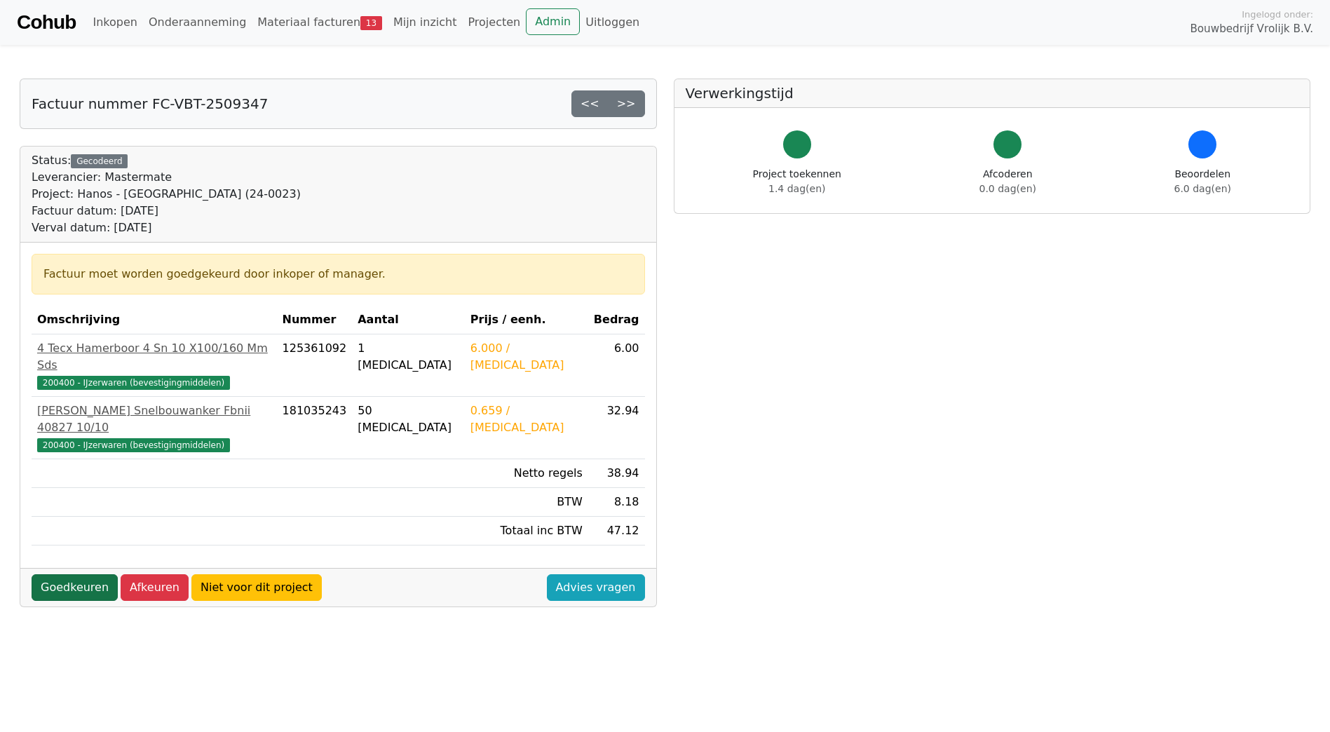
click at [79, 574] on link "Goedkeuren" at bounding box center [75, 587] width 86 height 27
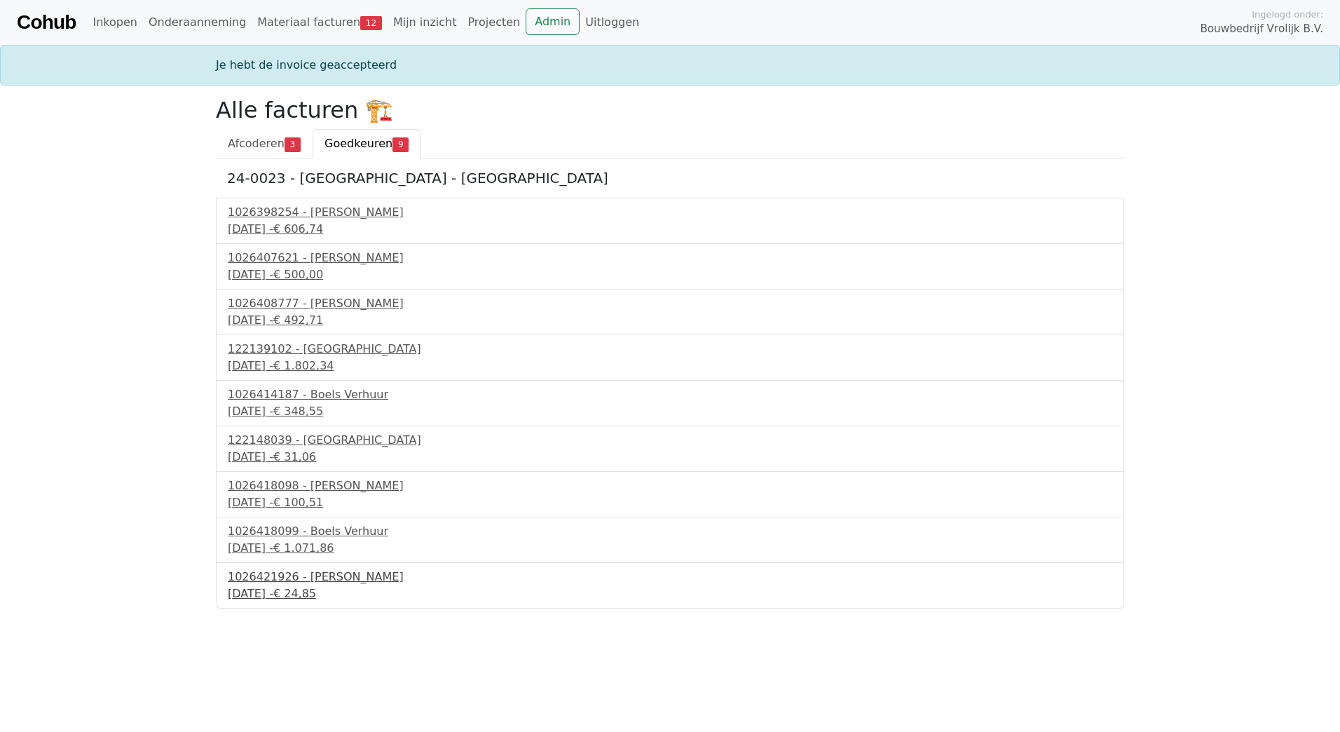
click at [298, 589] on div "16 september 2025 - € 24,85" at bounding box center [670, 593] width 885 height 17
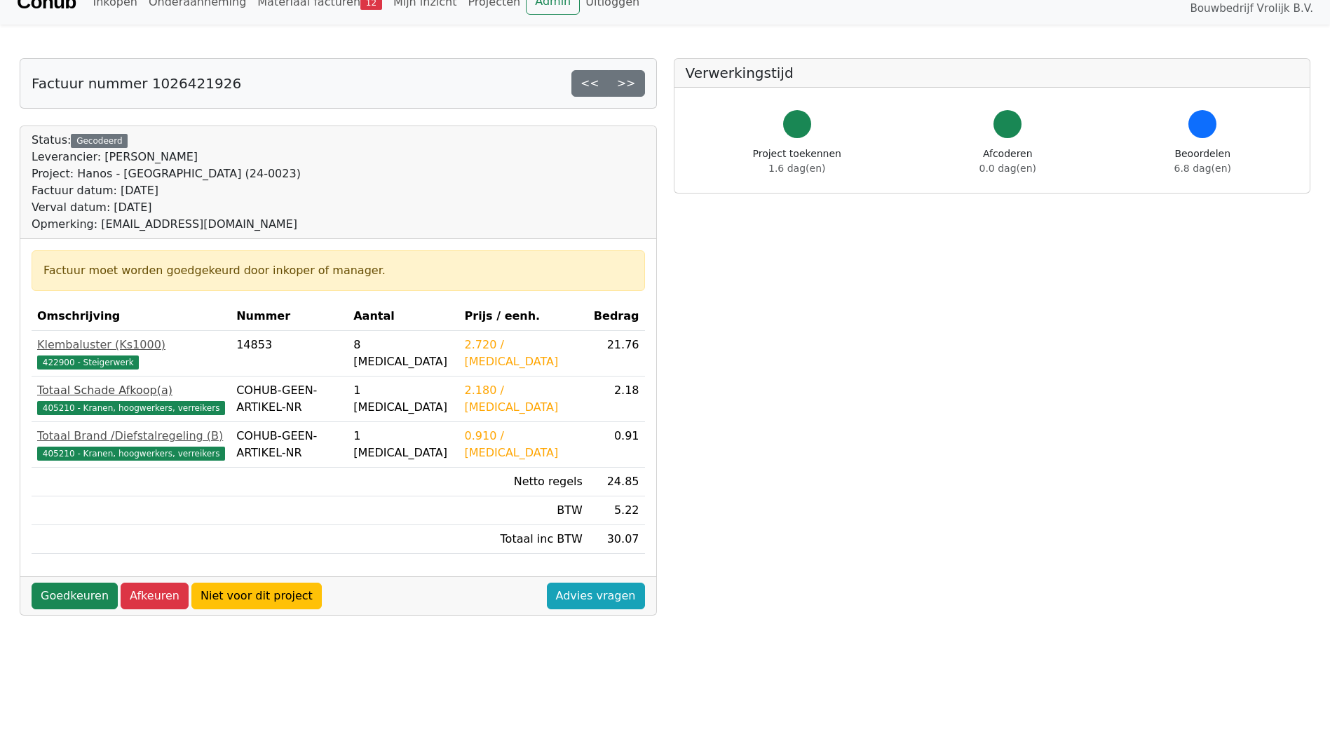
scroll to position [308, 0]
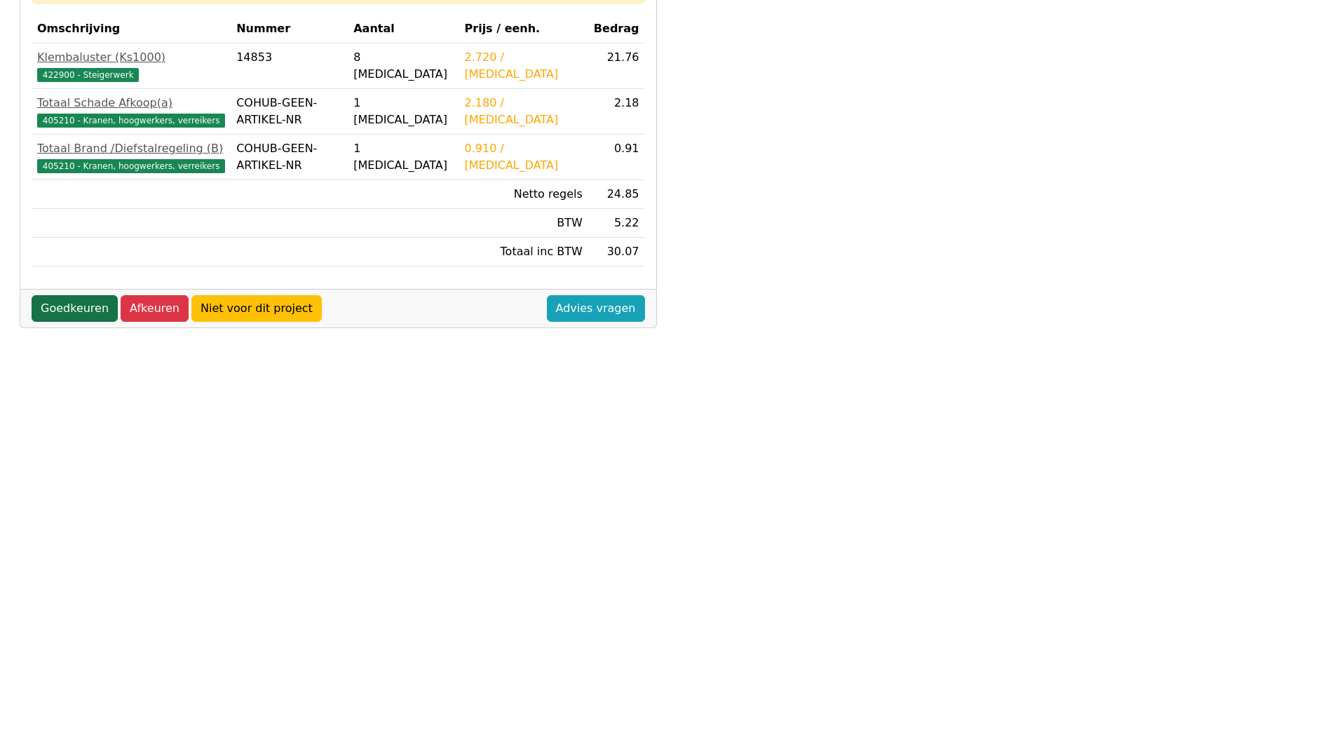
click at [80, 313] on link "Goedkeuren" at bounding box center [75, 308] width 86 height 27
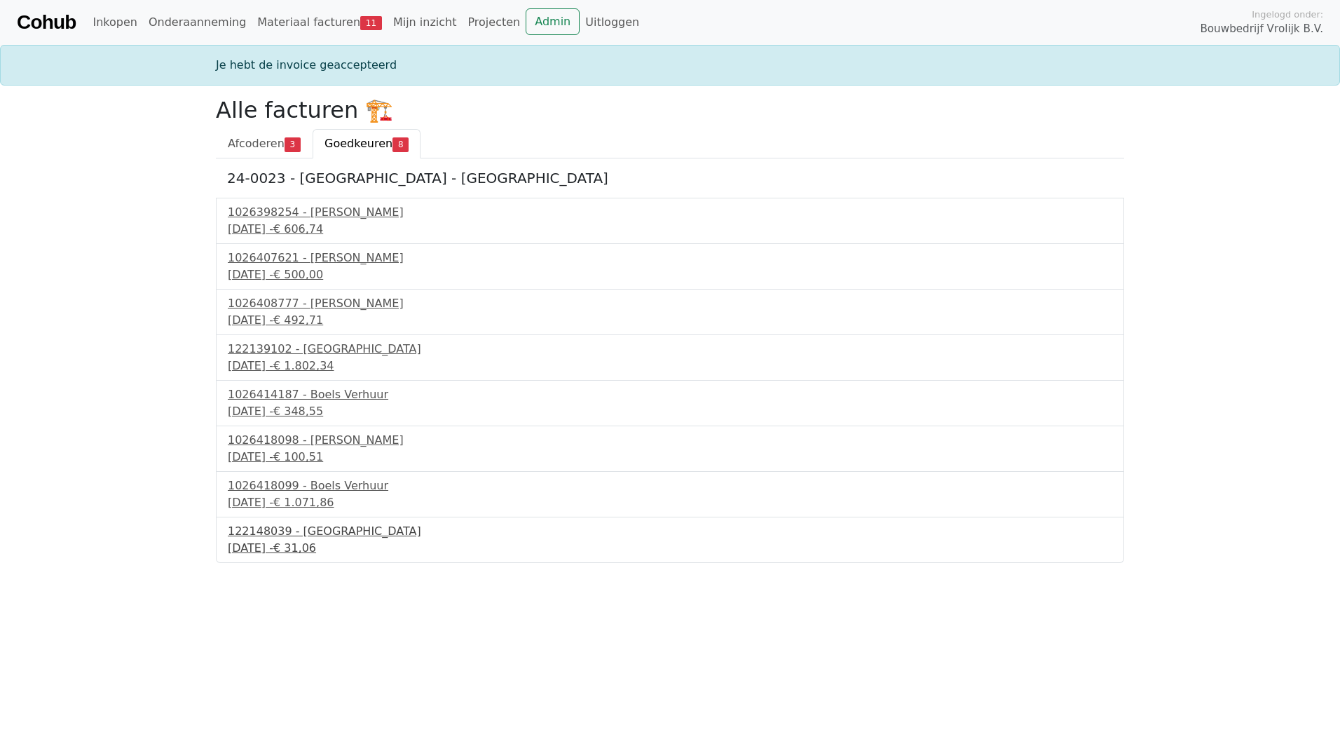
click at [306, 540] on div "15 september 2025 - € 31,06" at bounding box center [670, 548] width 885 height 17
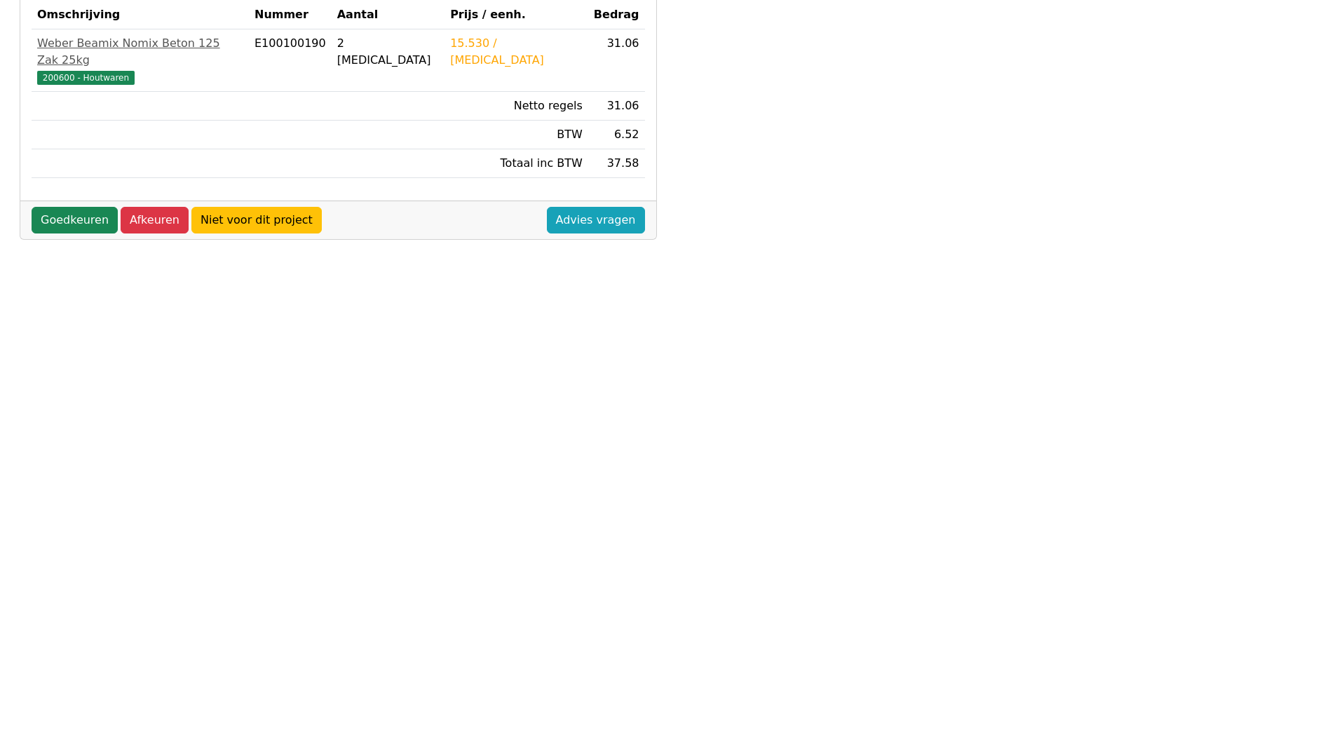
scroll to position [308, 0]
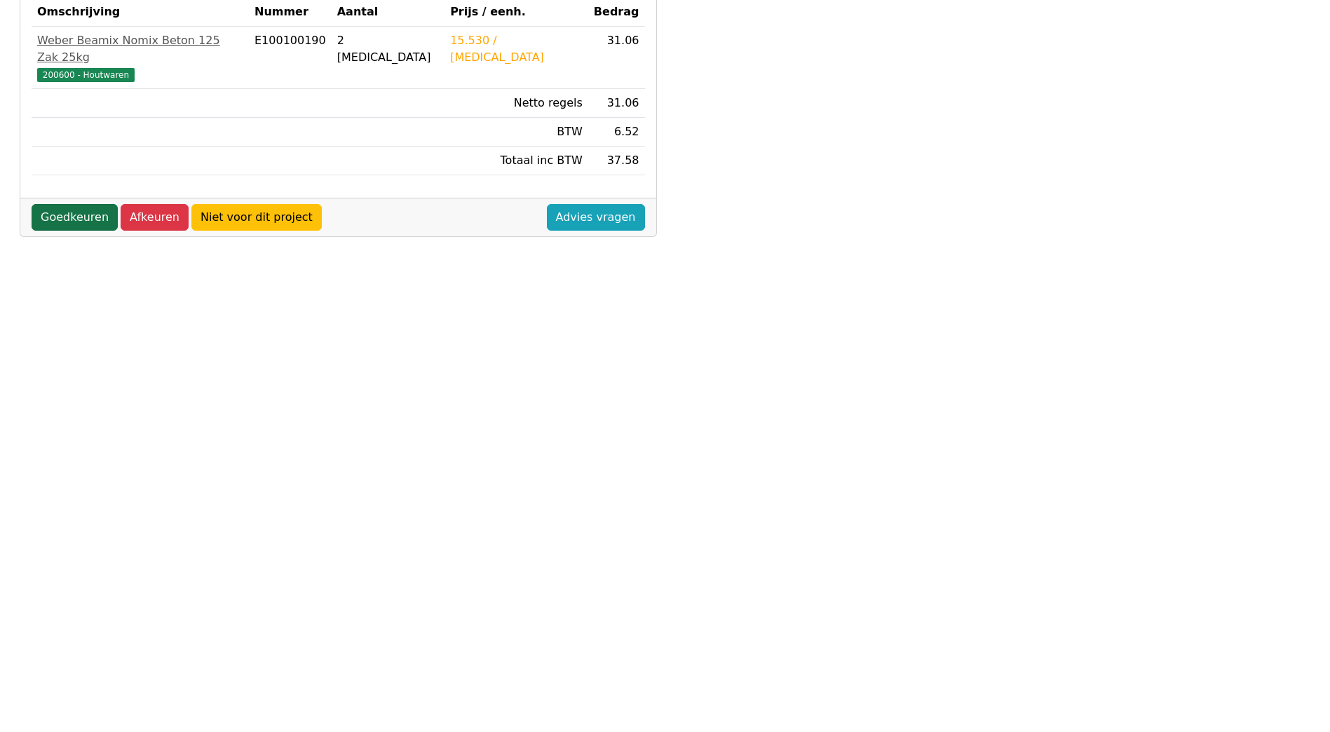
click at [48, 204] on link "Goedkeuren" at bounding box center [75, 217] width 86 height 27
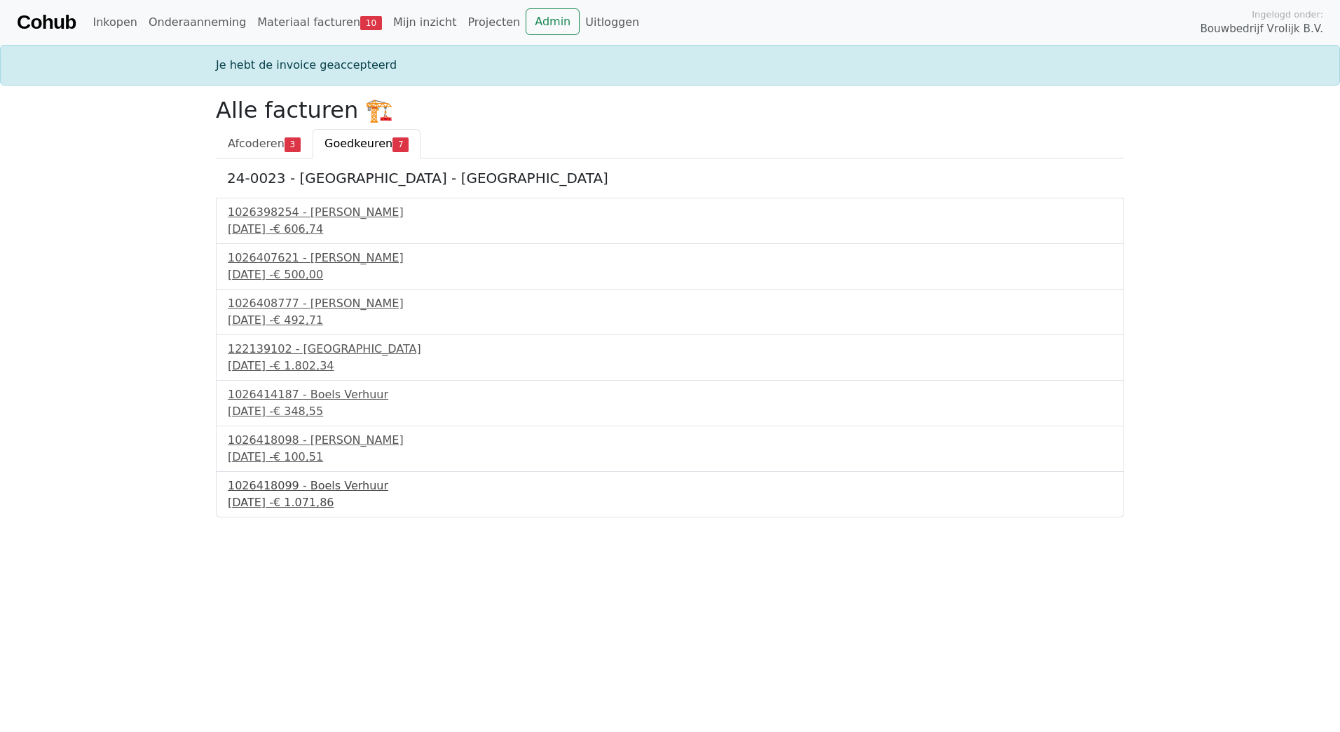
click at [304, 488] on div "1026418099 - Boels Verhuur" at bounding box center [670, 485] width 885 height 17
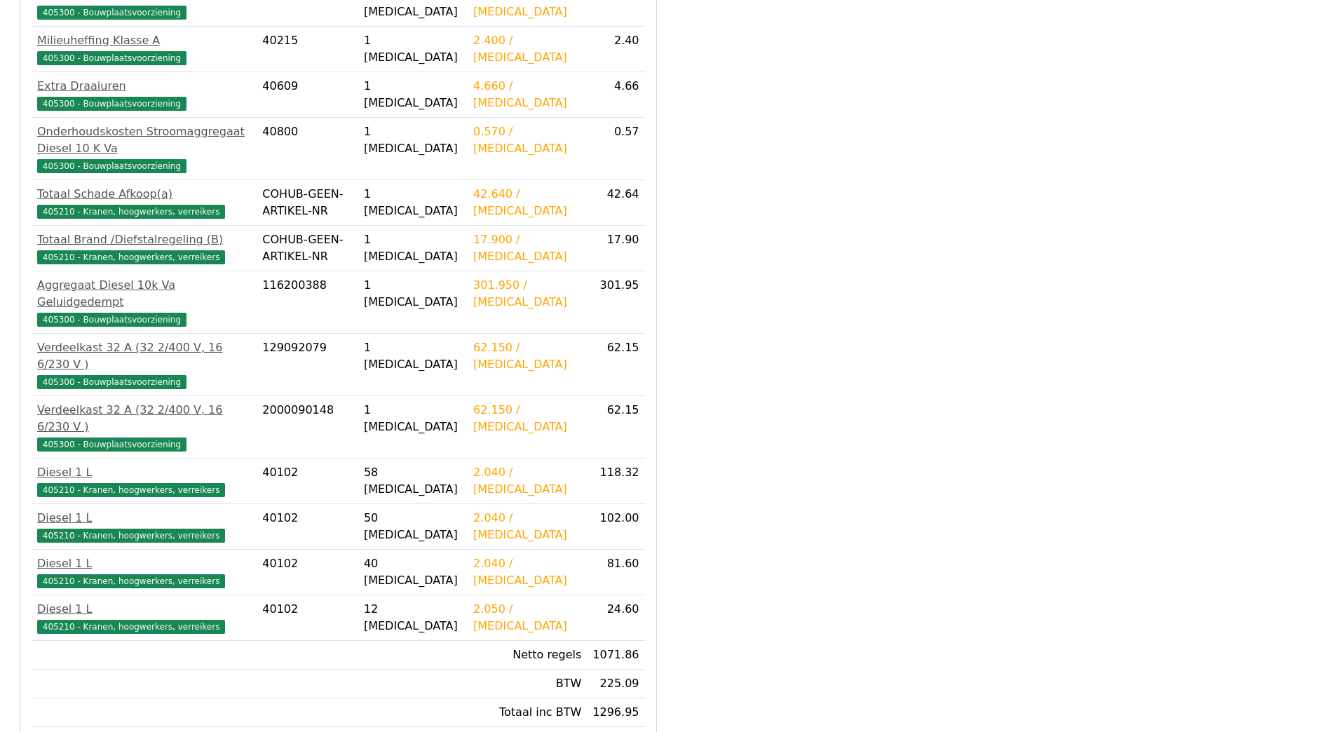
scroll to position [439, 0]
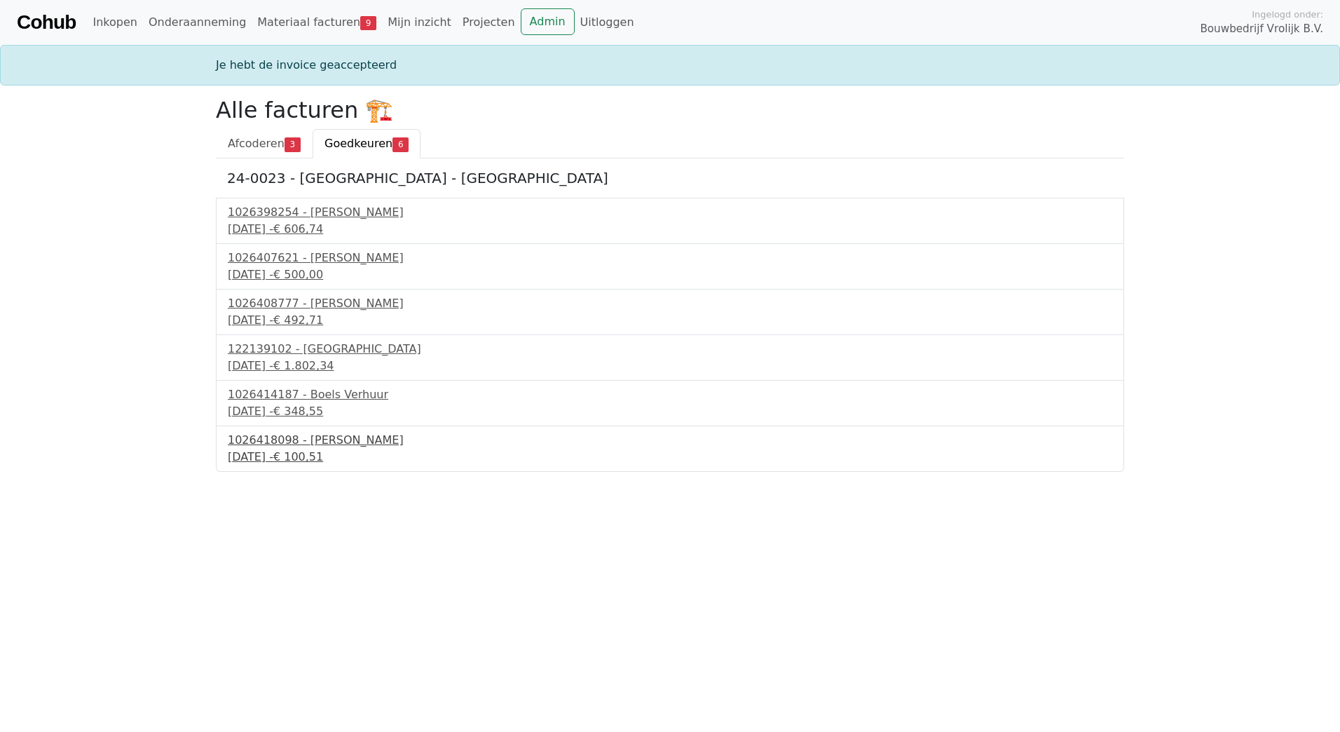
click at [328, 440] on div "1026418098 - [PERSON_NAME]" at bounding box center [670, 440] width 885 height 17
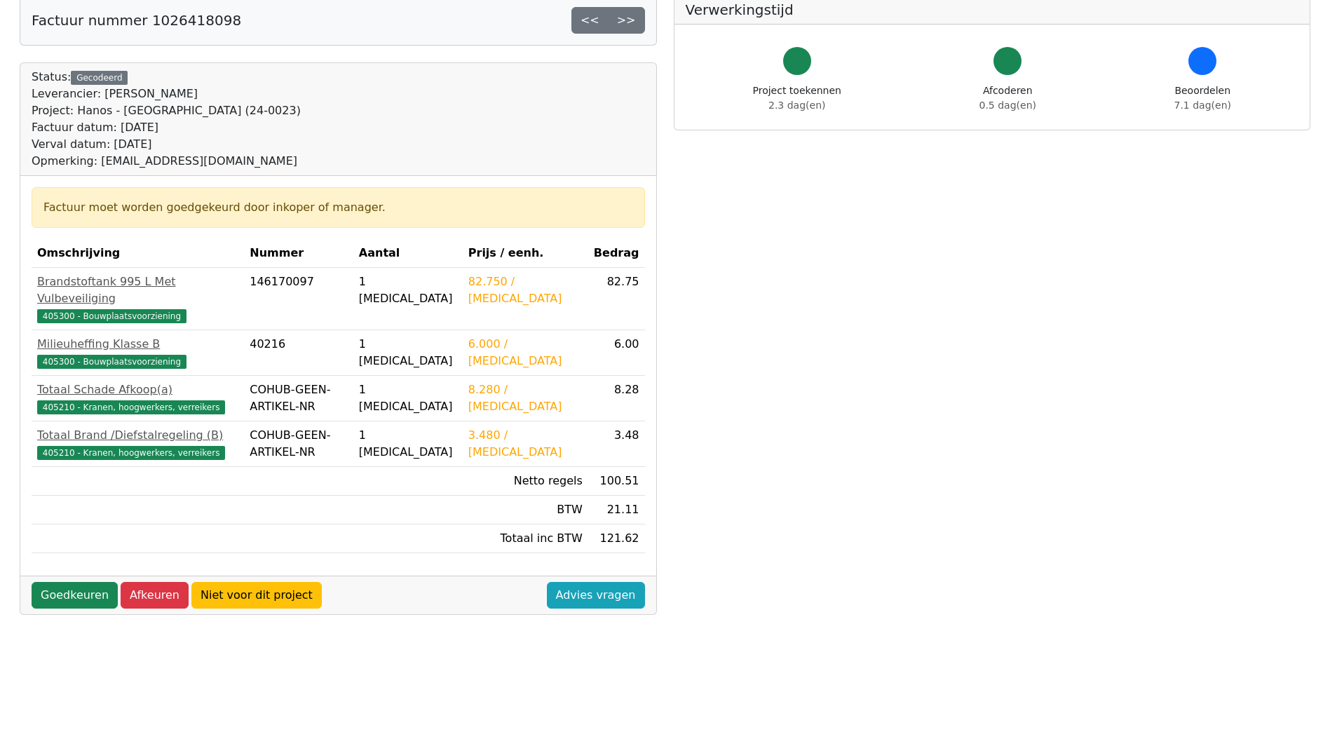
scroll to position [308, 0]
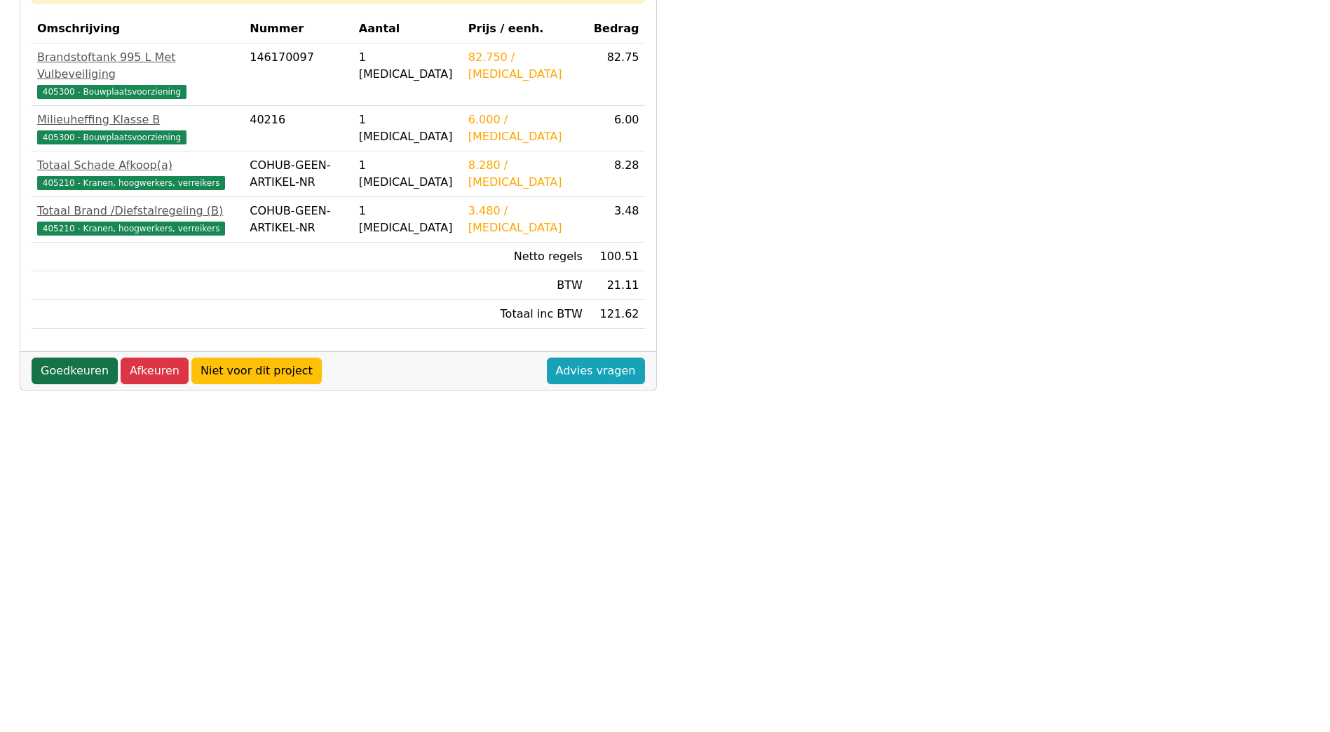
click at [83, 357] on link "Goedkeuren" at bounding box center [75, 370] width 86 height 27
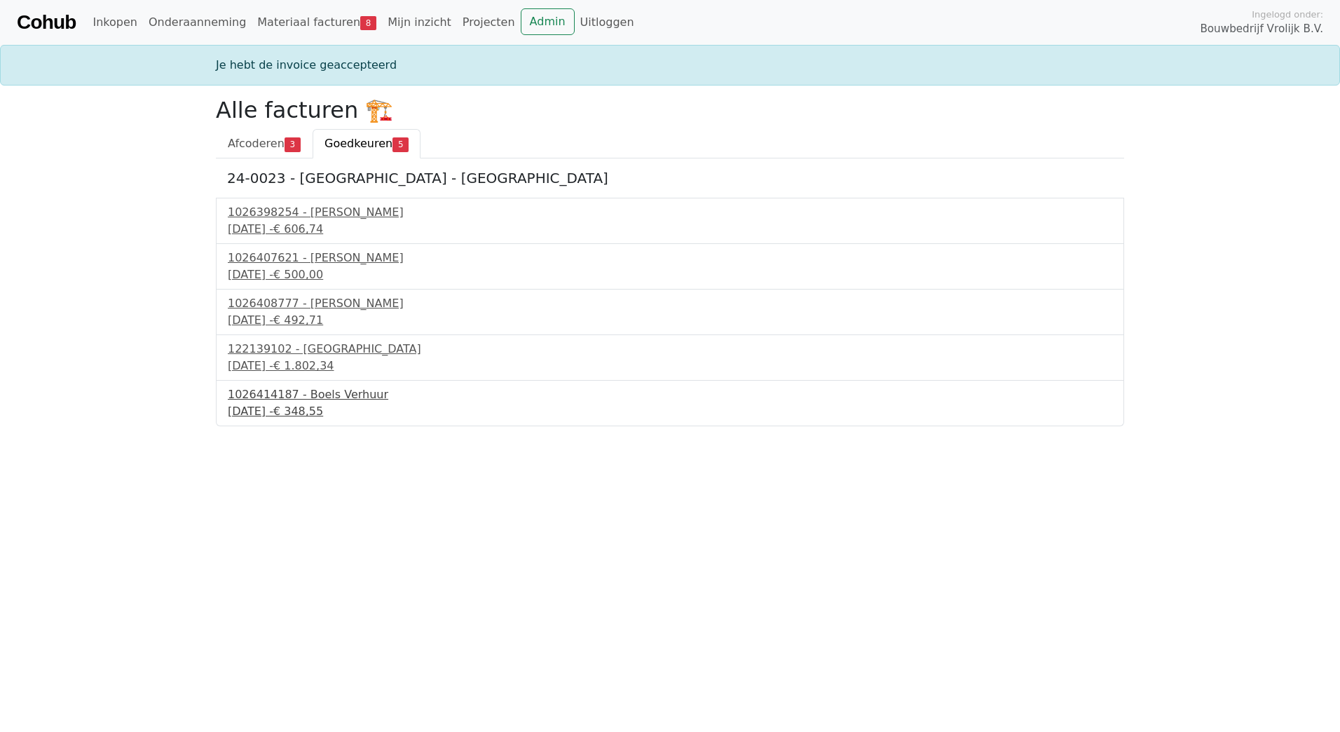
click at [317, 393] on div "1026414187 - Boels Verhuur" at bounding box center [670, 394] width 885 height 17
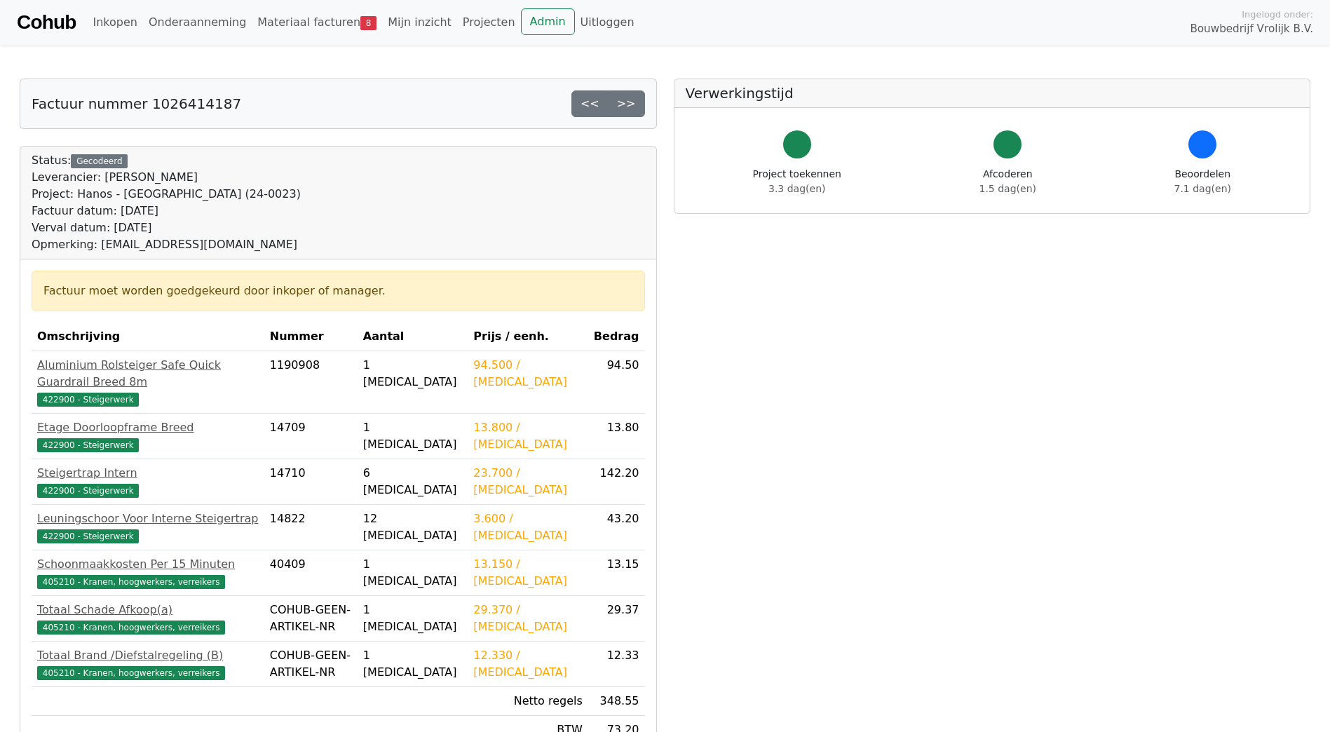
scroll to position [308, 0]
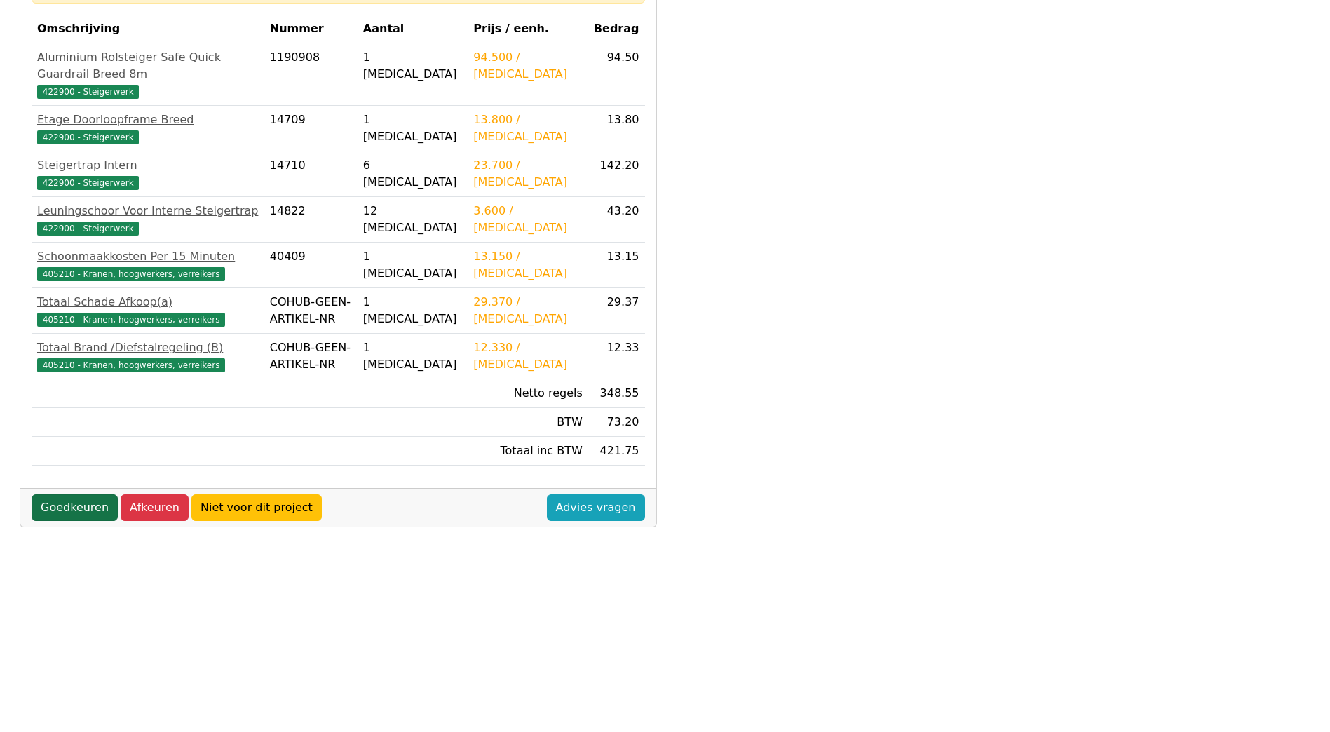
click at [69, 494] on link "Goedkeuren" at bounding box center [75, 507] width 86 height 27
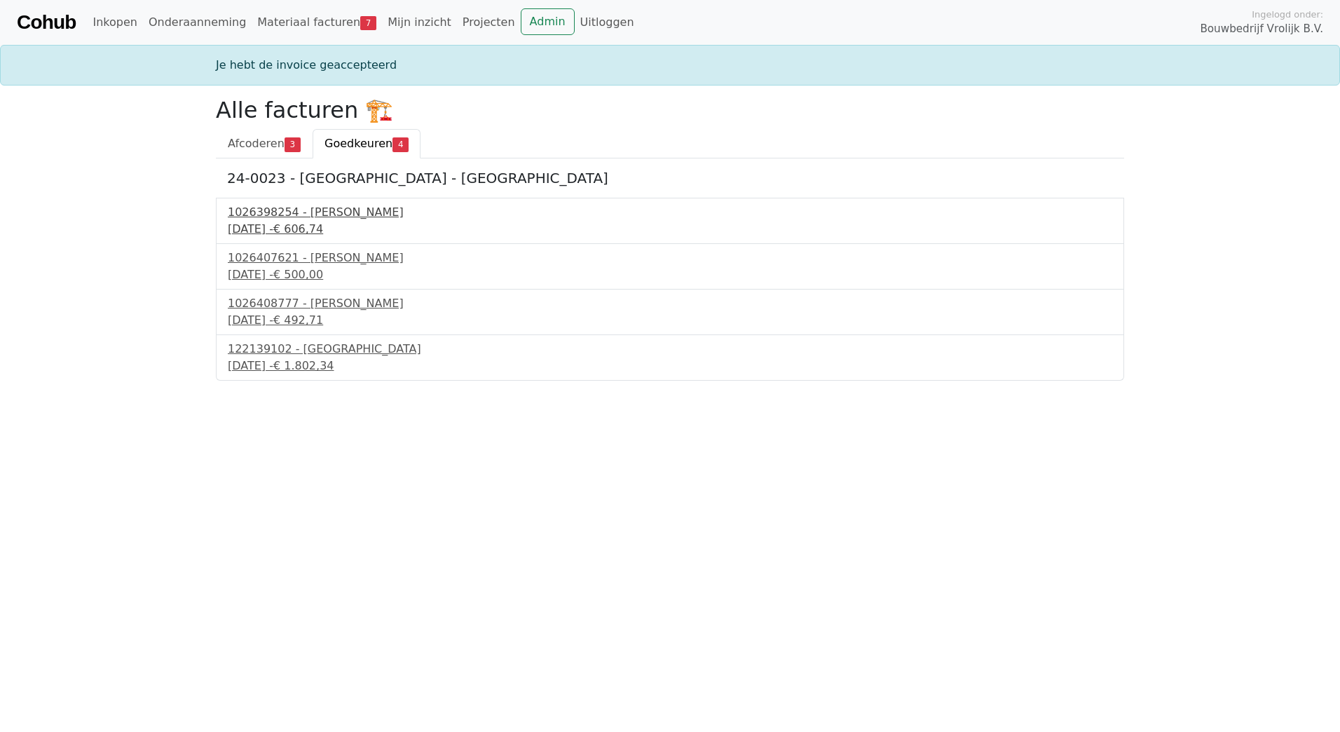
click at [311, 205] on div "1026398254 - Boels Verhuur" at bounding box center [670, 212] width 885 height 17
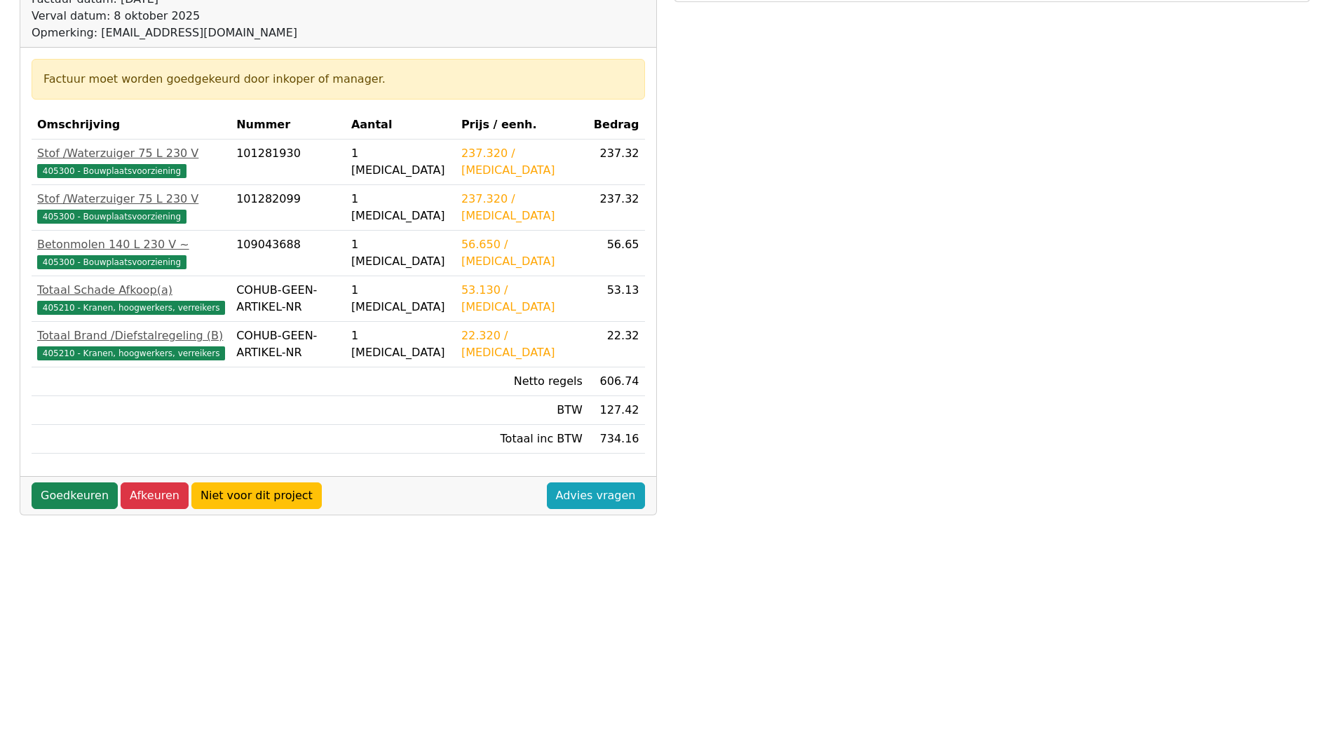
scroll to position [308, 0]
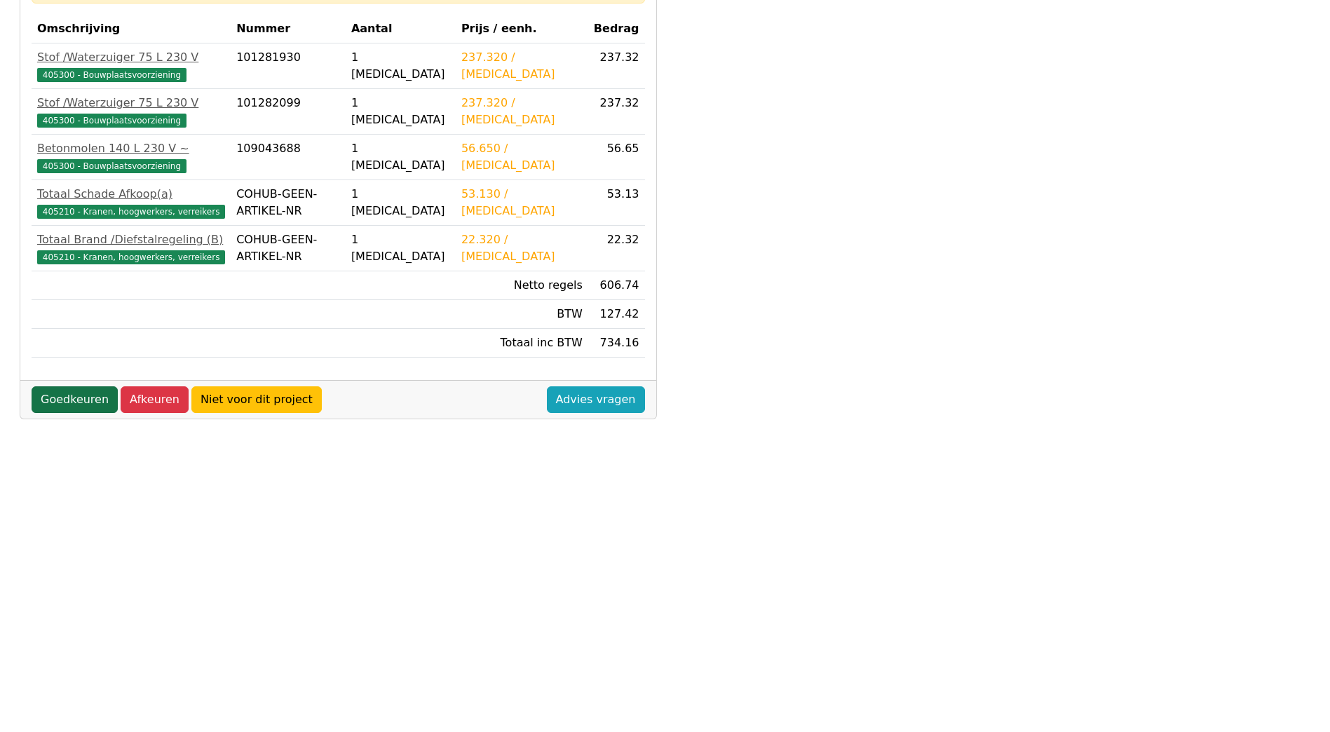
click at [69, 392] on link "Goedkeuren" at bounding box center [75, 399] width 86 height 27
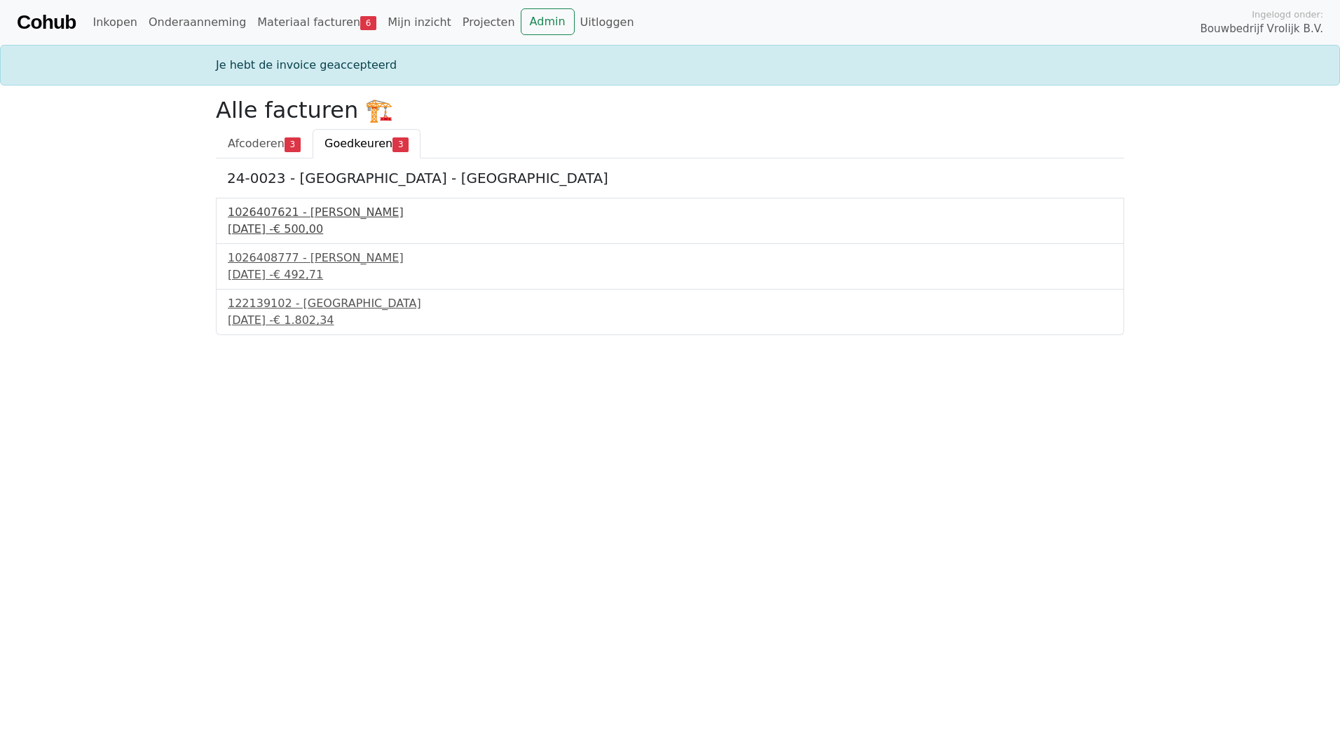
click at [330, 210] on div "1026407621 - [PERSON_NAME]" at bounding box center [670, 212] width 885 height 17
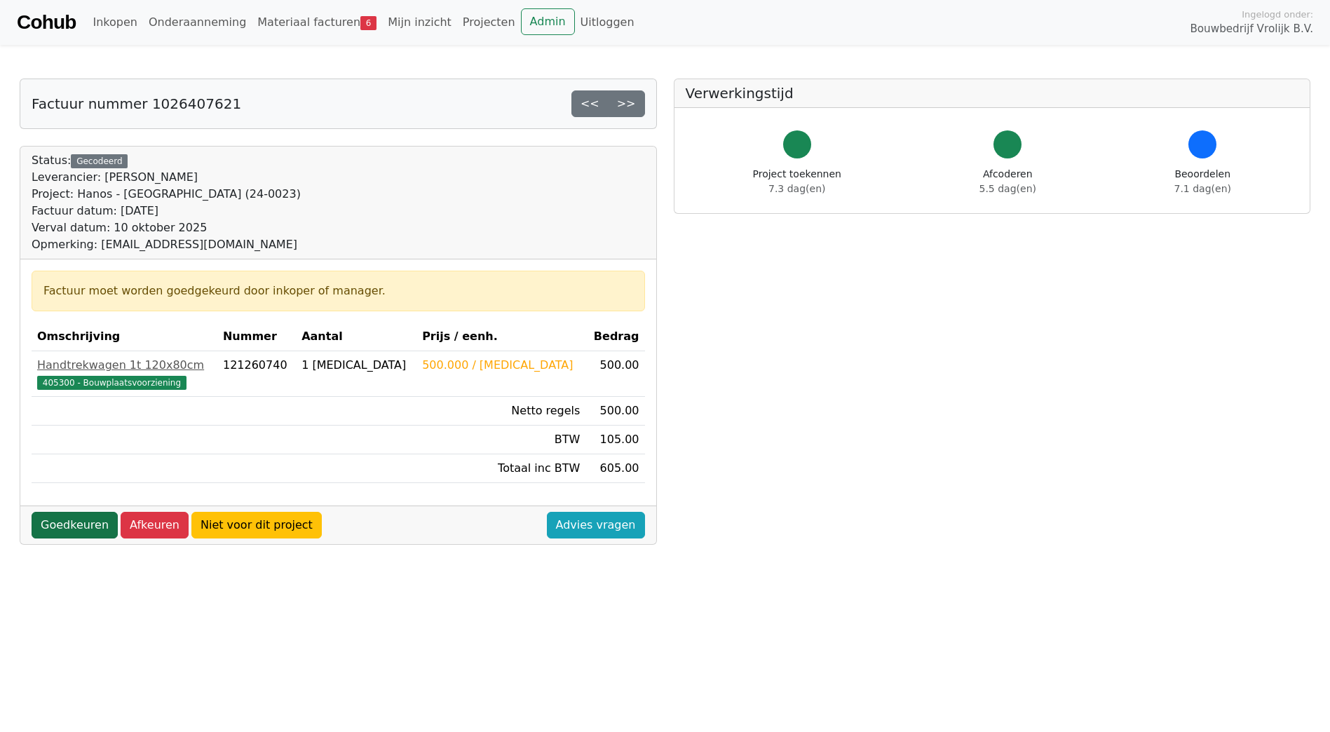
click at [68, 533] on link "Goedkeuren" at bounding box center [75, 525] width 86 height 27
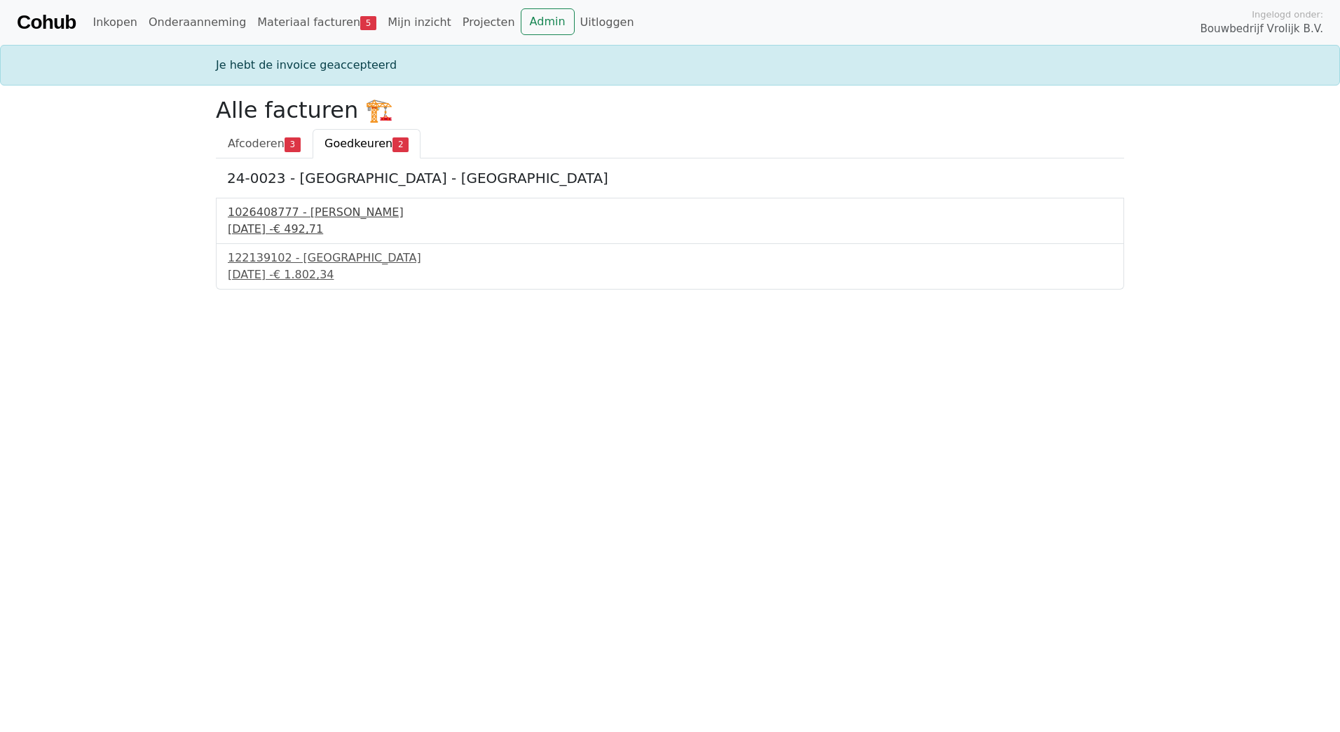
click at [331, 211] on div "1026408777 - [PERSON_NAME]" at bounding box center [670, 212] width 885 height 17
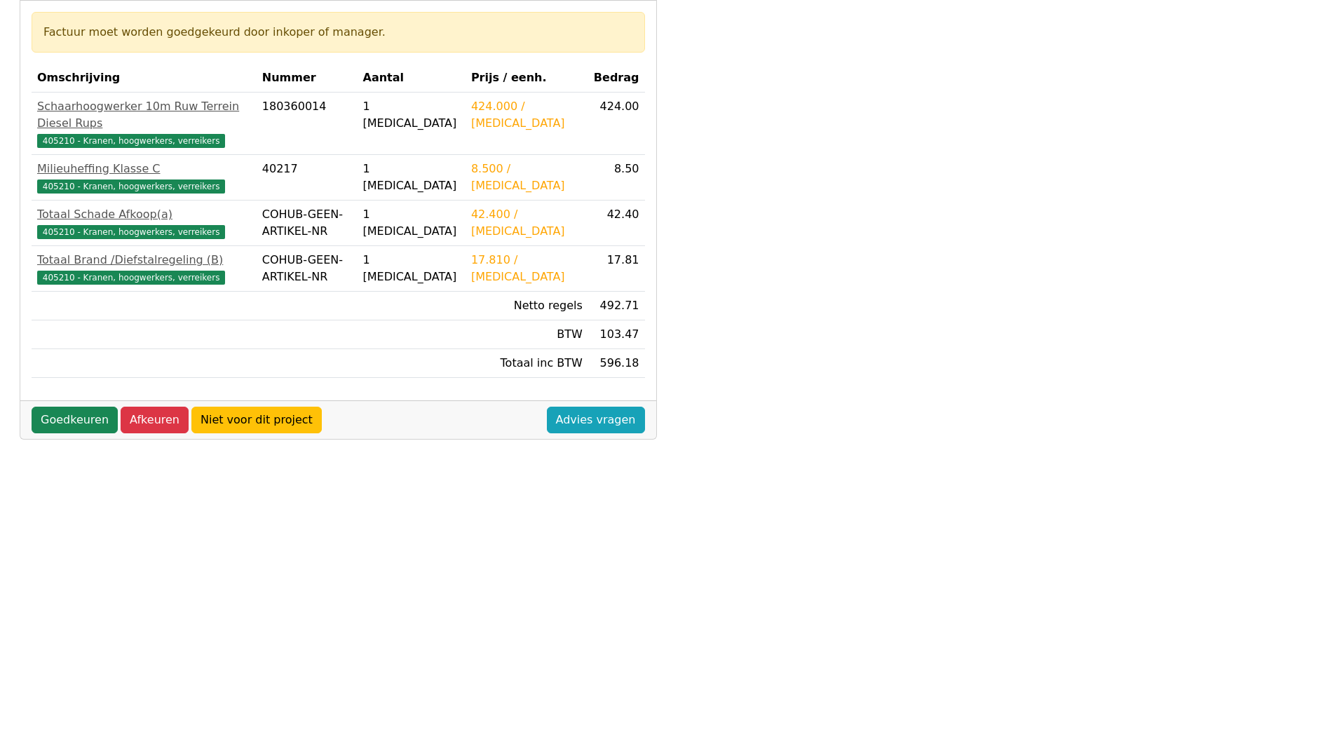
scroll to position [308, 0]
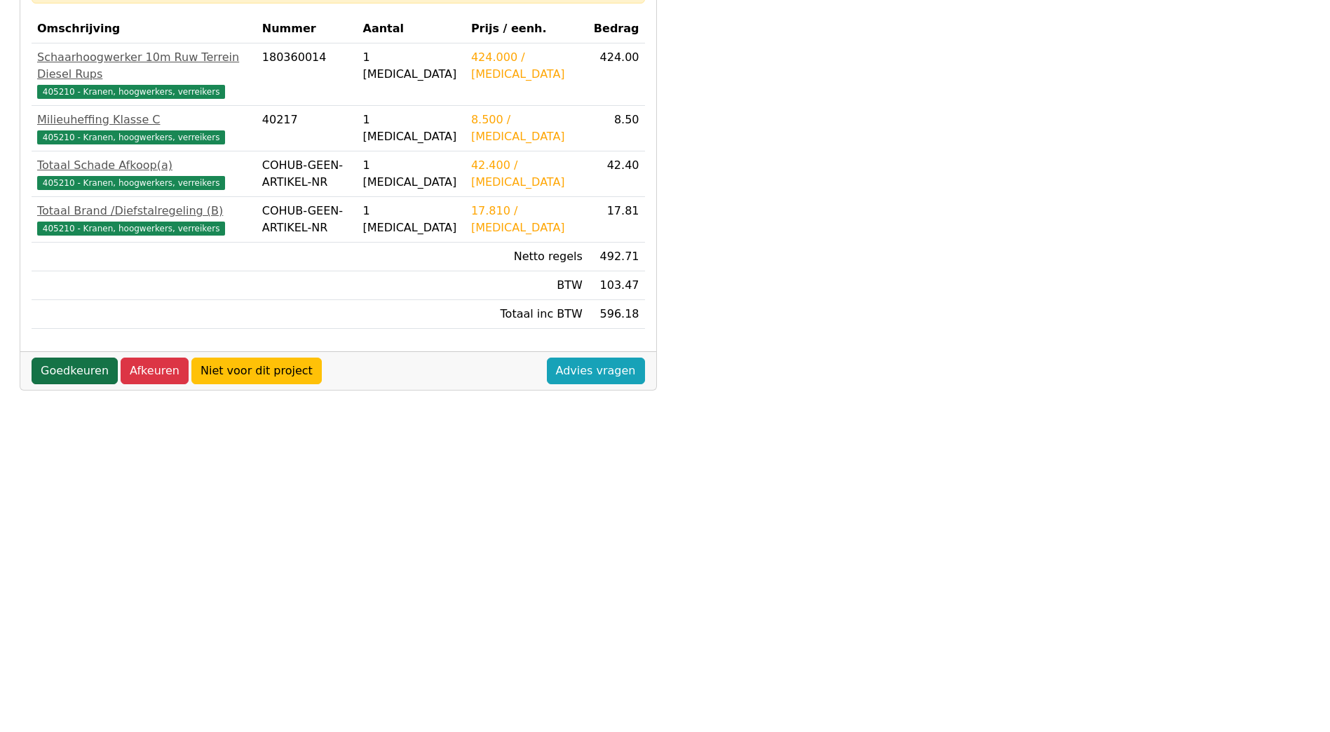
click at [67, 357] on link "Goedkeuren" at bounding box center [75, 370] width 86 height 27
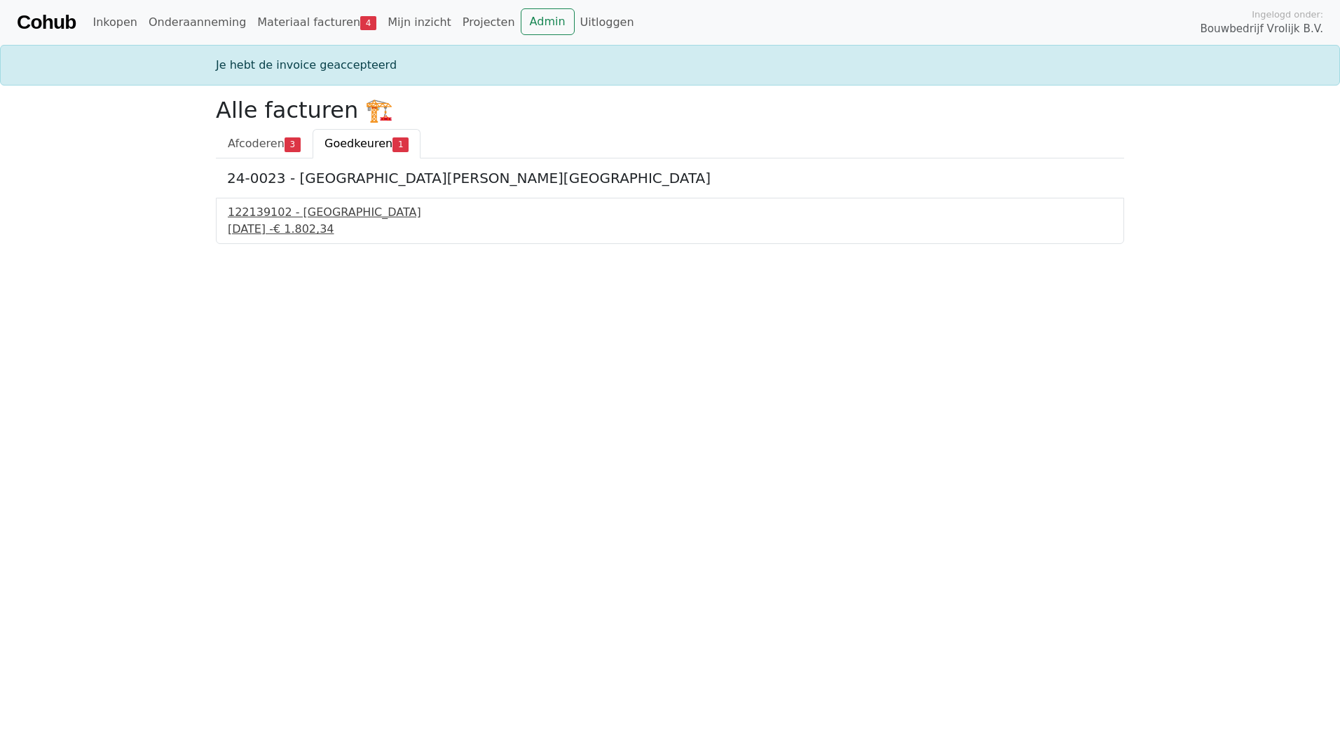
click at [304, 226] on div "[DATE] - € 1.802,34" at bounding box center [670, 229] width 885 height 17
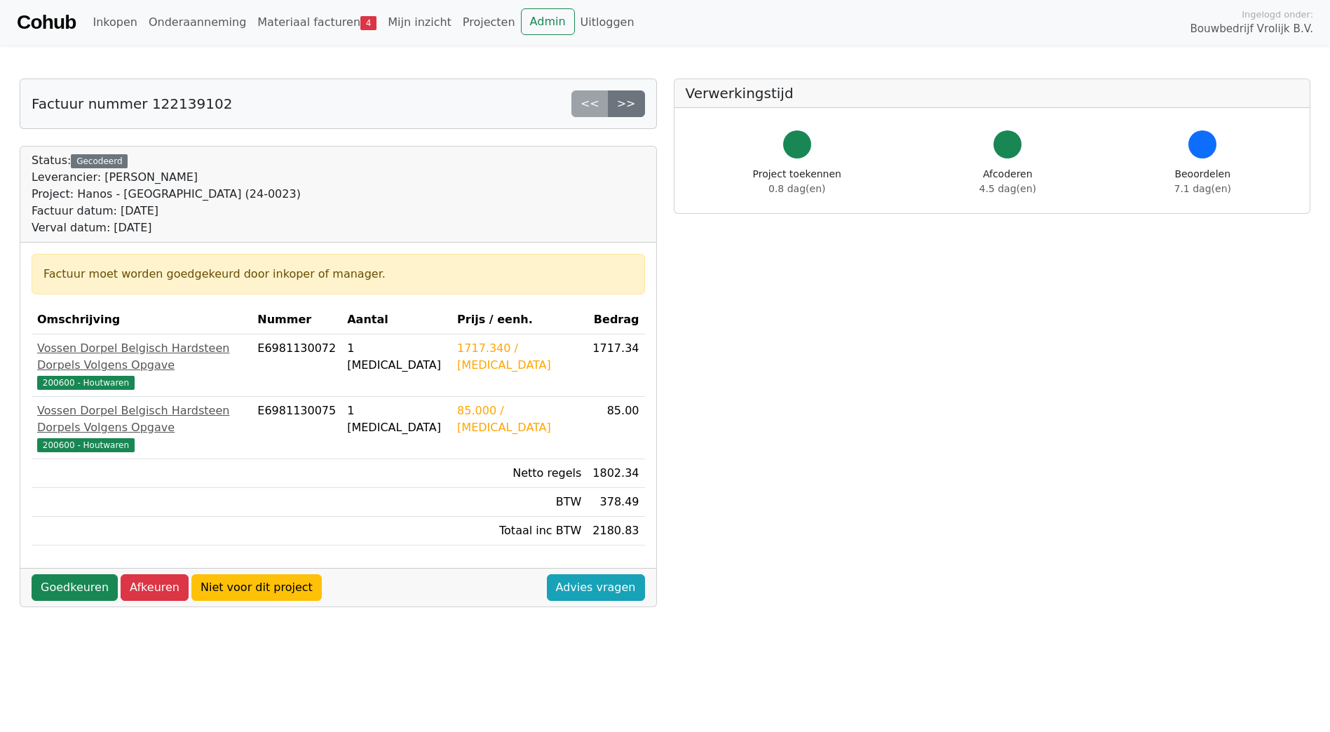
click at [596, 153] on div "Status: Gecodeerd Leverancier: PontMeyer Project: Hanos - [GEOGRAPHIC_DATA] (24…" at bounding box center [338, 194] width 613 height 84
